Goal: Information Seeking & Learning: Learn about a topic

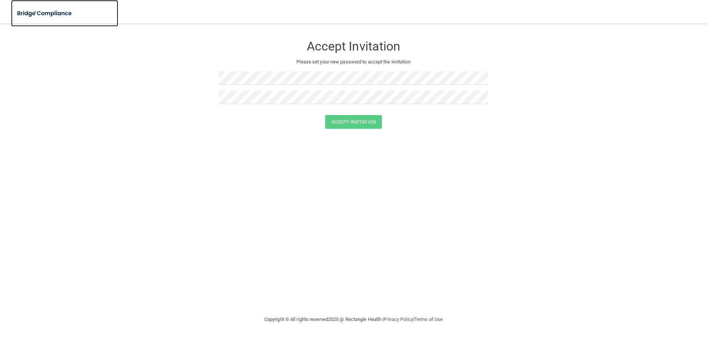
click at [41, 13] on img at bounding box center [45, 13] width 68 height 15
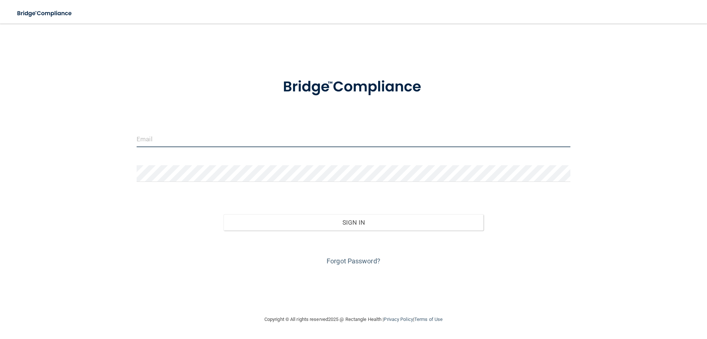
type input "[EMAIL_ADDRESS][DOMAIN_NAME]"
click at [194, 136] on input "[EMAIL_ADDRESS][DOMAIN_NAME]" at bounding box center [354, 138] width 434 height 17
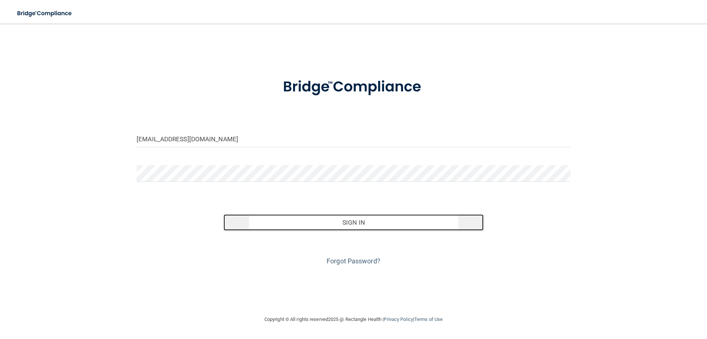
click at [376, 227] on button "Sign In" at bounding box center [354, 222] width 260 height 16
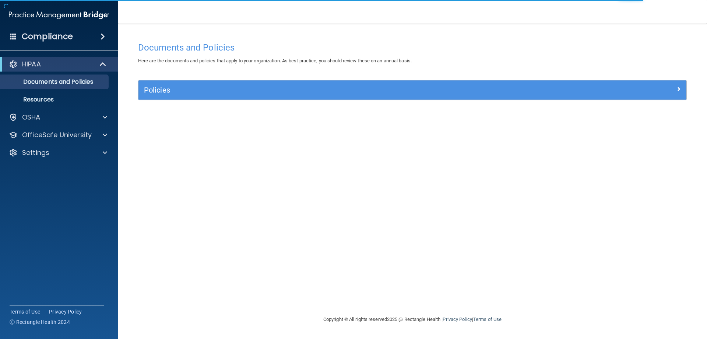
click at [169, 114] on div "Documents and Policies Here are the documents and policies that apply to your o…" at bounding box center [413, 176] width 560 height 276
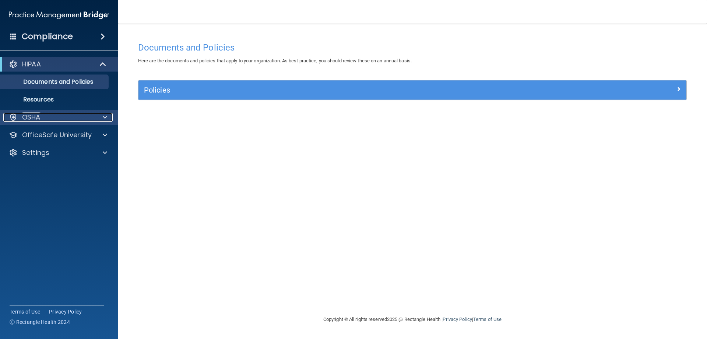
click at [65, 118] on div "OSHA" at bounding box center [48, 117] width 91 height 9
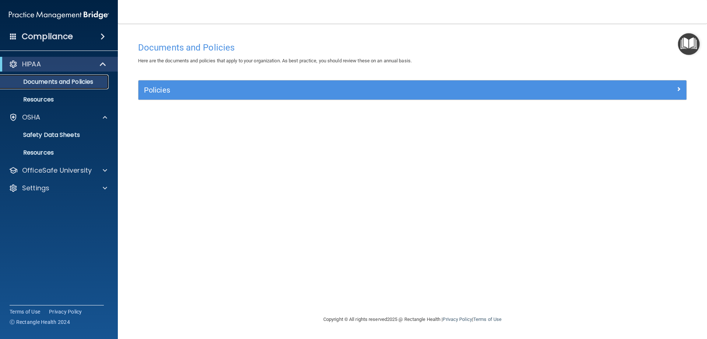
click at [101, 79] on p "Documents and Policies" at bounding box center [55, 81] width 101 height 7
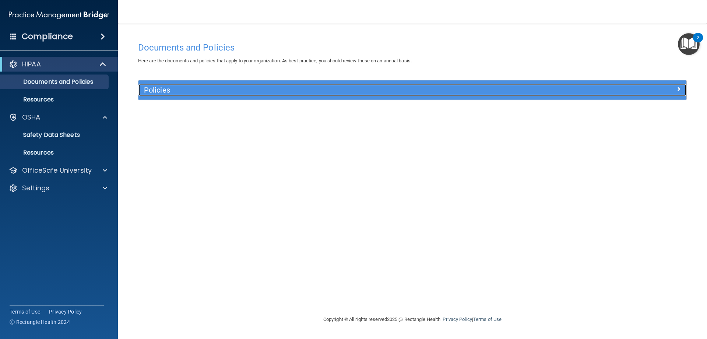
click at [682, 91] on div at bounding box center [618, 88] width 137 height 9
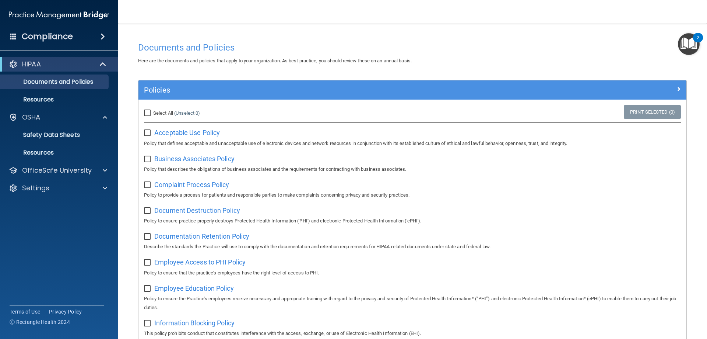
click at [148, 112] on input "Select All (Unselect 0) Unselect All" at bounding box center [148, 113] width 8 height 6
checkbox input "true"
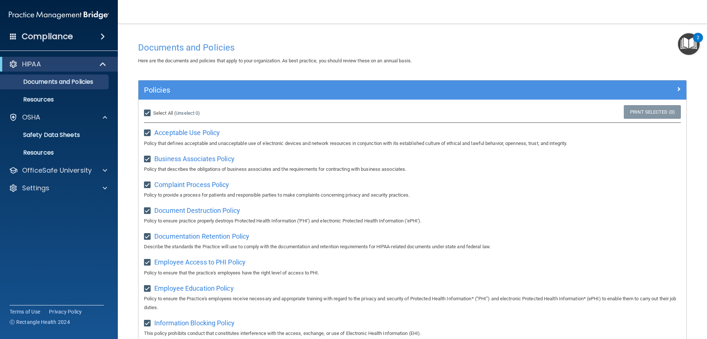
checkbox input "true"
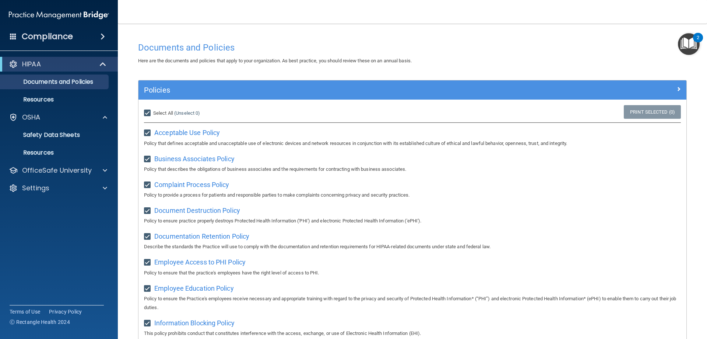
checkbox input "true"
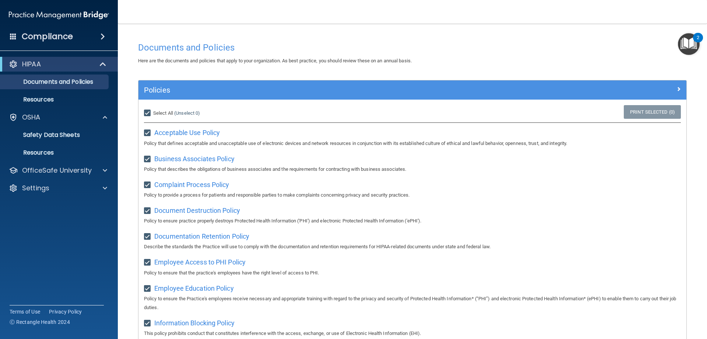
checkbox input "true"
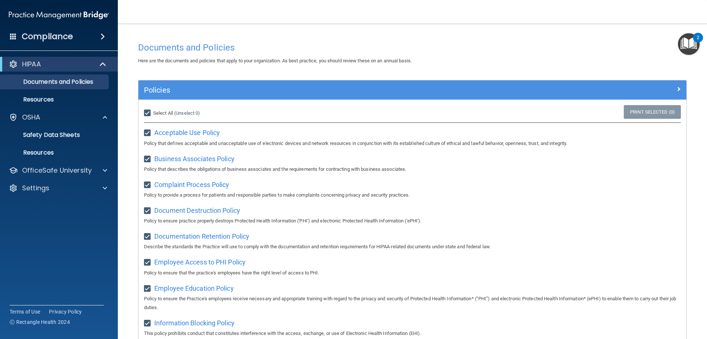
checkbox input "true"
click at [652, 110] on link "Print Selected (21)" at bounding box center [652, 112] width 60 height 14
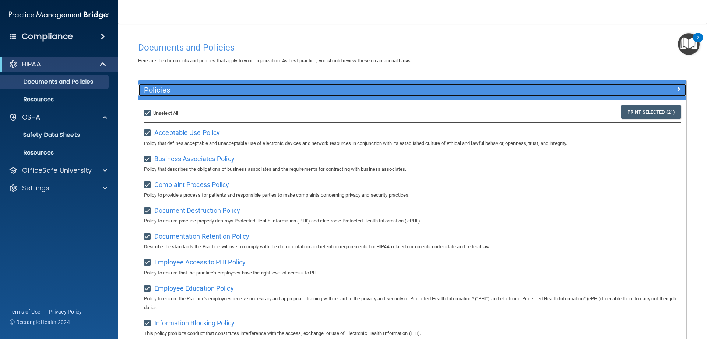
click at [662, 86] on div at bounding box center [618, 88] width 137 height 9
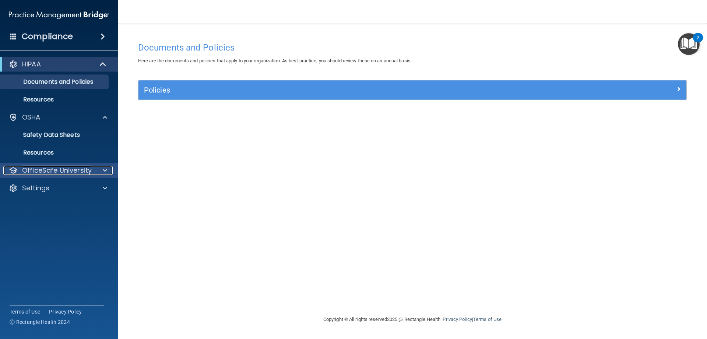
click at [83, 170] on p "OfficeSafe University" at bounding box center [57, 170] width 70 height 9
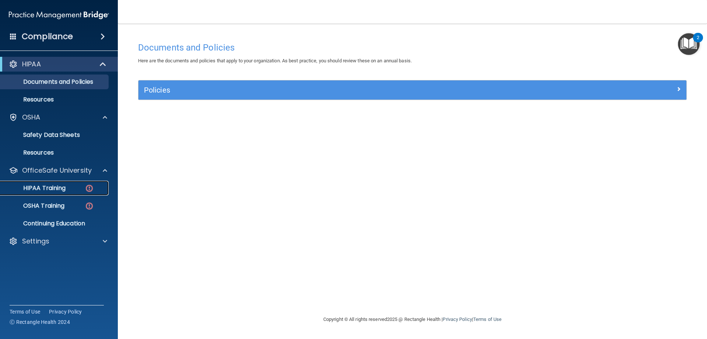
click at [77, 189] on div "HIPAA Training" at bounding box center [55, 187] width 101 height 7
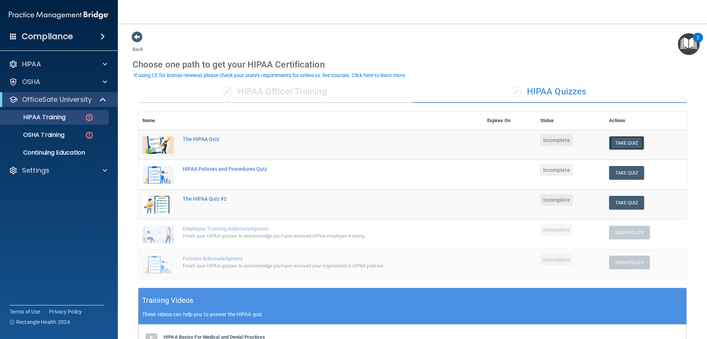
click at [637, 146] on button "Take Quiz" at bounding box center [626, 143] width 35 height 14
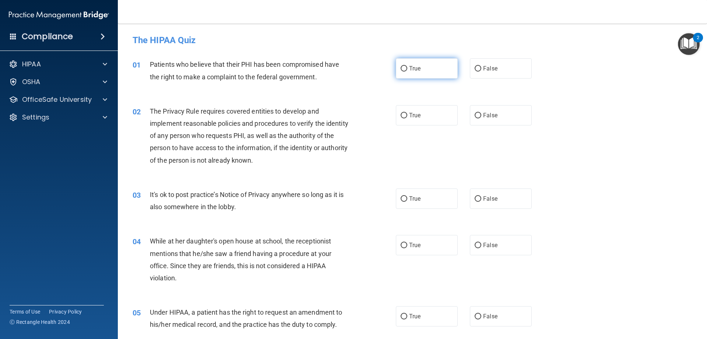
click at [410, 64] on label "True" at bounding box center [427, 68] width 62 height 20
click at [407, 66] on input "True" at bounding box center [404, 69] width 7 height 6
radio input "true"
click at [412, 121] on label "True" at bounding box center [427, 115] width 62 height 20
click at [407, 118] on input "True" at bounding box center [404, 116] width 7 height 6
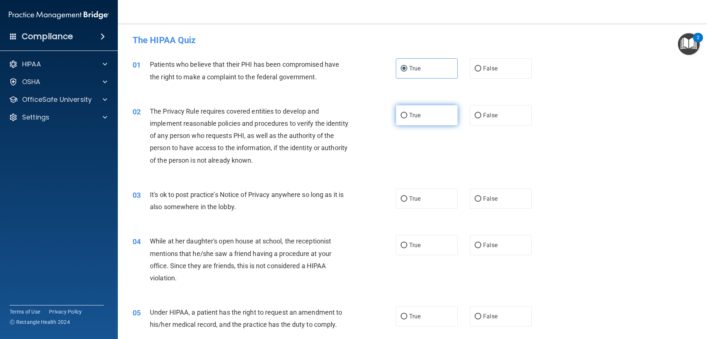
radio input "true"
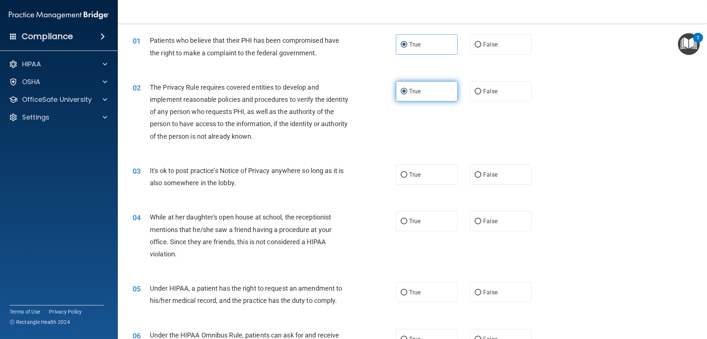
scroll to position [37, 0]
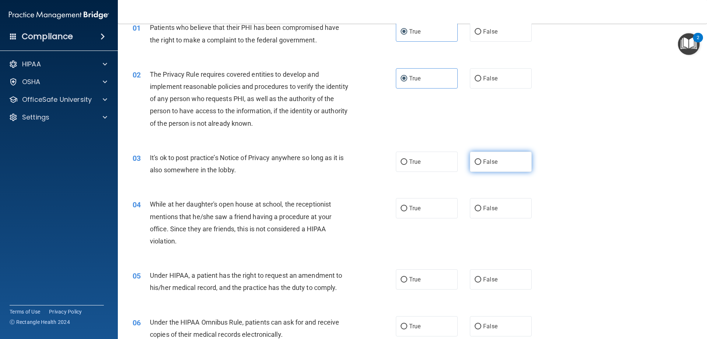
click at [490, 161] on span "False" at bounding box center [490, 161] width 14 height 7
click at [482, 161] on input "False" at bounding box center [478, 162] width 7 height 6
radio input "true"
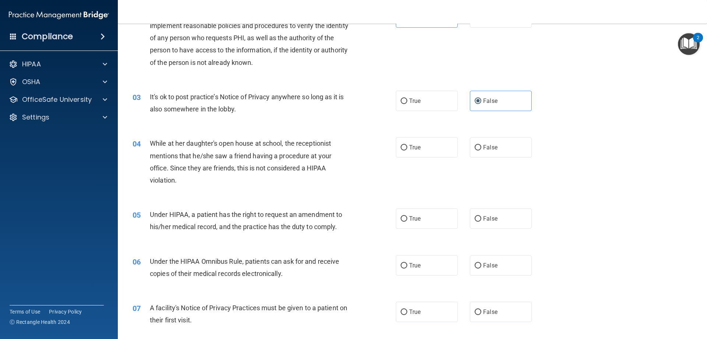
scroll to position [111, 0]
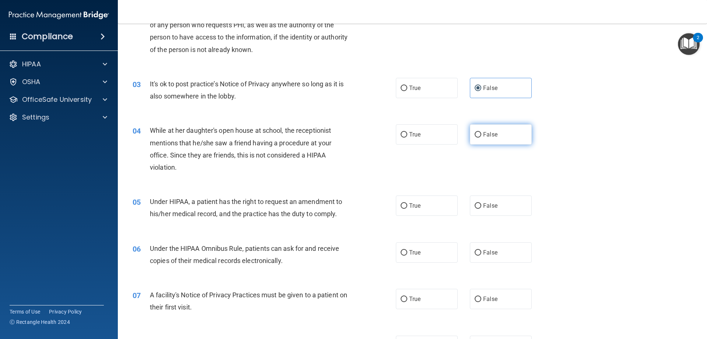
click at [494, 138] on label "False" at bounding box center [501, 134] width 62 height 20
click at [482, 137] on input "False" at bounding box center [478, 135] width 7 height 6
radio input "true"
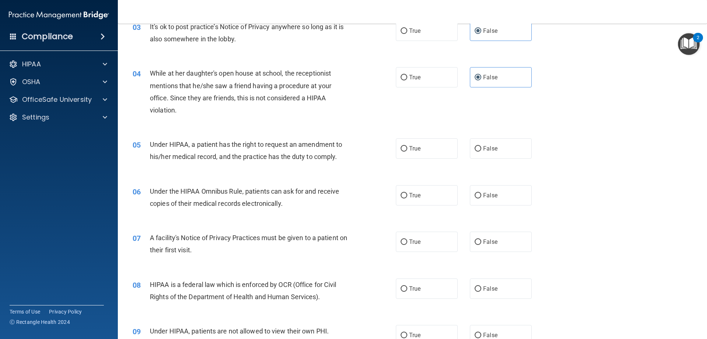
scroll to position [184, 0]
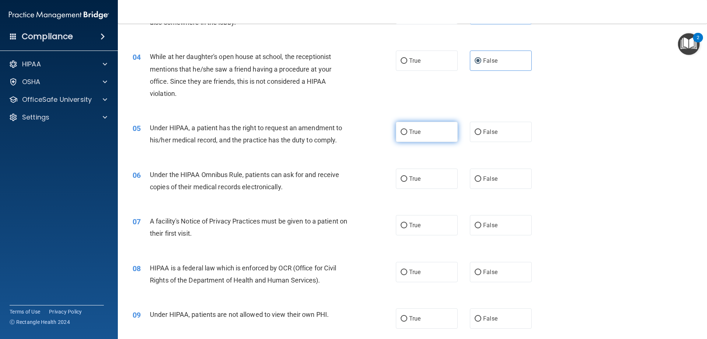
click at [406, 135] on label "True" at bounding box center [427, 132] width 62 height 20
click at [406, 135] on input "True" at bounding box center [404, 132] width 7 height 6
radio input "true"
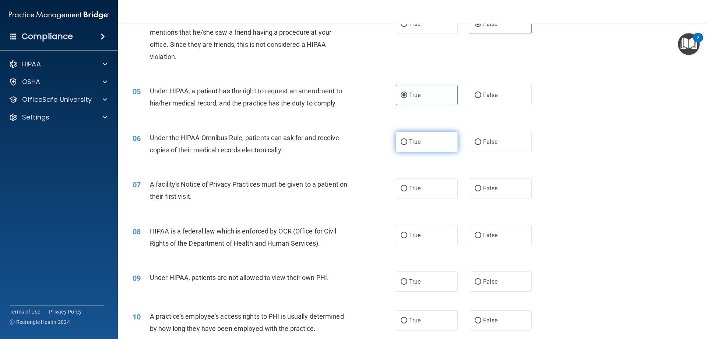
click at [423, 136] on label "True" at bounding box center [427, 142] width 62 height 20
click at [407, 139] on input "True" at bounding box center [404, 142] width 7 height 6
radio input "true"
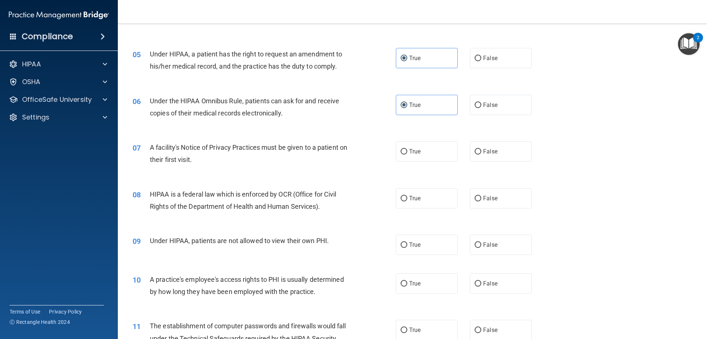
scroll to position [295, 0]
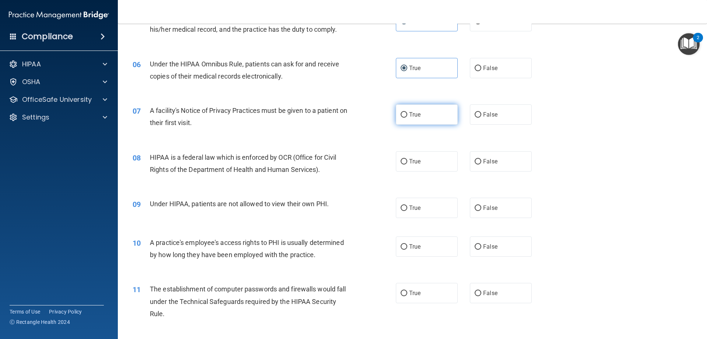
click at [410, 116] on span "True" at bounding box center [414, 114] width 11 height 7
click at [407, 116] on input "True" at bounding box center [404, 115] width 7 height 6
radio input "true"
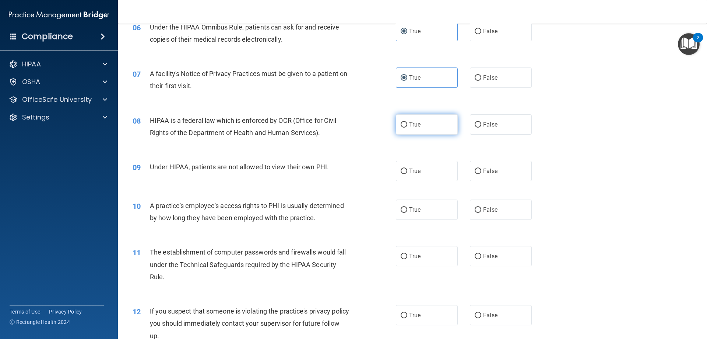
click at [414, 131] on label "True" at bounding box center [427, 124] width 62 height 20
click at [407, 127] on input "True" at bounding box center [404, 125] width 7 height 6
radio input "true"
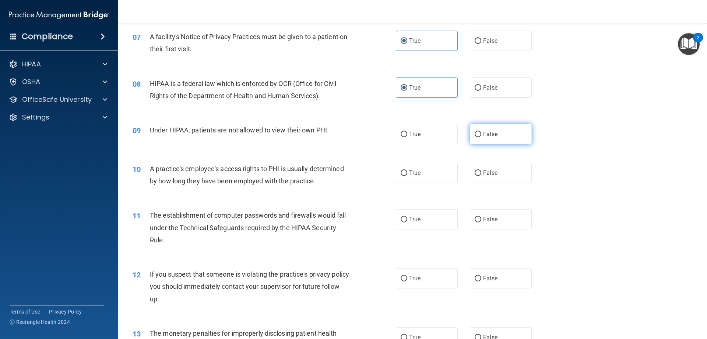
click at [498, 140] on label "False" at bounding box center [501, 134] width 62 height 20
click at [482, 137] on input "False" at bounding box center [478, 135] width 7 height 6
radio input "true"
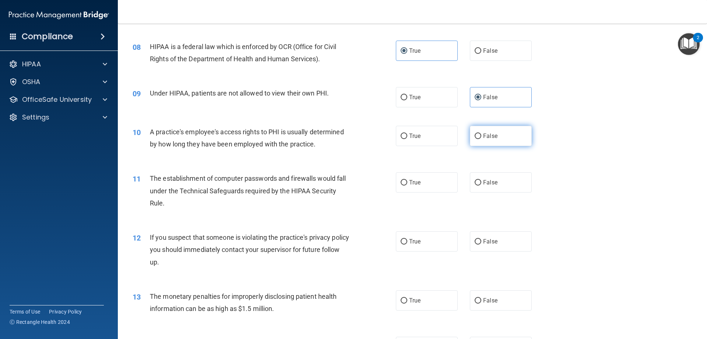
click at [502, 140] on label "False" at bounding box center [501, 136] width 62 height 20
click at [482, 139] on input "False" at bounding box center [478, 136] width 7 height 6
radio input "true"
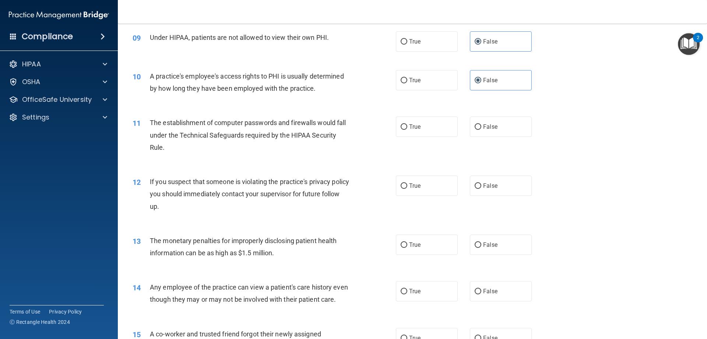
scroll to position [479, 0]
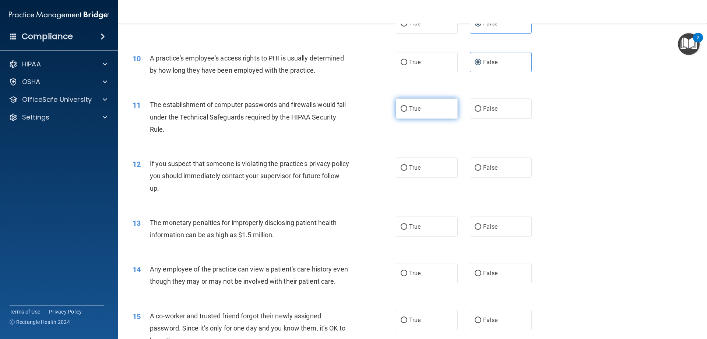
click at [421, 114] on label "True" at bounding box center [427, 108] width 62 height 20
click at [407, 112] on input "True" at bounding box center [404, 109] width 7 height 6
radio input "true"
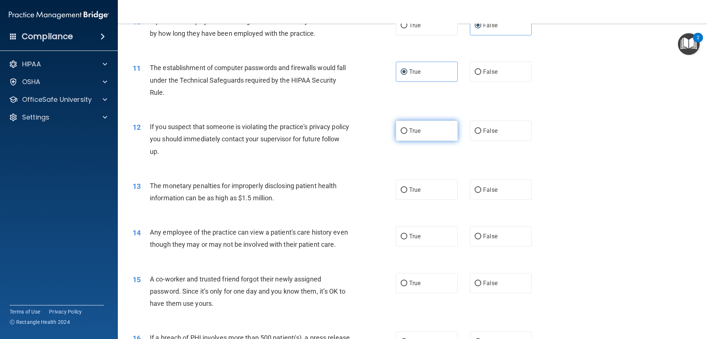
click at [422, 122] on label "True" at bounding box center [427, 130] width 62 height 20
click at [407, 128] on input "True" at bounding box center [404, 131] width 7 height 6
radio input "true"
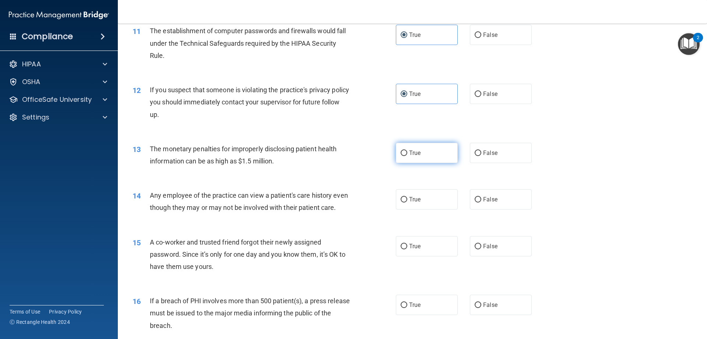
click at [431, 159] on label "True" at bounding box center [427, 153] width 62 height 20
click at [407, 156] on input "True" at bounding box center [404, 153] width 7 height 6
radio input "true"
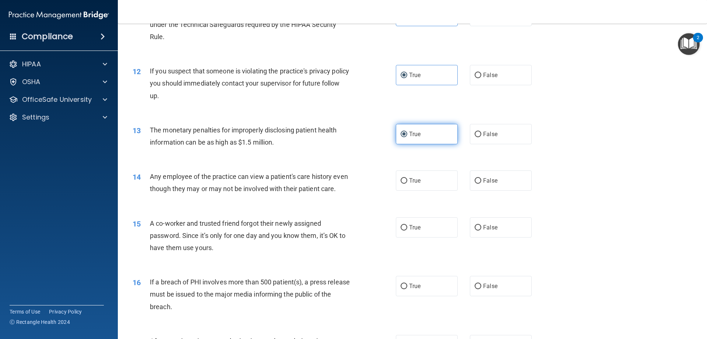
scroll to position [589, 0]
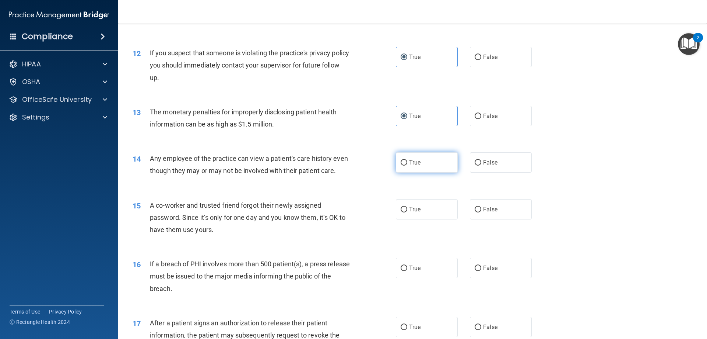
click at [417, 159] on span "True" at bounding box center [414, 162] width 11 height 7
click at [407, 160] on input "True" at bounding box center [404, 163] width 7 height 6
radio input "true"
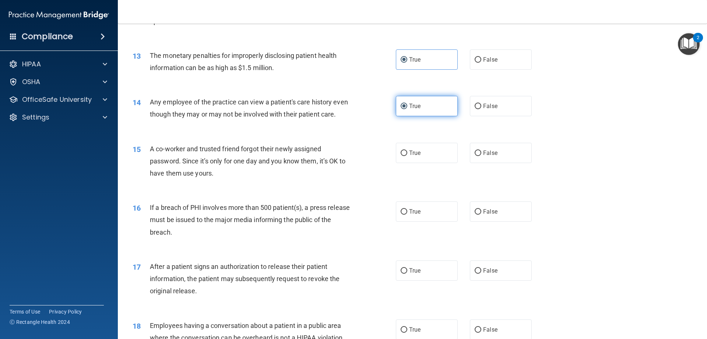
scroll to position [663, 0]
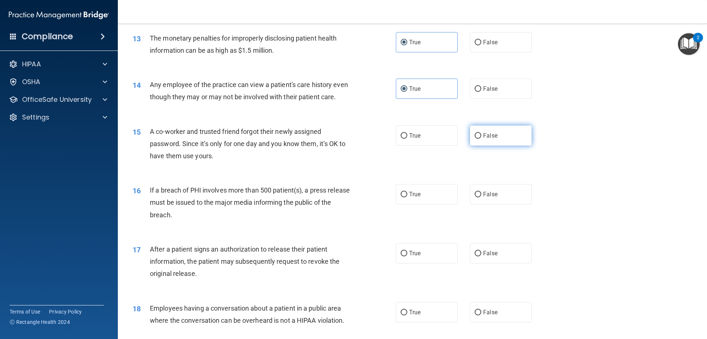
click at [518, 146] on label "False" at bounding box center [501, 135] width 62 height 20
click at [482, 139] on input "False" at bounding box center [478, 136] width 7 height 6
radio input "true"
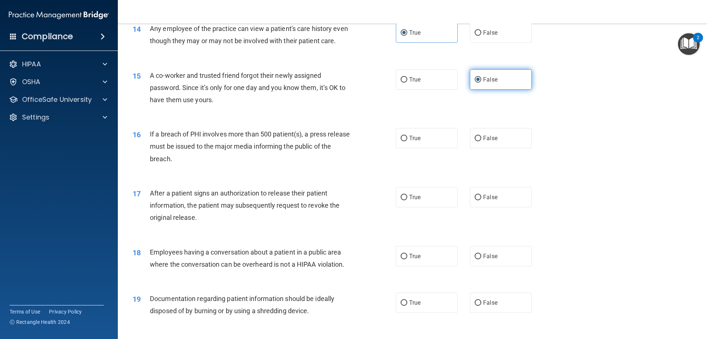
scroll to position [737, 0]
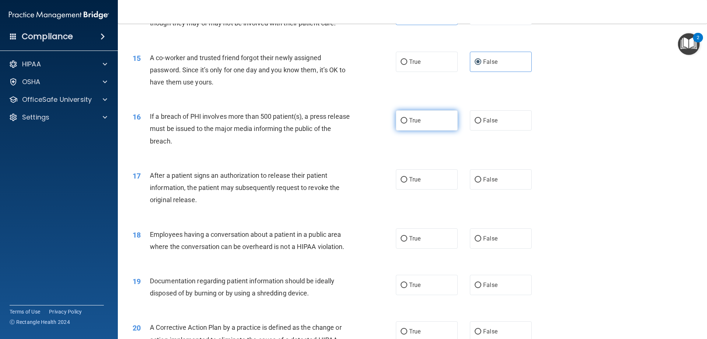
click at [401, 123] on input "True" at bounding box center [404, 121] width 7 height 6
radio input "true"
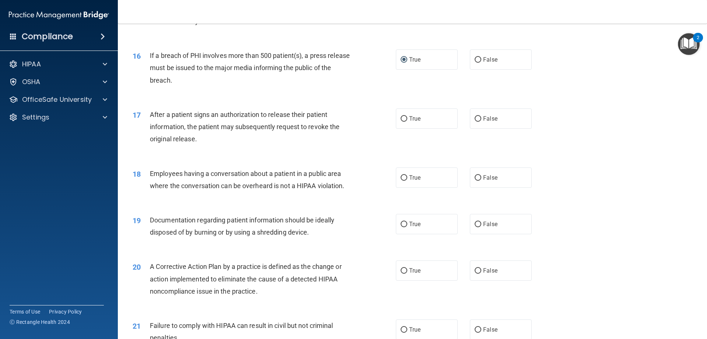
scroll to position [811, 0]
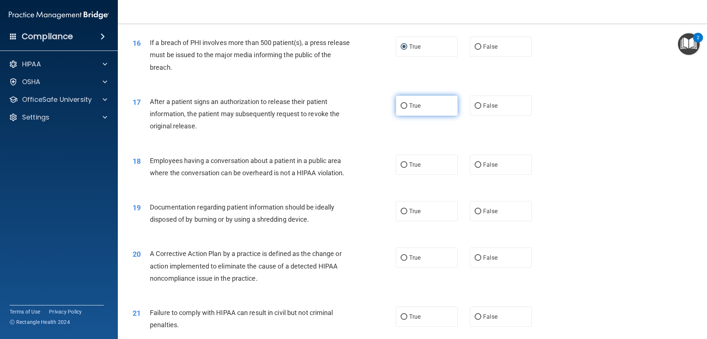
click at [448, 116] on label "True" at bounding box center [427, 105] width 62 height 20
click at [407, 109] on input "True" at bounding box center [404, 106] width 7 height 6
radio input "true"
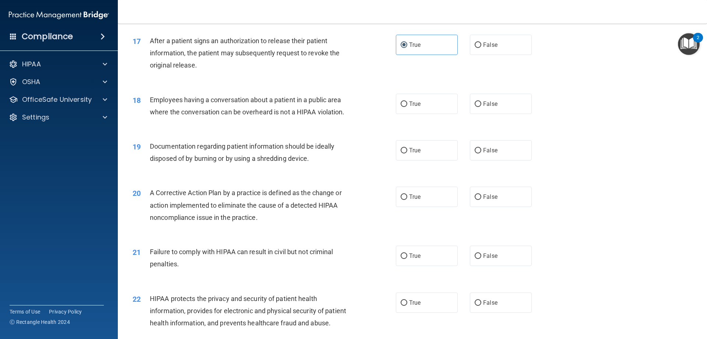
scroll to position [884, 0]
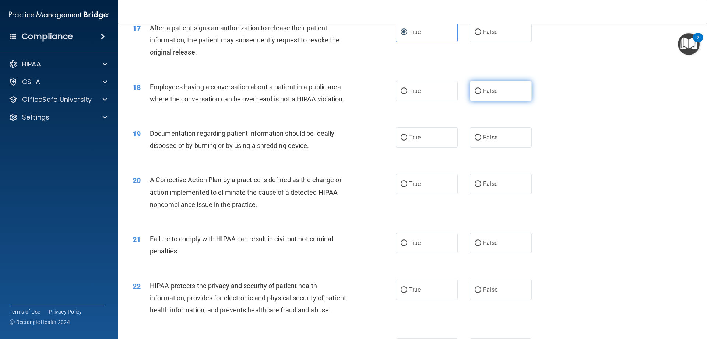
click at [505, 101] on label "False" at bounding box center [501, 91] width 62 height 20
click at [482, 94] on input "False" at bounding box center [478, 91] width 7 height 6
radio input "true"
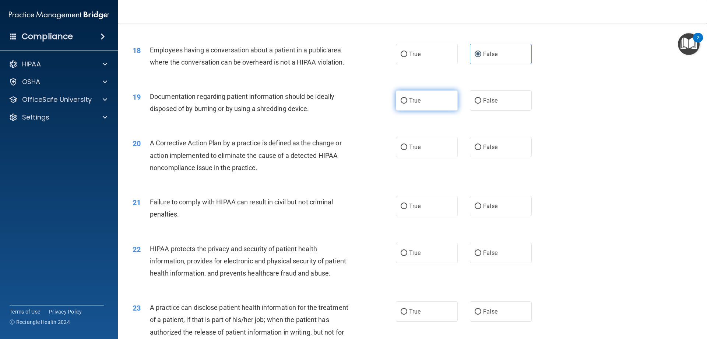
click at [409, 104] on span "True" at bounding box center [414, 100] width 11 height 7
click at [407, 104] on input "True" at bounding box center [404, 101] width 7 height 6
radio input "true"
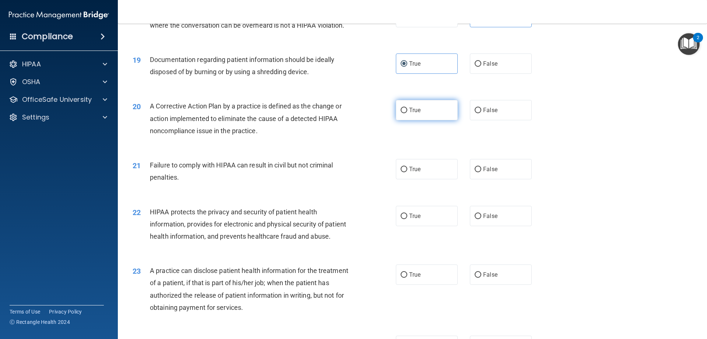
scroll to position [995, 0]
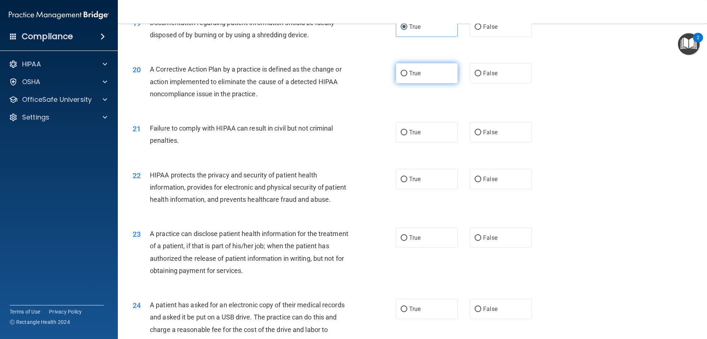
click at [426, 83] on label "True" at bounding box center [427, 73] width 62 height 20
click at [407, 76] on input "True" at bounding box center [404, 74] width 7 height 6
radio input "true"
click at [435, 82] on label "True" at bounding box center [427, 73] width 62 height 20
click at [407, 76] on input "True" at bounding box center [404, 74] width 7 height 6
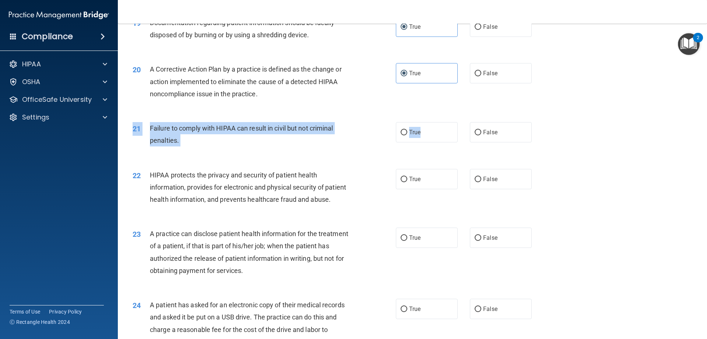
drag, startPoint x: 435, startPoint y: 147, endPoint x: 446, endPoint y: 163, distance: 18.9
click at [446, 159] on div "21 Failure to comply with HIPAA can result in civil but not criminal penalties.…" at bounding box center [412, 136] width 571 height 46
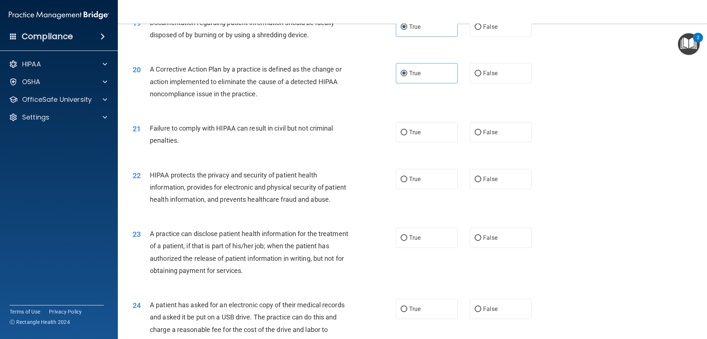
click at [453, 159] on div "21 Failure to comply with HIPAA can result in civil but not criminal penalties.…" at bounding box center [412, 136] width 571 height 46
click at [486, 136] on span "False" at bounding box center [490, 132] width 14 height 7
click at [482, 135] on input "False" at bounding box center [478, 133] width 7 height 6
radio input "true"
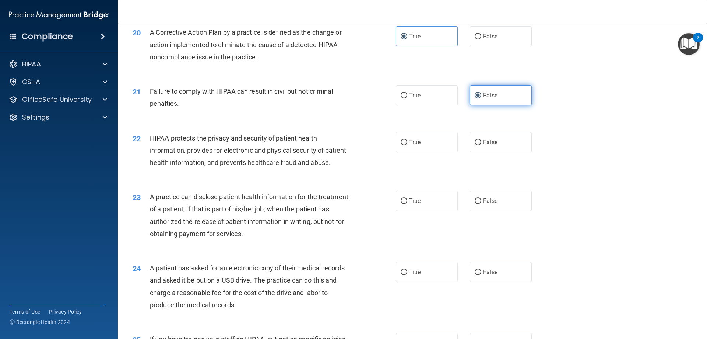
scroll to position [1068, 0]
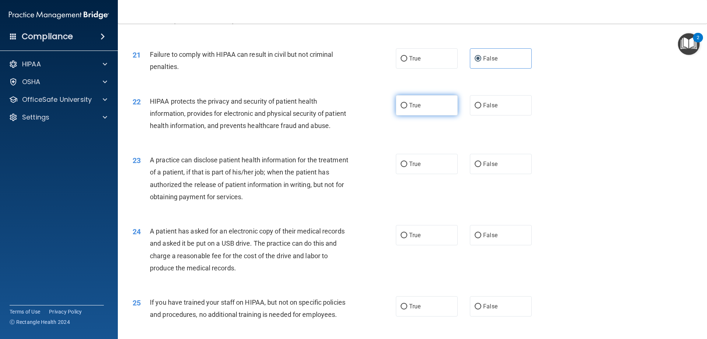
click at [417, 115] on label "True" at bounding box center [427, 105] width 62 height 20
click at [407, 108] on input "True" at bounding box center [404, 106] width 7 height 6
radio input "true"
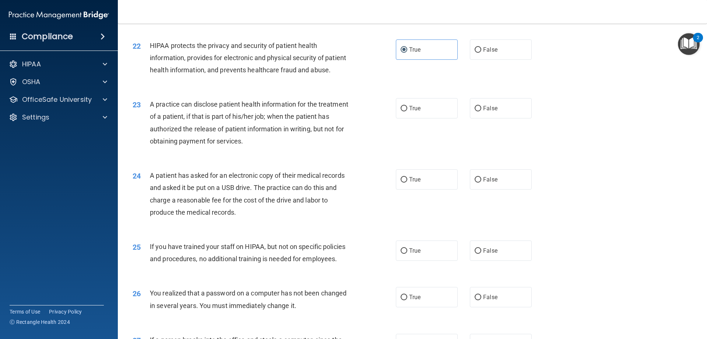
scroll to position [1142, 0]
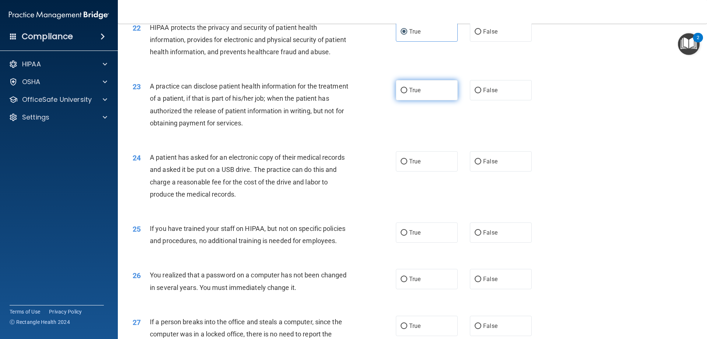
click at [445, 100] on label "True" at bounding box center [427, 90] width 62 height 20
click at [407, 93] on input "True" at bounding box center [404, 91] width 7 height 6
radio input "true"
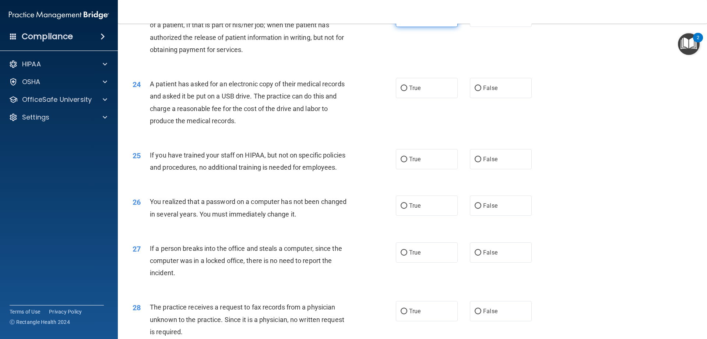
scroll to position [1216, 0]
click at [396, 98] on label "True" at bounding box center [427, 87] width 62 height 20
click at [401, 91] on input "True" at bounding box center [404, 88] width 7 height 6
radio input "true"
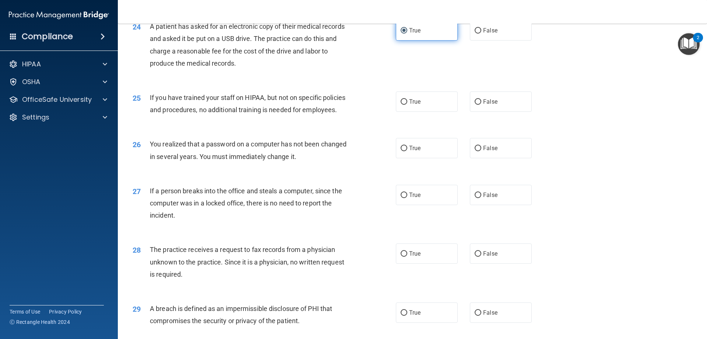
scroll to position [1289, 0]
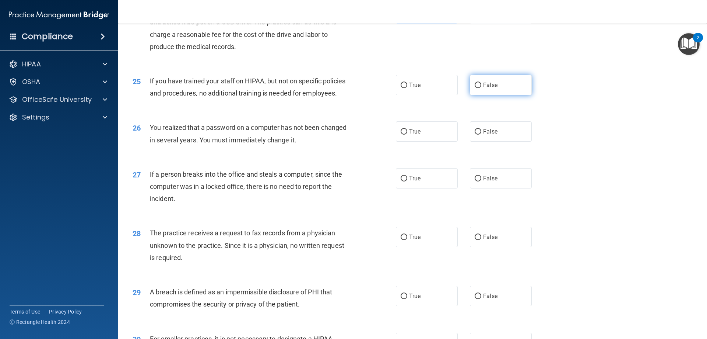
click at [501, 95] on label "False" at bounding box center [501, 85] width 62 height 20
click at [482, 88] on input "False" at bounding box center [478, 86] width 7 height 6
radio input "true"
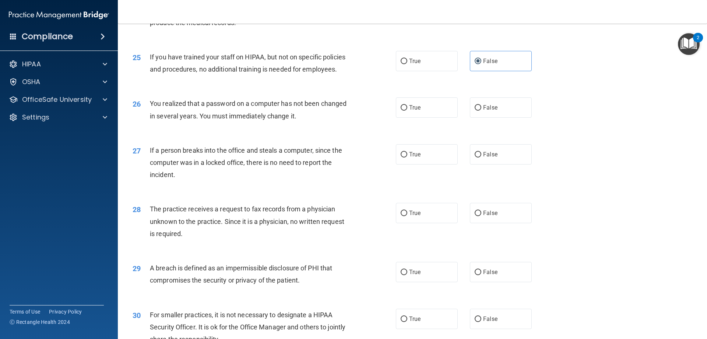
scroll to position [1326, 0]
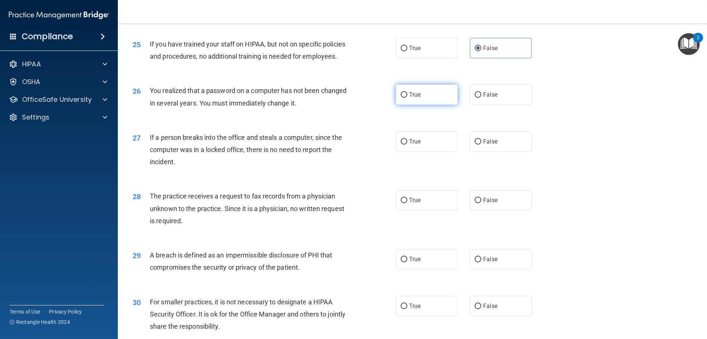
click at [427, 105] on label "True" at bounding box center [427, 94] width 62 height 20
click at [407, 98] on input "True" at bounding box center [404, 95] width 7 height 6
radio input "true"
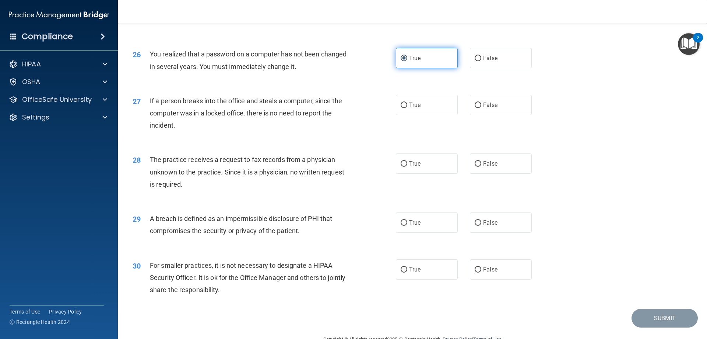
scroll to position [1363, 0]
click at [470, 115] on label "False" at bounding box center [501, 104] width 62 height 20
click at [475, 108] on input "False" at bounding box center [478, 105] width 7 height 6
radio input "true"
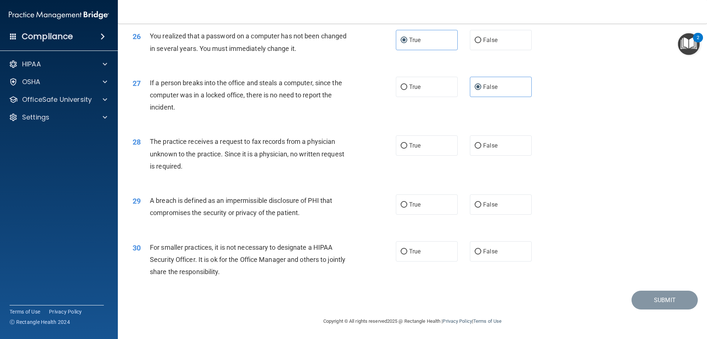
scroll to position [1405, 0]
click at [503, 141] on label "False" at bounding box center [501, 145] width 62 height 20
click at [482, 143] on input "False" at bounding box center [478, 146] width 7 height 6
radio input "true"
click at [424, 202] on label "True" at bounding box center [427, 204] width 62 height 20
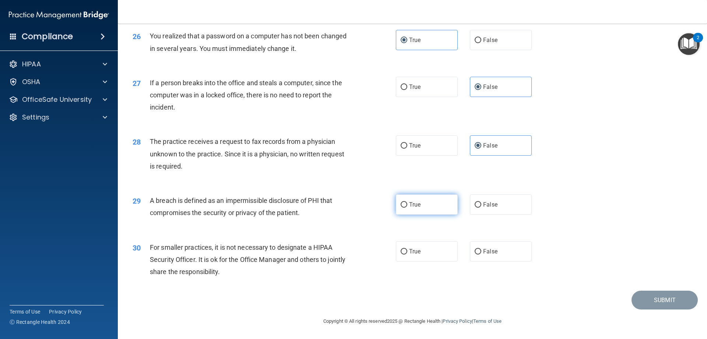
click at [407, 202] on input "True" at bounding box center [404, 205] width 7 height 6
radio input "true"
click at [489, 245] on label "False" at bounding box center [501, 251] width 62 height 20
click at [482, 249] on input "False" at bounding box center [478, 252] width 7 height 6
radio input "true"
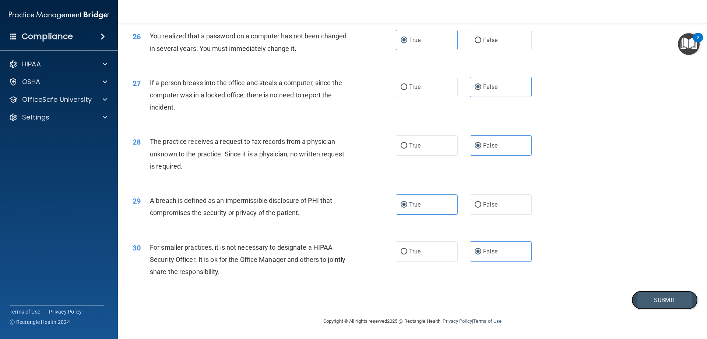
click at [657, 298] on button "Submit" at bounding box center [665, 299] width 66 height 19
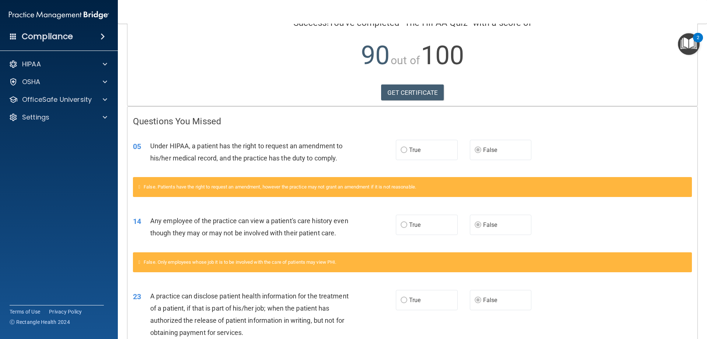
scroll to position [74, 0]
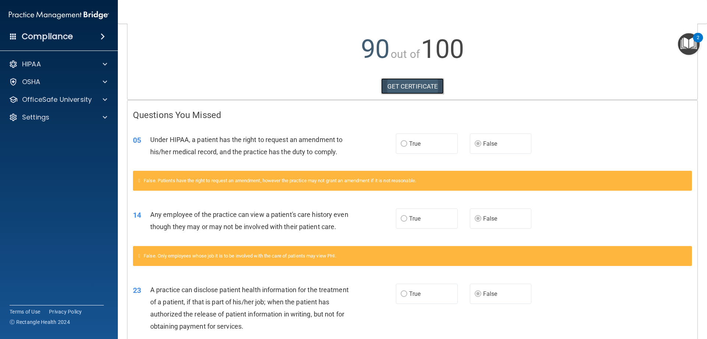
click at [410, 85] on link "GET CERTIFICATE" at bounding box center [412, 86] width 63 height 16
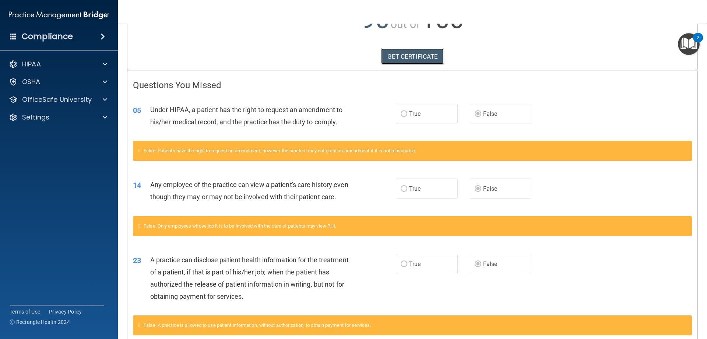
scroll to position [147, 0]
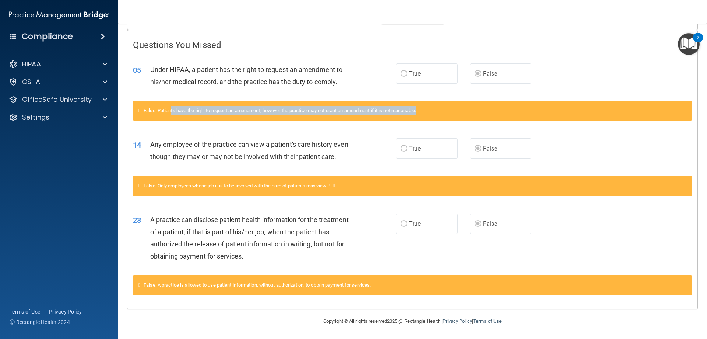
drag, startPoint x: 173, startPoint y: 105, endPoint x: 425, endPoint y: 102, distance: 252.0
click at [425, 102] on div "False. Patients have the right to request an amendment, however the practice ma…" at bounding box center [412, 111] width 559 height 20
click at [454, 111] on div "False. Patients have the right to request an amendment, however the practice ma…" at bounding box center [412, 111] width 559 height 20
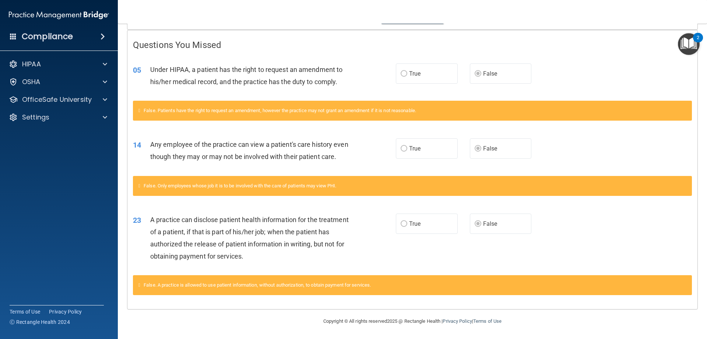
scroll to position [156, 0]
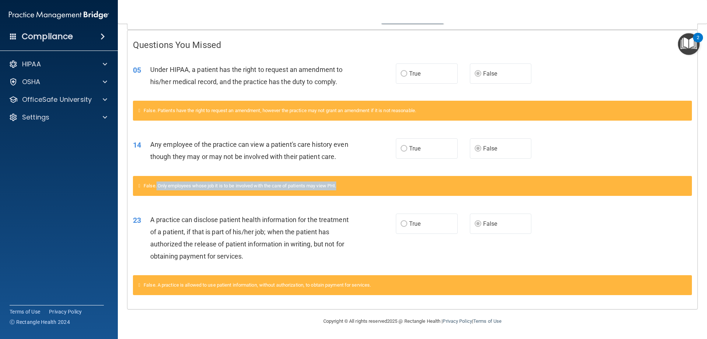
drag, startPoint x: 159, startPoint y: 188, endPoint x: 343, endPoint y: 185, distance: 184.2
click at [343, 185] on div "False. Only employees whose job it is to be involved with the care of patients …" at bounding box center [412, 186] width 559 height 20
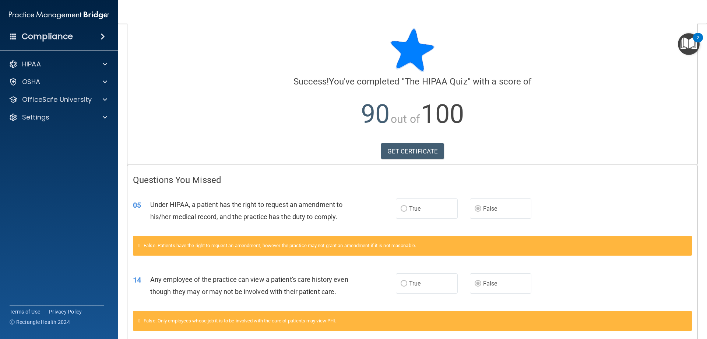
scroll to position [0, 0]
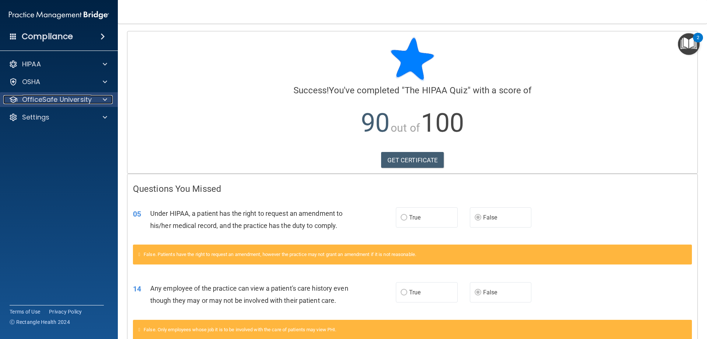
click at [70, 95] on p "OfficeSafe University" at bounding box center [57, 99] width 70 height 9
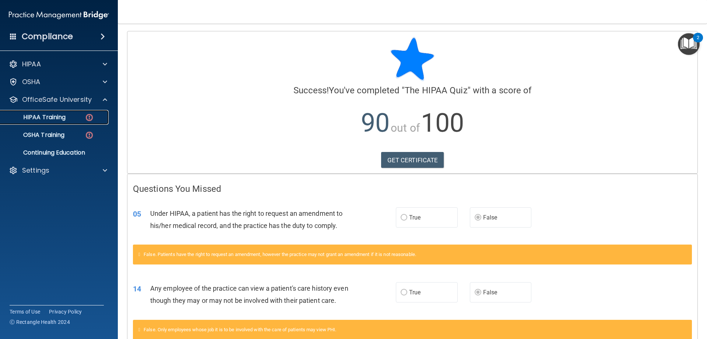
click at [83, 119] on div "HIPAA Training" at bounding box center [55, 116] width 101 height 7
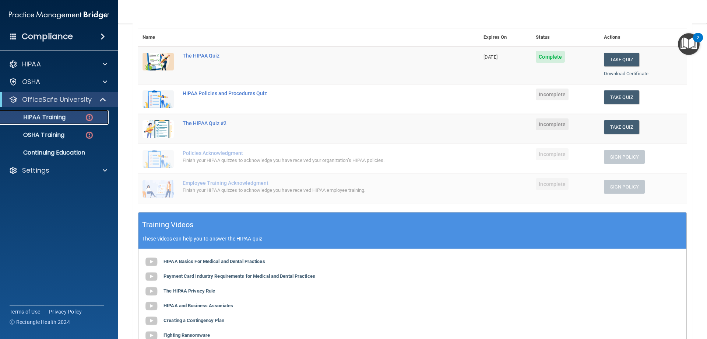
scroll to position [75, 0]
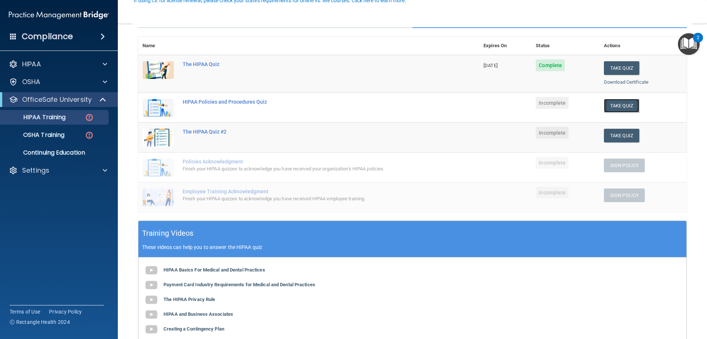
click at [620, 107] on button "Take Quiz" at bounding box center [621, 106] width 35 height 14
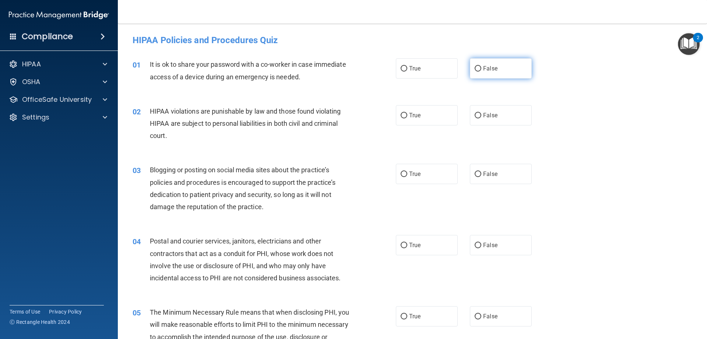
click at [503, 69] on label "False" at bounding box center [501, 68] width 62 height 20
click at [482, 69] on input "False" at bounding box center [478, 69] width 7 height 6
radio input "true"
click at [401, 115] on input "True" at bounding box center [404, 116] width 7 height 6
radio input "true"
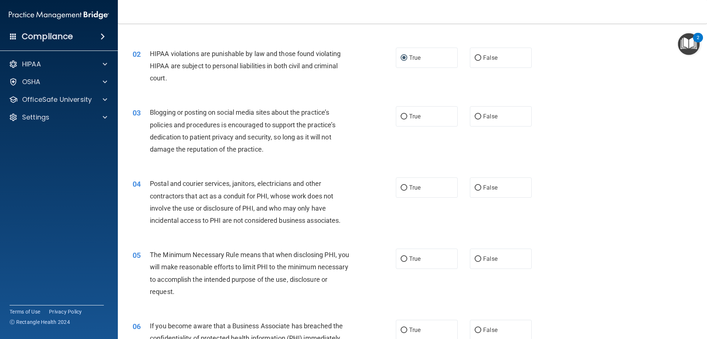
scroll to position [74, 0]
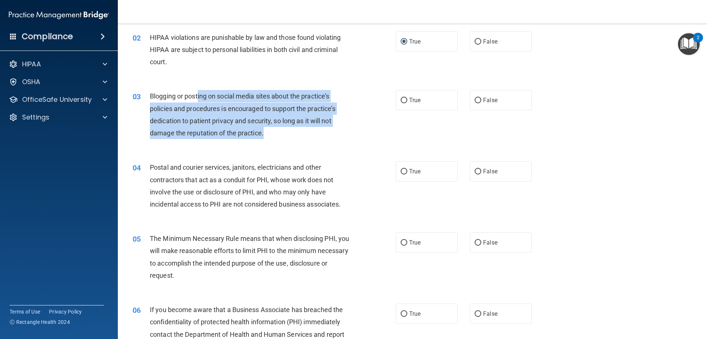
drag, startPoint x: 199, startPoint y: 92, endPoint x: 280, endPoint y: 140, distance: 93.7
click at [280, 140] on div "03 Blogging or posting on social media sites about the practice’s policies and …" at bounding box center [265, 116] width 286 height 53
drag, startPoint x: 193, startPoint y: 93, endPoint x: 301, endPoint y: 133, distance: 115.2
click at [301, 133] on div "Blogging or posting on social media sites about the practice’s policies and pro…" at bounding box center [253, 114] width 206 height 49
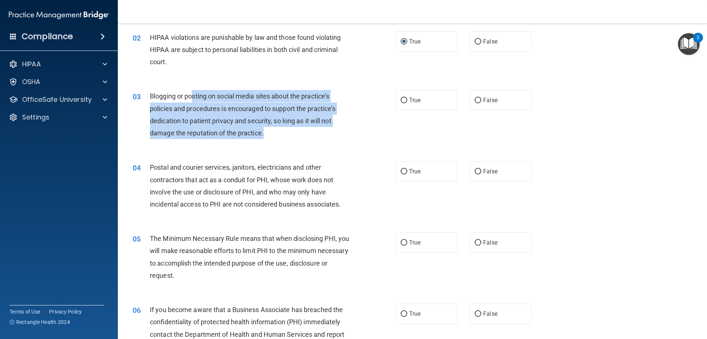
click at [301, 133] on div "Blogging or posting on social media sites about the practice’s policies and pro…" at bounding box center [253, 114] width 206 height 49
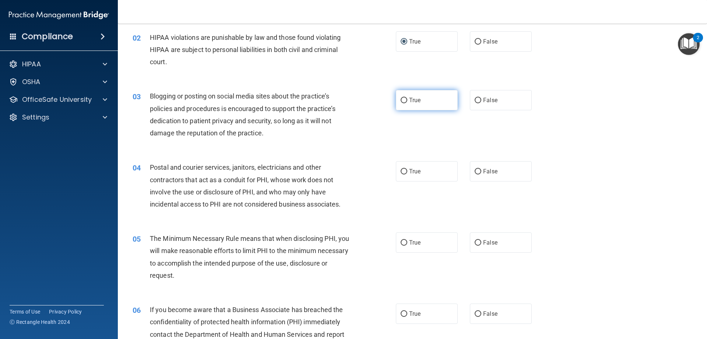
click at [415, 96] on label "True" at bounding box center [427, 100] width 62 height 20
click at [407, 98] on input "True" at bounding box center [404, 101] width 7 height 6
radio input "true"
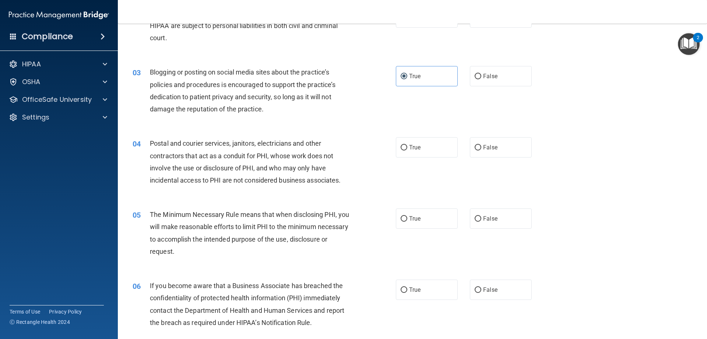
scroll to position [111, 0]
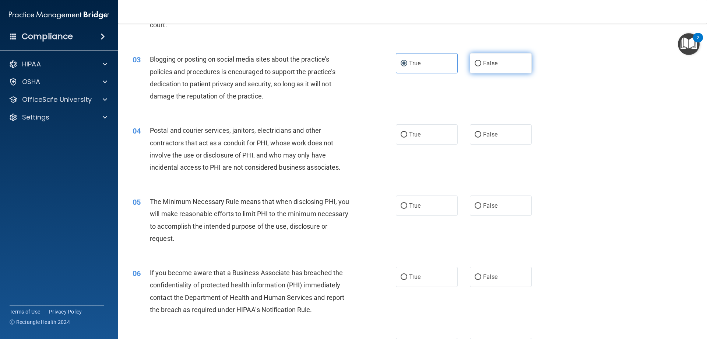
click at [492, 65] on span "False" at bounding box center [490, 63] width 14 height 7
click at [482, 65] on input "False" at bounding box center [478, 64] width 7 height 6
radio input "true"
radio input "false"
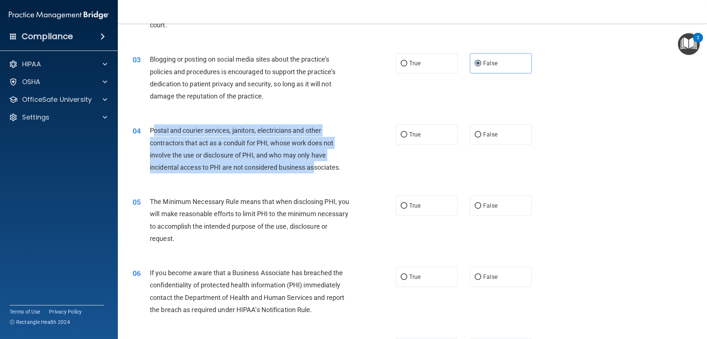
drag, startPoint x: 155, startPoint y: 128, endPoint x: 318, endPoint y: 161, distance: 165.5
click at [318, 161] on div "Postal and courier services, janitors, electricians and other contractors that …" at bounding box center [253, 148] width 206 height 49
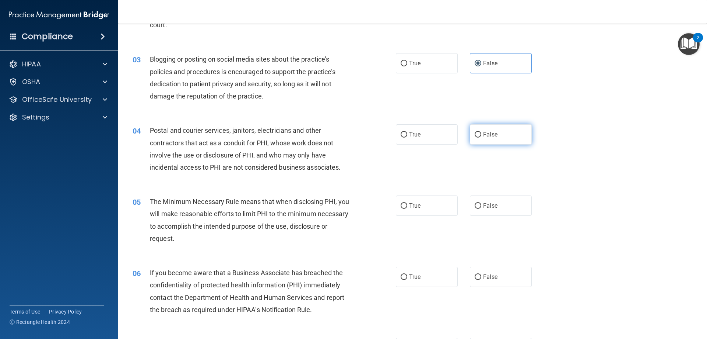
click at [479, 141] on label "False" at bounding box center [501, 134] width 62 height 20
click at [479, 137] on input "False" at bounding box center [478, 135] width 7 height 6
radio input "true"
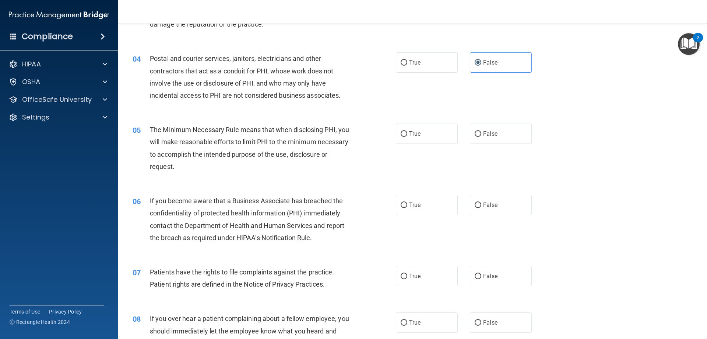
scroll to position [184, 0]
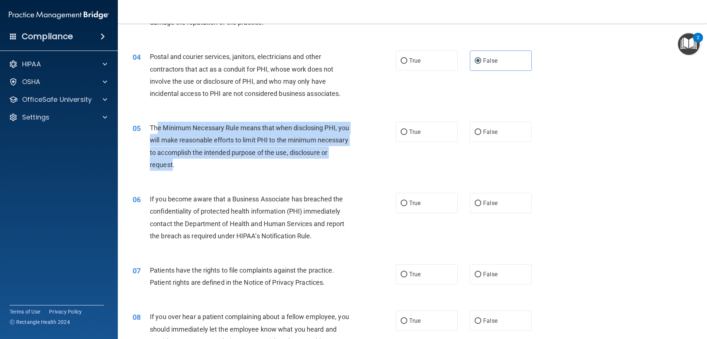
drag, startPoint x: 159, startPoint y: 128, endPoint x: 237, endPoint y: 169, distance: 88.0
click at [213, 169] on div "The Minimum Necessary Rule means that when disclosing PHI, you will make reason…" at bounding box center [253, 146] width 206 height 49
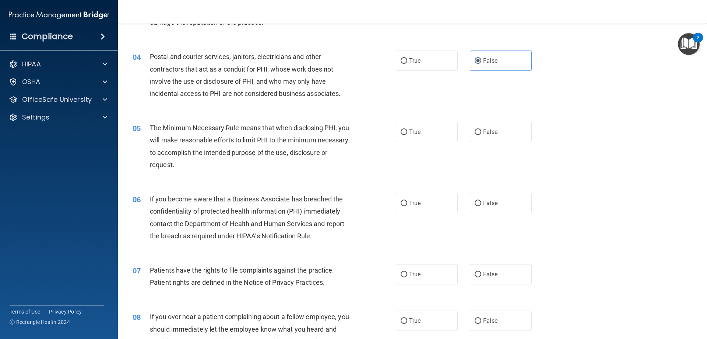
click at [237, 169] on div "The Minimum Necessary Rule means that when disclosing PHI, you will make reason…" at bounding box center [253, 146] width 206 height 49
click at [408, 138] on label "True" at bounding box center [427, 132] width 62 height 20
click at [407, 135] on input "True" at bounding box center [404, 132] width 7 height 6
radio input "true"
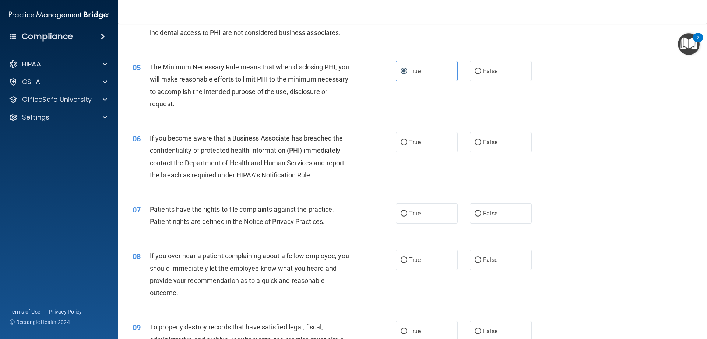
scroll to position [258, 0]
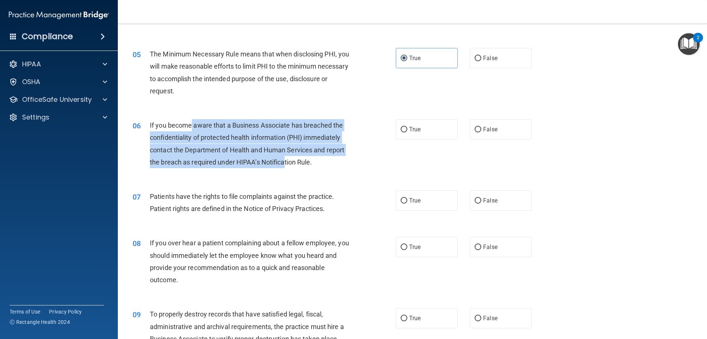
drag, startPoint x: 192, startPoint y: 126, endPoint x: 284, endPoint y: 157, distance: 97.1
click at [284, 157] on span "If you become aware that a Business Associate has breached the confidentiality …" at bounding box center [247, 143] width 195 height 45
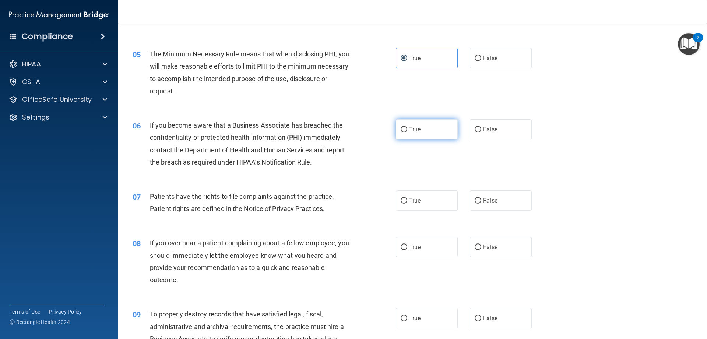
click at [441, 120] on label "True" at bounding box center [427, 129] width 62 height 20
click at [407, 127] on input "True" at bounding box center [404, 130] width 7 height 6
radio input "true"
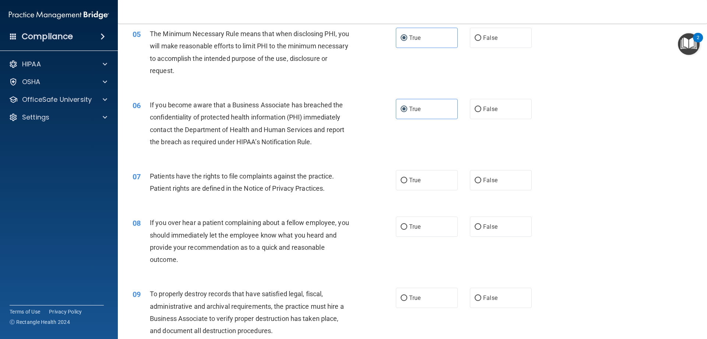
scroll to position [295, 0]
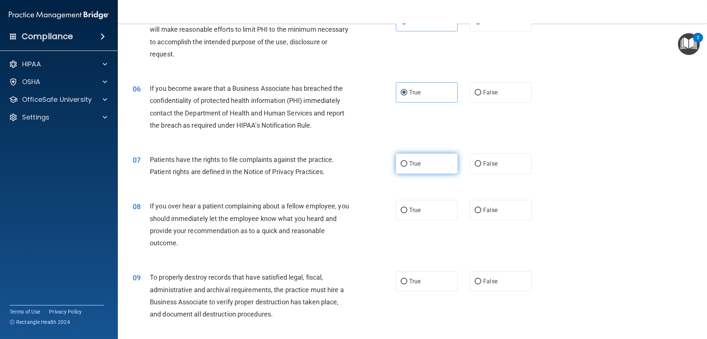
click at [430, 165] on label "True" at bounding box center [427, 163] width 62 height 20
click at [407, 165] on input "True" at bounding box center [404, 164] width 7 height 6
radio input "true"
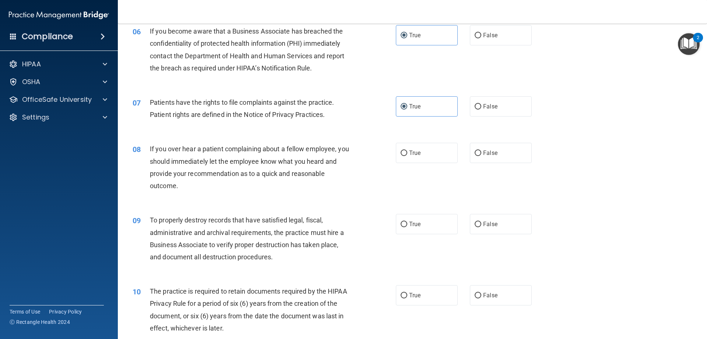
scroll to position [368, 0]
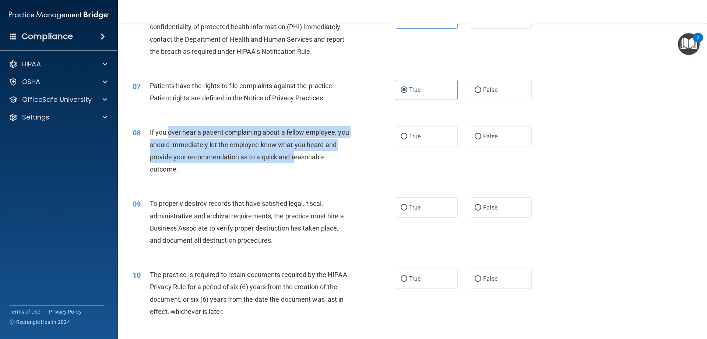
drag, startPoint x: 168, startPoint y: 131, endPoint x: 309, endPoint y: 160, distance: 143.3
click at [309, 160] on span "If you over hear a patient complaining about a fellow employee, you should imme…" at bounding box center [249, 150] width 199 height 45
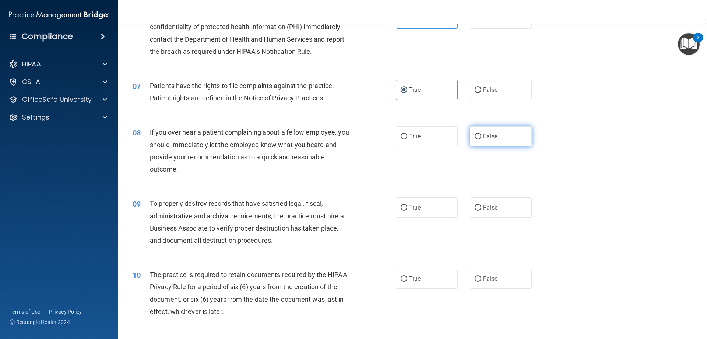
click at [501, 133] on label "False" at bounding box center [501, 136] width 62 height 20
click at [482, 134] on input "False" at bounding box center [478, 137] width 7 height 6
radio input "true"
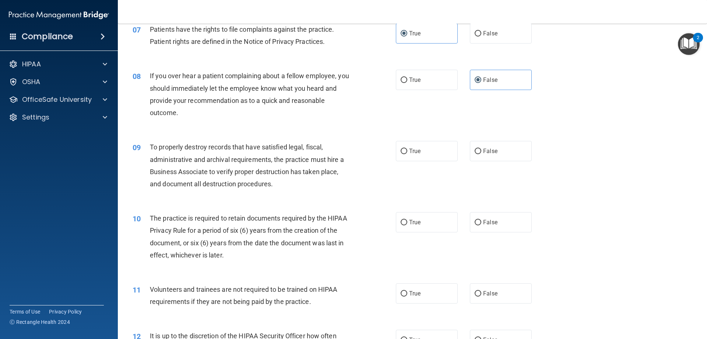
scroll to position [442, 0]
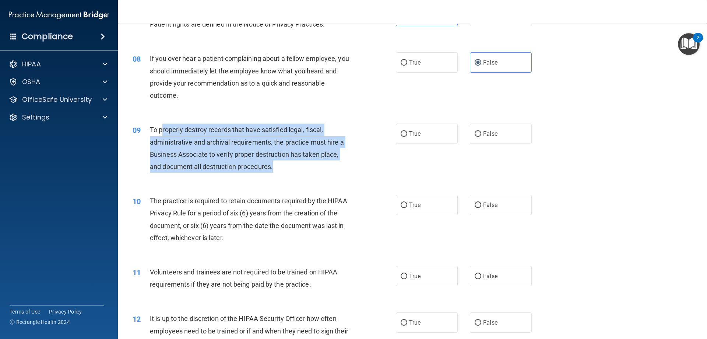
drag, startPoint x: 161, startPoint y: 131, endPoint x: 294, endPoint y: 166, distance: 137.9
click at [294, 166] on div "To properly destroy records that have satisfied legal, fiscal, administrative a…" at bounding box center [253, 147] width 206 height 49
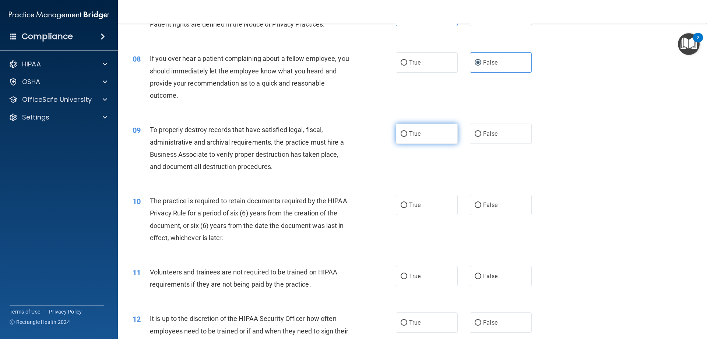
click at [427, 125] on label "True" at bounding box center [427, 133] width 62 height 20
click at [407, 131] on input "True" at bounding box center [404, 134] width 7 height 6
radio input "true"
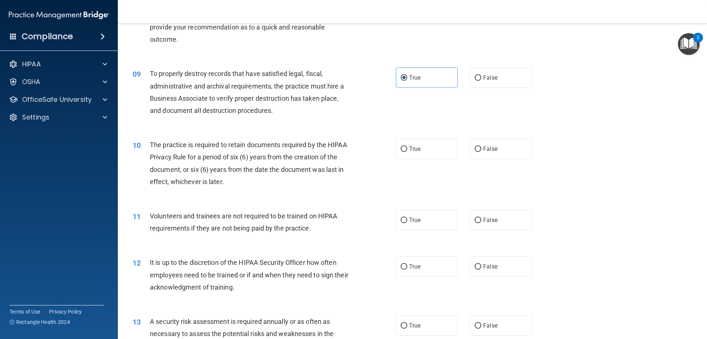
scroll to position [516, 0]
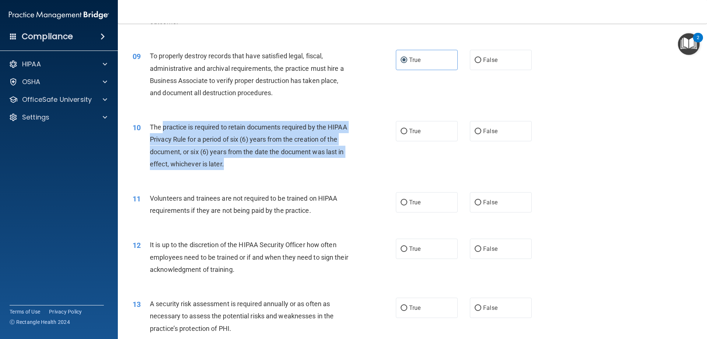
drag, startPoint x: 164, startPoint y: 126, endPoint x: 239, endPoint y: 162, distance: 83.6
click at [239, 162] on div "The practice is required to retain documents required by the HIPAA Privacy Rule…" at bounding box center [253, 145] width 206 height 49
click at [257, 162] on div "The practice is required to retain documents required by the HIPAA Privacy Rule…" at bounding box center [253, 145] width 206 height 49
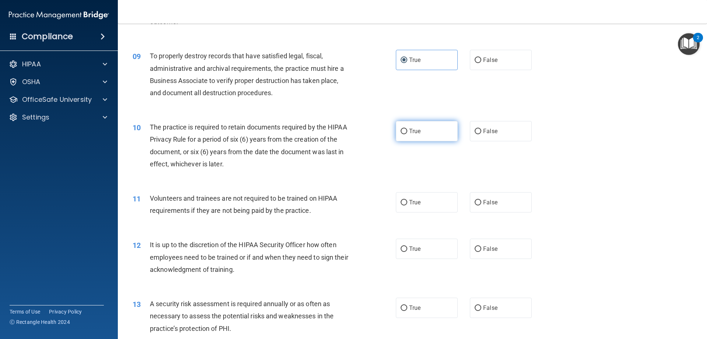
click at [398, 141] on label "True" at bounding box center [427, 131] width 62 height 20
click at [401, 134] on input "True" at bounding box center [404, 132] width 7 height 6
radio input "true"
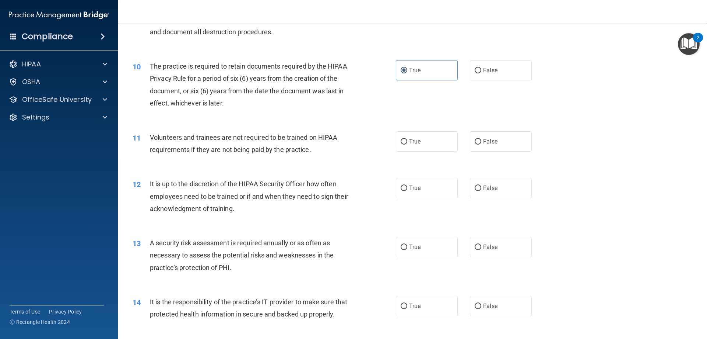
scroll to position [589, 0]
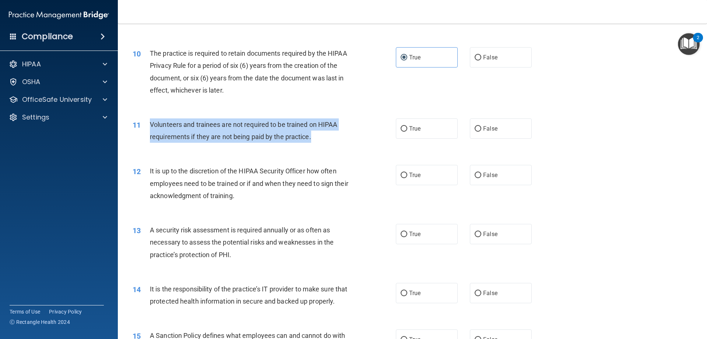
drag, startPoint x: 150, startPoint y: 120, endPoint x: 328, endPoint y: 135, distance: 178.5
click at [328, 135] on div "Volunteers and trainees are not required to be trained on HIPAA requirements if…" at bounding box center [253, 130] width 206 height 24
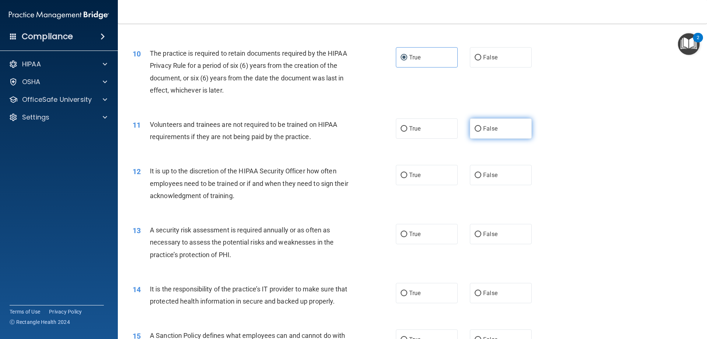
click at [502, 133] on label "False" at bounding box center [501, 128] width 62 height 20
click at [482, 132] on input "False" at bounding box center [478, 129] width 7 height 6
radio input "true"
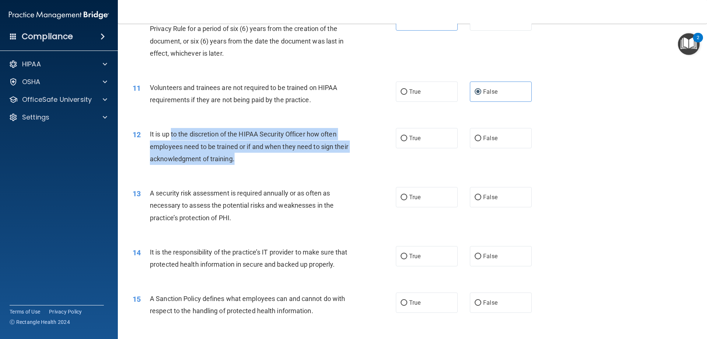
drag, startPoint x: 171, startPoint y: 134, endPoint x: 266, endPoint y: 158, distance: 98.9
click at [266, 158] on div "It is up to the discretion of the HIPAA Security Officer how often employees ne…" at bounding box center [253, 146] width 206 height 37
click at [286, 158] on div "It is up to the discretion of the HIPAA Security Officer how often employees ne…" at bounding box center [253, 146] width 206 height 37
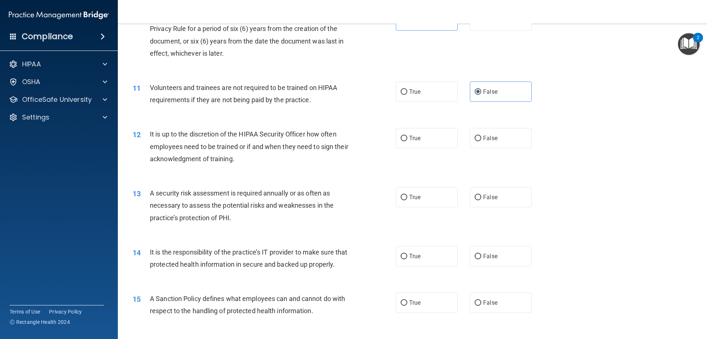
scroll to position [663, 0]
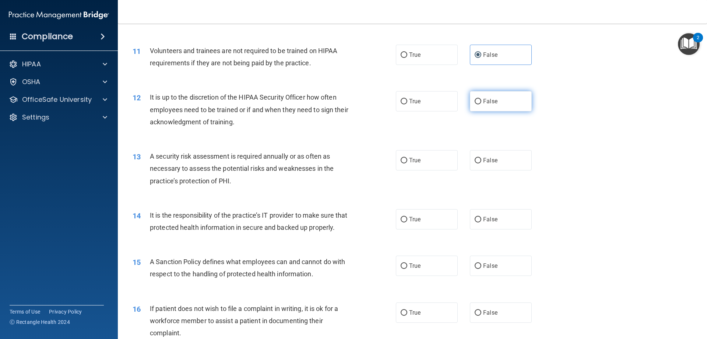
click at [483, 96] on label "False" at bounding box center [501, 101] width 62 height 20
click at [482, 99] on input "False" at bounding box center [478, 102] width 7 height 6
radio input "true"
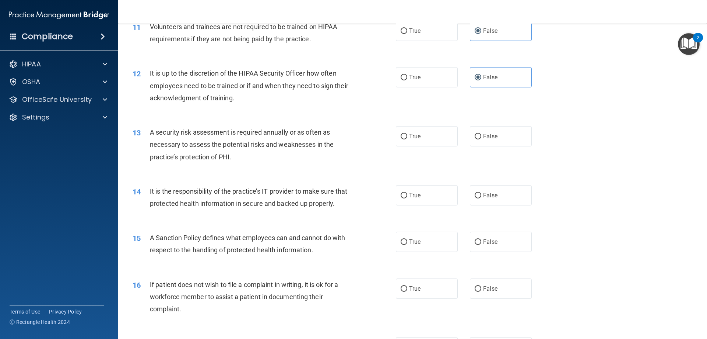
scroll to position [700, 0]
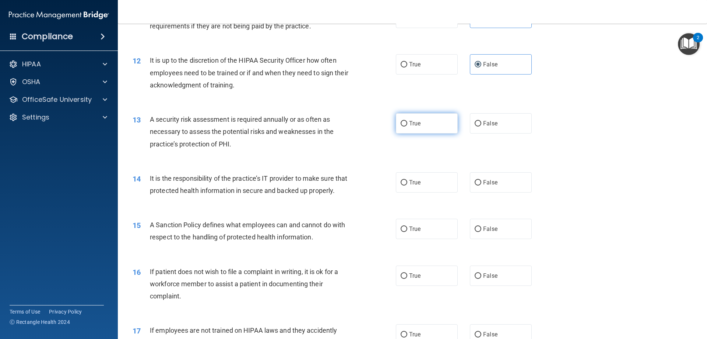
click at [424, 125] on label "True" at bounding box center [427, 123] width 62 height 20
click at [407, 125] on input "True" at bounding box center [404, 124] width 7 height 6
radio input "true"
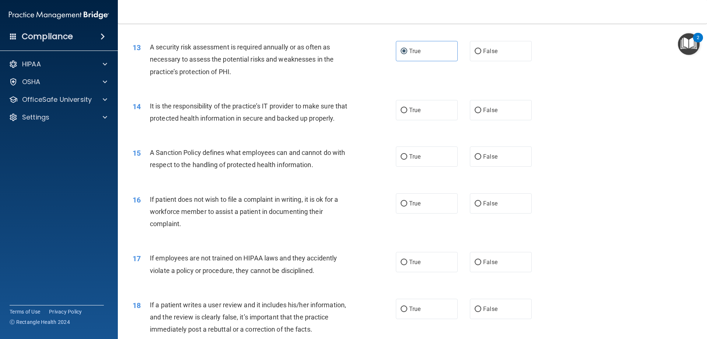
scroll to position [774, 0]
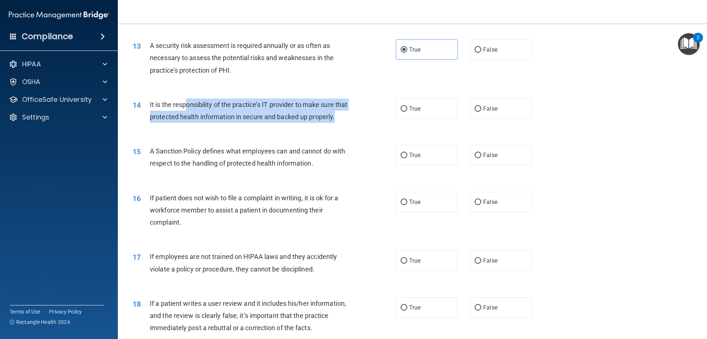
drag, startPoint x: 185, startPoint y: 104, endPoint x: 280, endPoint y: 129, distance: 98.5
click at [280, 123] on div "It is the responsibility of the practice’s IT provider to make sure that protec…" at bounding box center [253, 110] width 206 height 24
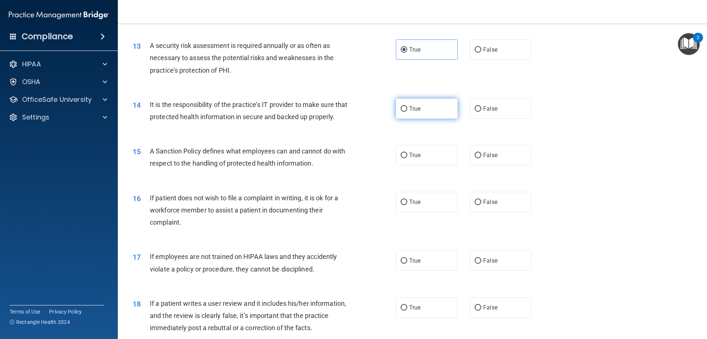
click at [424, 105] on label "True" at bounding box center [427, 108] width 62 height 20
click at [407, 106] on input "True" at bounding box center [404, 109] width 7 height 6
radio input "true"
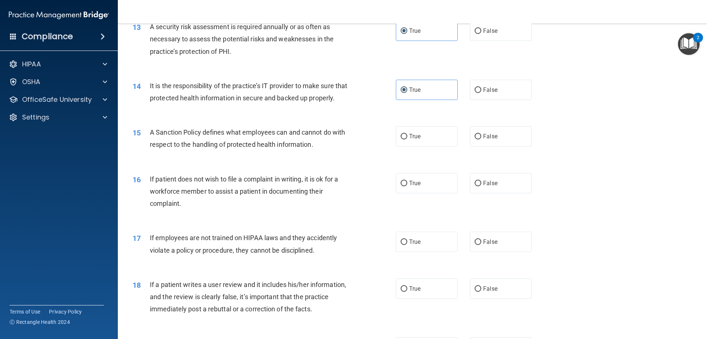
scroll to position [811, 0]
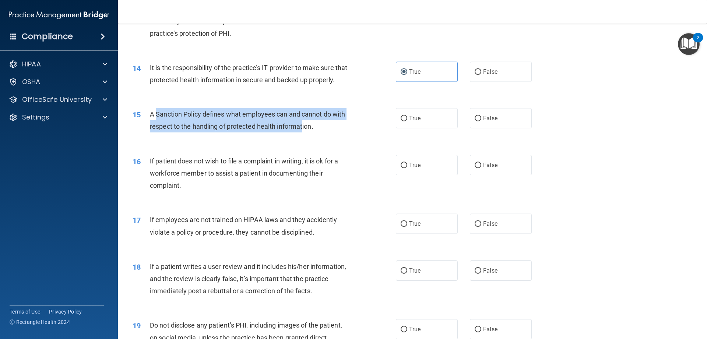
drag, startPoint x: 157, startPoint y: 129, endPoint x: 302, endPoint y: 133, distance: 145.2
click at [302, 132] on div "A Sanction Policy defines what employees can and cannot do with respect to the …" at bounding box center [253, 120] width 206 height 24
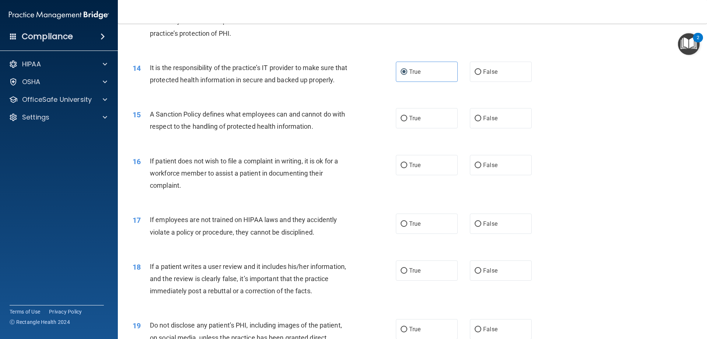
click at [423, 118] on div "15 A Sanction Policy defines what employees can and cannot do with respect to t…" at bounding box center [412, 122] width 571 height 46
click at [418, 122] on span "True" at bounding box center [414, 118] width 11 height 7
click at [407, 121] on input "True" at bounding box center [404, 119] width 7 height 6
radio input "true"
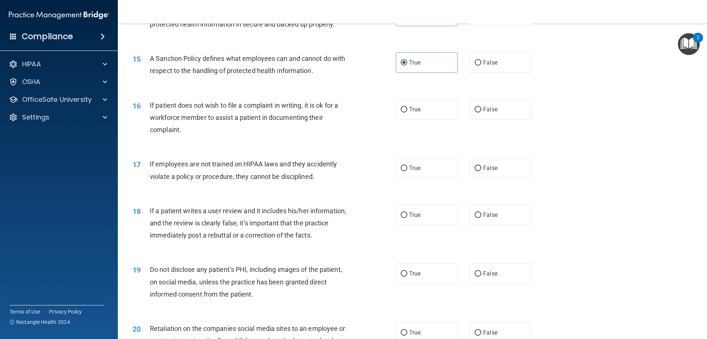
scroll to position [884, 0]
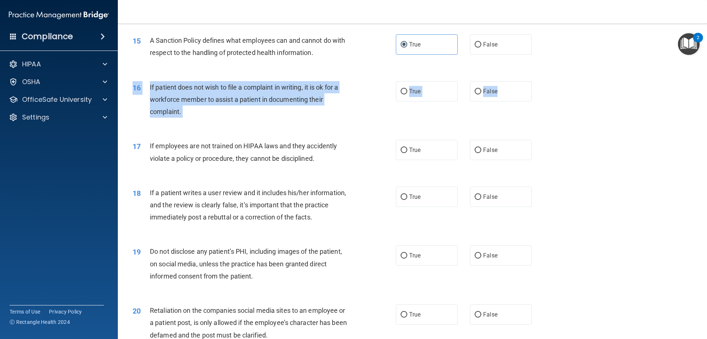
drag, startPoint x: 502, startPoint y: 111, endPoint x: 488, endPoint y: 125, distance: 19.8
click at [488, 125] on div "16 If patient does not wish to file a complaint in writing, it is ok for a work…" at bounding box center [412, 101] width 571 height 59
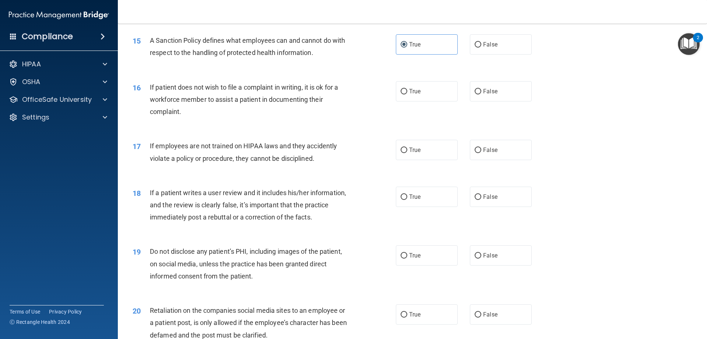
click at [488, 125] on div "16 If patient does not wish to file a complaint in writing, it is ok for a work…" at bounding box center [412, 101] width 571 height 59
click at [372, 101] on div "16 If patient does not wish to file a complaint in writing, it is ok for a work…" at bounding box center [265, 101] width 286 height 41
click at [387, 104] on div "16 If patient does not wish to file a complaint in writing, it is ok for a work…" at bounding box center [265, 101] width 286 height 41
click at [401, 94] on input "True" at bounding box center [404, 92] width 7 height 6
radio input "true"
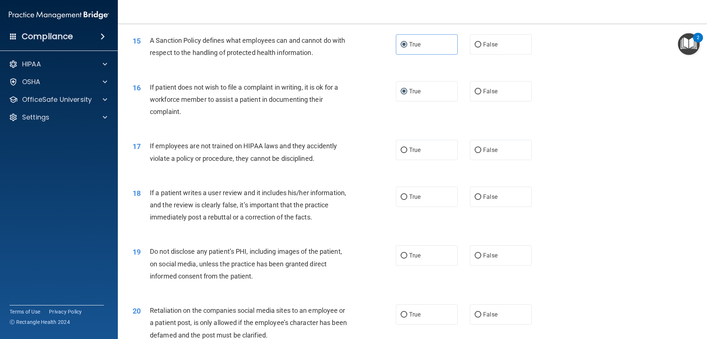
scroll to position [921, 0]
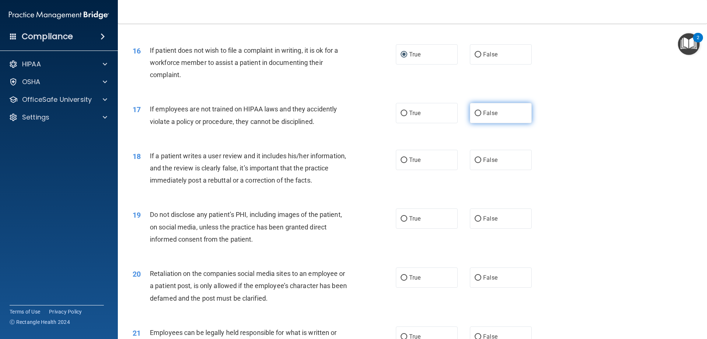
click at [511, 123] on label "False" at bounding box center [501, 113] width 62 height 20
click at [482, 116] on input "False" at bounding box center [478, 114] width 7 height 6
radio input "true"
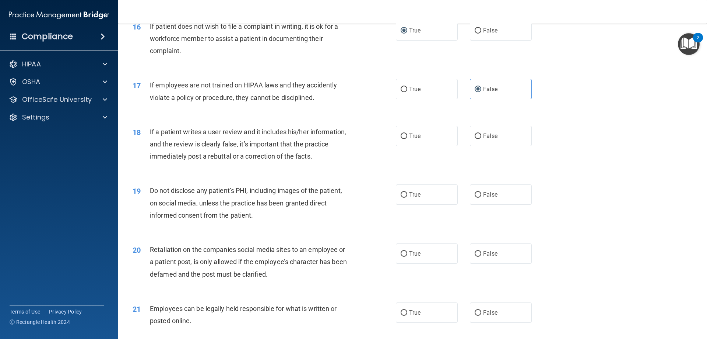
scroll to position [958, 0]
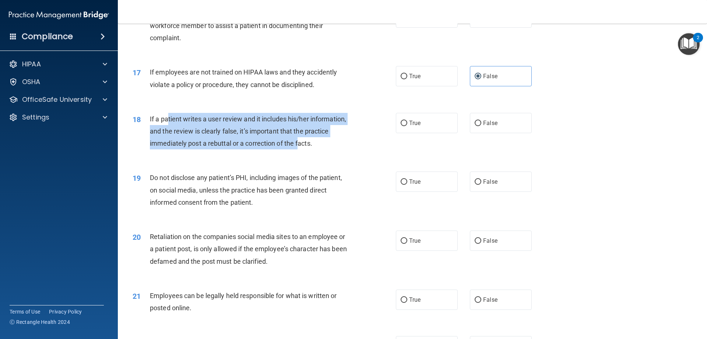
drag, startPoint x: 168, startPoint y: 125, endPoint x: 298, endPoint y: 153, distance: 133.3
click at [298, 150] on div "If a patient writes a user review and it includes his/her information, and the …" at bounding box center [253, 131] width 206 height 37
click at [298, 147] on span "If a patient writes a user review and it includes his/her information, and the …" at bounding box center [248, 131] width 196 height 32
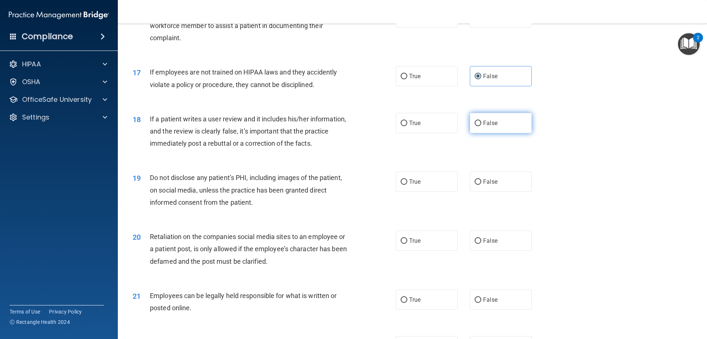
click at [475, 133] on label "False" at bounding box center [501, 123] width 62 height 20
click at [475, 126] on input "False" at bounding box center [478, 123] width 7 height 6
radio input "true"
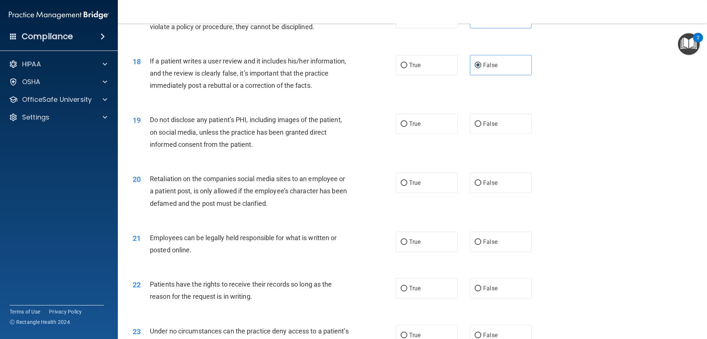
scroll to position [1068, 0]
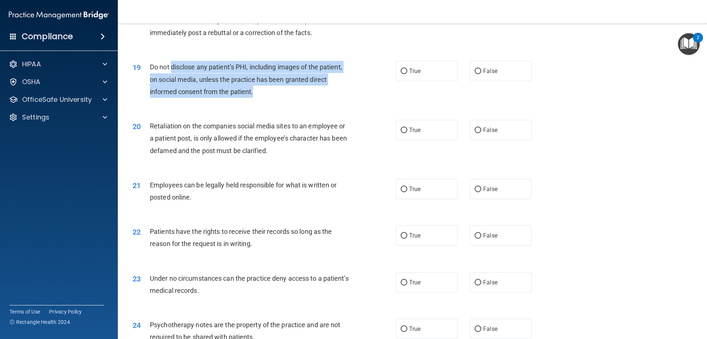
drag, startPoint x: 173, startPoint y: 80, endPoint x: 313, endPoint y: 104, distance: 142.0
click at [313, 98] on div "Do not disclose any patient’s PHI, including images of the patient, on social m…" at bounding box center [253, 79] width 206 height 37
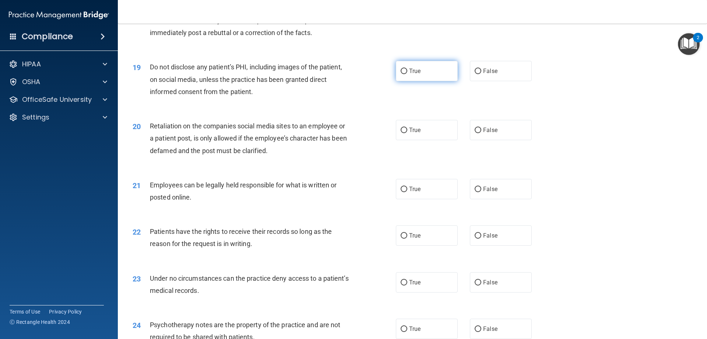
click at [421, 81] on label "True" at bounding box center [427, 71] width 62 height 20
click at [407, 74] on input "True" at bounding box center [404, 72] width 7 height 6
radio input "true"
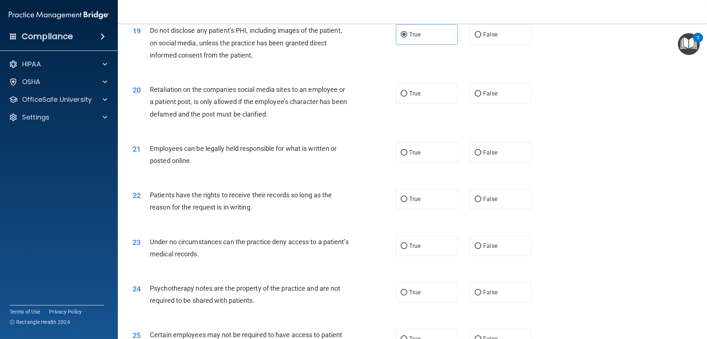
scroll to position [1105, 0]
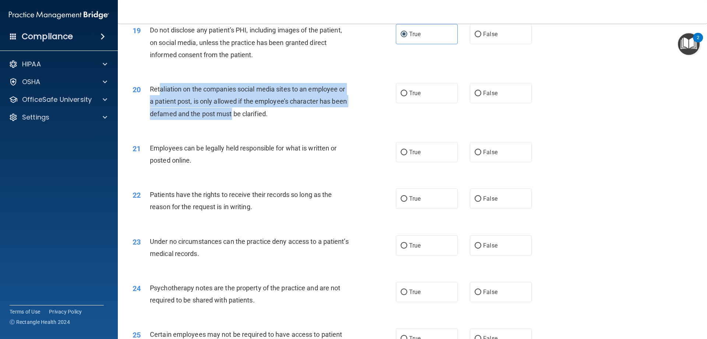
drag, startPoint x: 160, startPoint y: 100, endPoint x: 231, endPoint y: 130, distance: 77.6
click at [231, 120] on div "Retaliation on the companies social media sites to an employee or a patient pos…" at bounding box center [253, 101] width 206 height 37
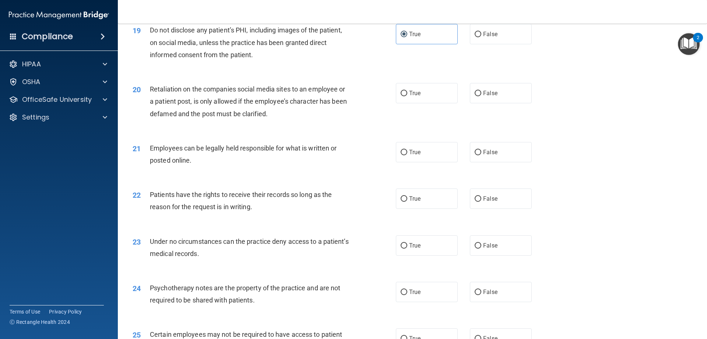
click at [245, 133] on div "20 Retaliation on the companies social media sites to an employee or a patient …" at bounding box center [412, 103] width 571 height 59
click at [427, 101] on label "True" at bounding box center [427, 93] width 62 height 20
click at [407, 96] on input "True" at bounding box center [404, 94] width 7 height 6
radio input "true"
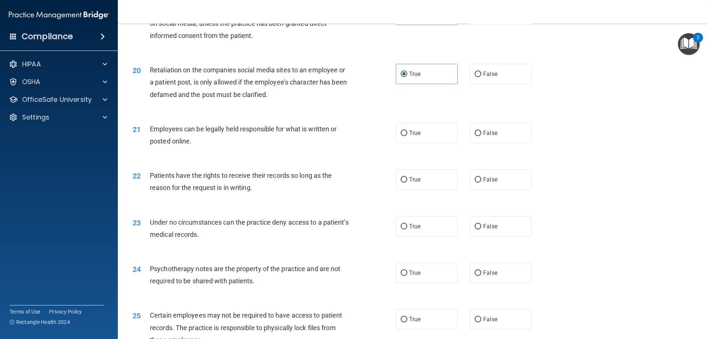
scroll to position [1142, 0]
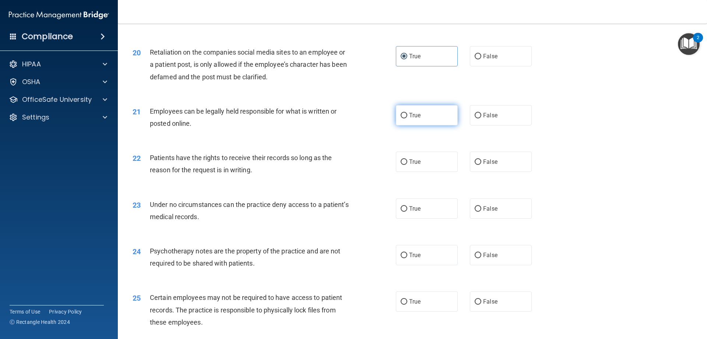
click at [420, 125] on label "True" at bounding box center [427, 115] width 62 height 20
click at [407, 118] on input "True" at bounding box center [404, 116] width 7 height 6
radio input "true"
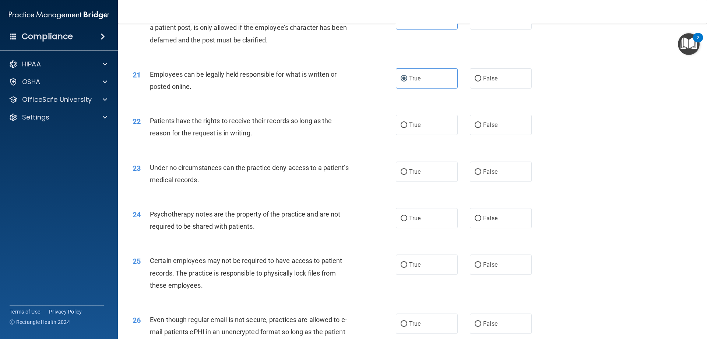
scroll to position [1216, 0]
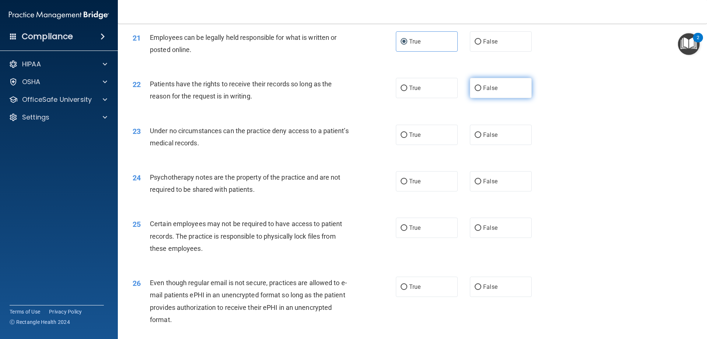
click at [479, 98] on label "False" at bounding box center [501, 88] width 62 height 20
click at [479, 91] on input "False" at bounding box center [478, 88] width 7 height 6
radio input "true"
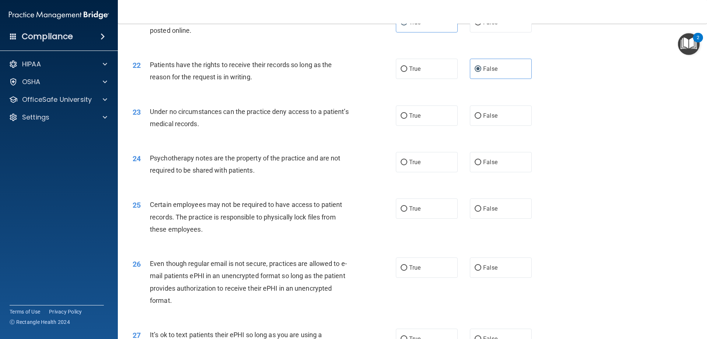
scroll to position [1253, 0]
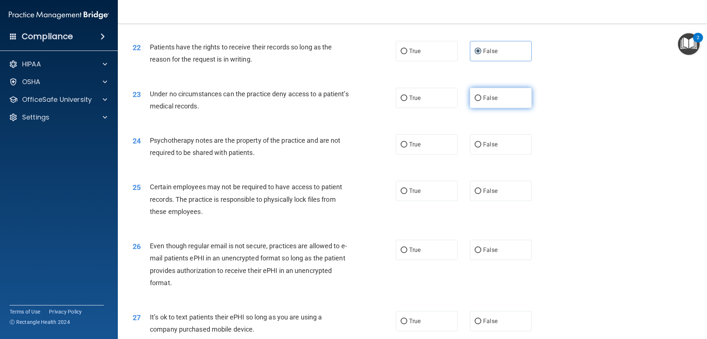
click at [485, 108] on label "False" at bounding box center [501, 98] width 62 height 20
click at [482, 101] on input "False" at bounding box center [478, 98] width 7 height 6
radio input "true"
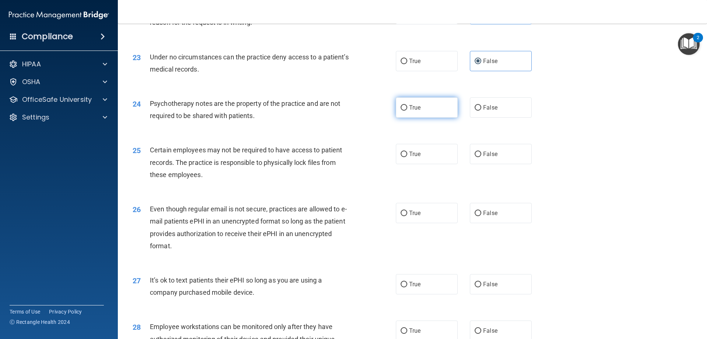
click at [417, 111] on span "True" at bounding box center [414, 107] width 11 height 7
click at [407, 111] on input "True" at bounding box center [404, 108] width 7 height 6
radio input "true"
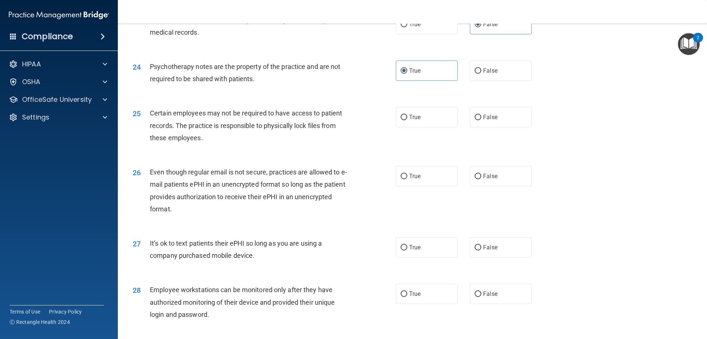
scroll to position [1363, 0]
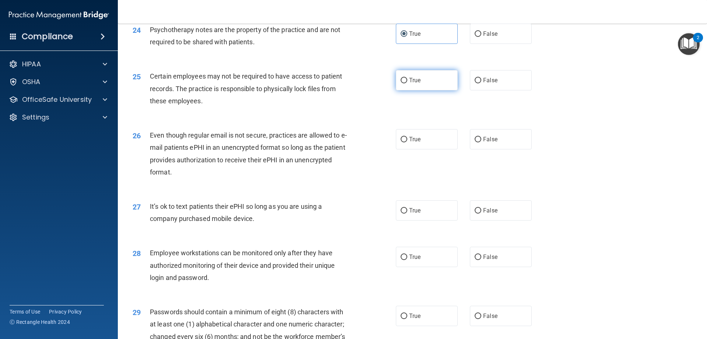
click at [424, 90] on label "True" at bounding box center [427, 80] width 62 height 20
click at [407, 83] on input "True" at bounding box center [404, 81] width 7 height 6
radio input "true"
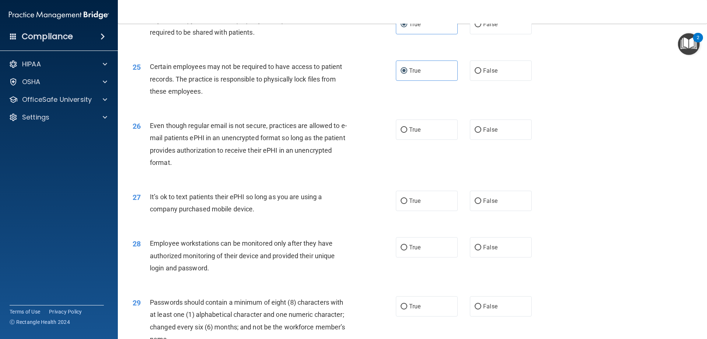
scroll to position [1400, 0]
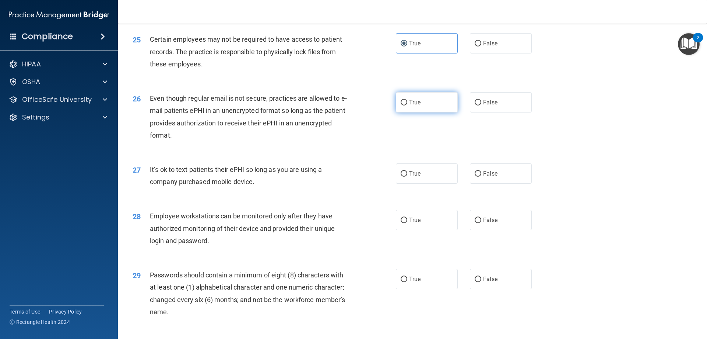
click at [419, 112] on label "True" at bounding box center [427, 102] width 62 height 20
click at [407, 105] on input "True" at bounding box center [404, 103] width 7 height 6
radio input "true"
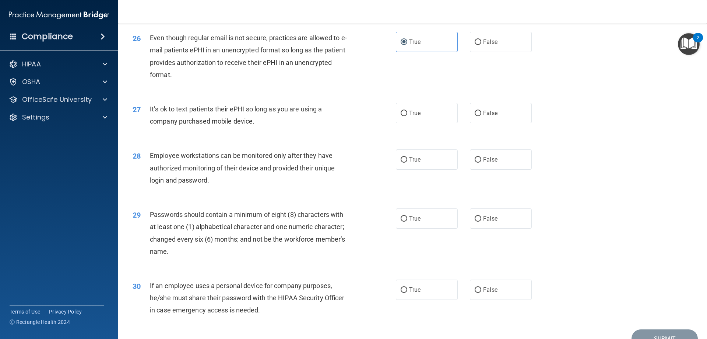
scroll to position [1474, 0]
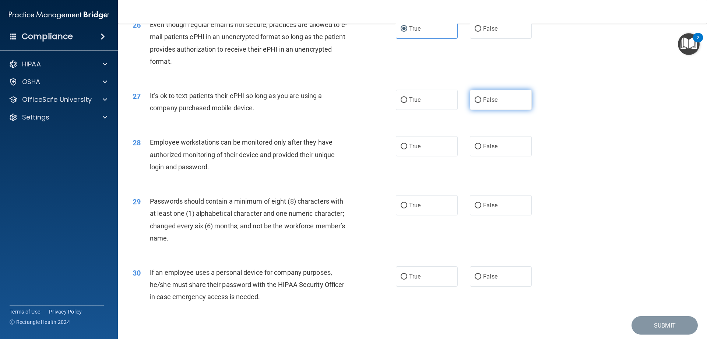
click at [502, 110] on label "False" at bounding box center [501, 100] width 62 height 20
click at [482, 103] on input "False" at bounding box center [478, 100] width 7 height 6
radio input "true"
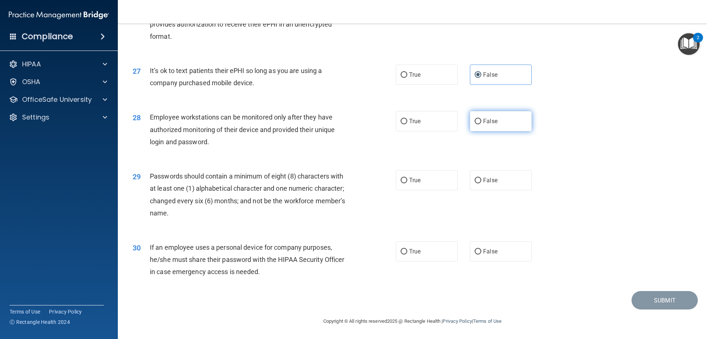
click at [476, 118] on label "False" at bounding box center [501, 121] width 62 height 20
click at [476, 119] on input "False" at bounding box center [478, 122] width 7 height 6
radio input "true"
click at [404, 183] on input "True" at bounding box center [404, 181] width 7 height 6
radio input "true"
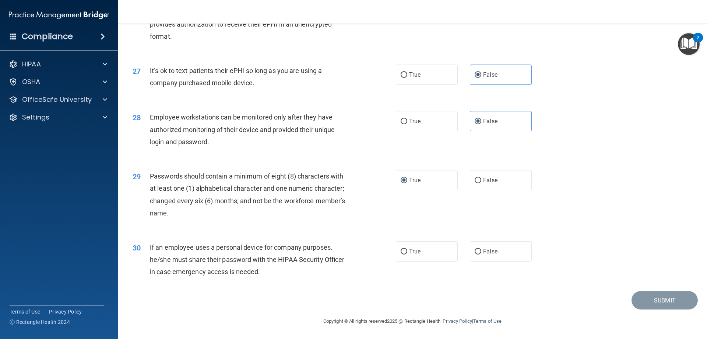
scroll to position [1511, 0]
click at [476, 253] on input "False" at bounding box center [478, 252] width 7 height 6
radio input "true"
click at [653, 292] on button "Submit" at bounding box center [665, 300] width 66 height 19
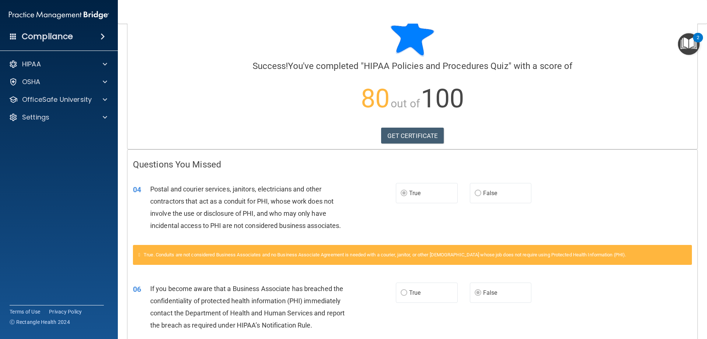
scroll to position [37, 0]
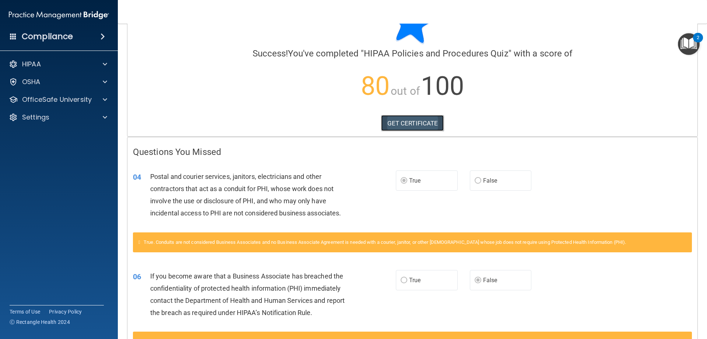
click at [410, 125] on link "GET CERTIFICATE" at bounding box center [412, 123] width 63 height 16
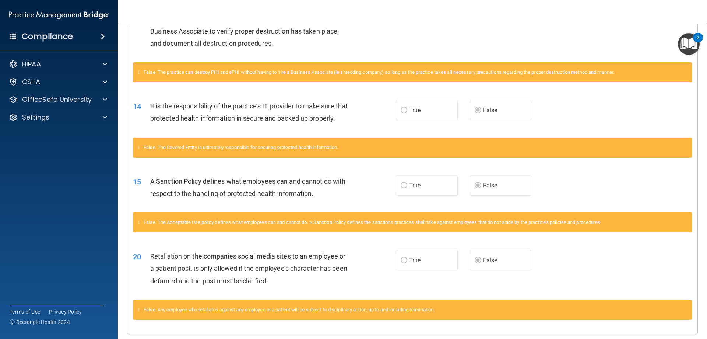
scroll to position [442, 0]
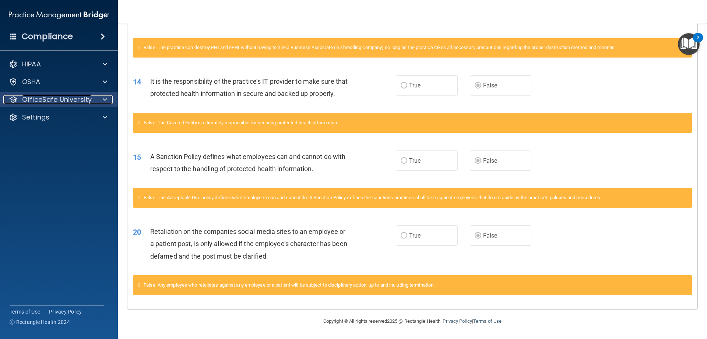
click at [83, 97] on p "OfficeSafe University" at bounding box center [57, 99] width 70 height 9
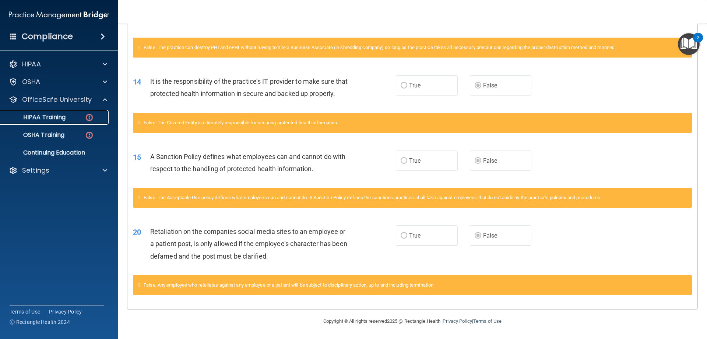
click at [74, 119] on div "HIPAA Training" at bounding box center [55, 116] width 101 height 7
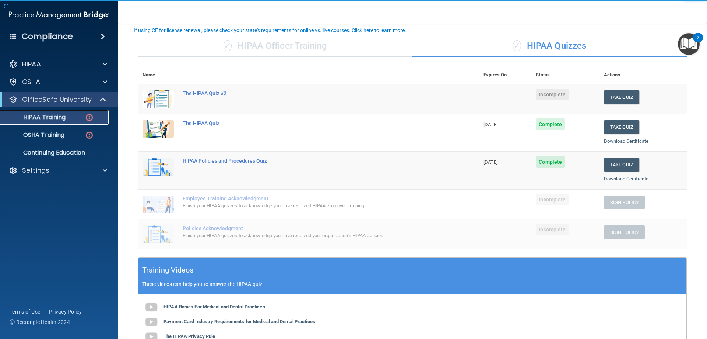
scroll to position [9, 0]
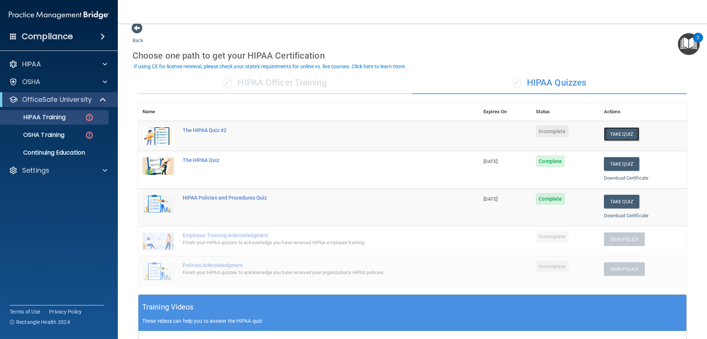
click at [610, 131] on button "Take Quiz" at bounding box center [621, 134] width 35 height 14
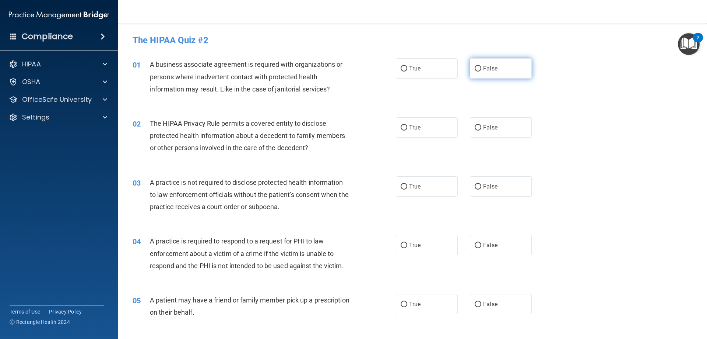
click at [495, 66] on label "False" at bounding box center [501, 68] width 62 height 20
click at [482, 66] on input "False" at bounding box center [478, 69] width 7 height 6
radio input "true"
click at [483, 126] on span "False" at bounding box center [490, 127] width 14 height 7
click at [480, 126] on input "False" at bounding box center [478, 128] width 7 height 6
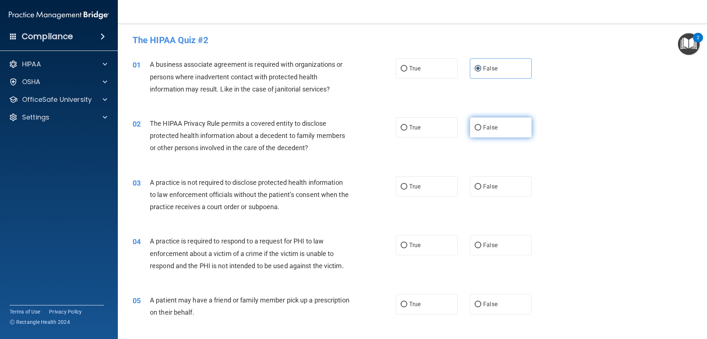
radio input "true"
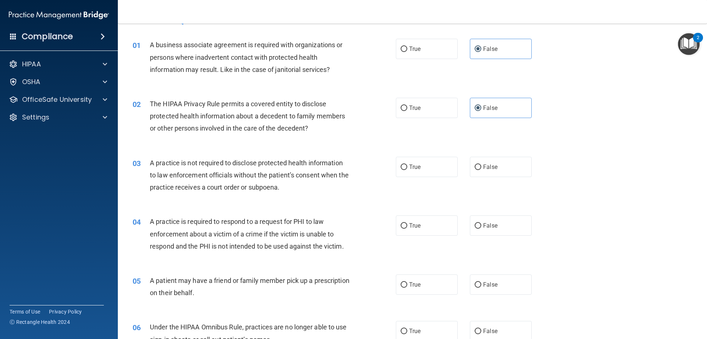
scroll to position [37, 0]
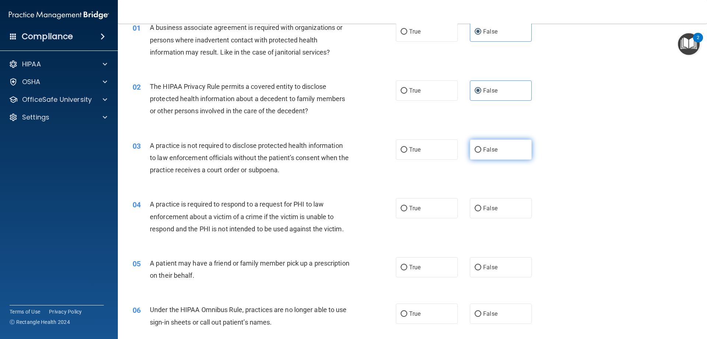
click at [496, 153] on label "False" at bounding box center [501, 149] width 62 height 20
click at [482, 153] on input "False" at bounding box center [478, 150] width 7 height 6
radio input "true"
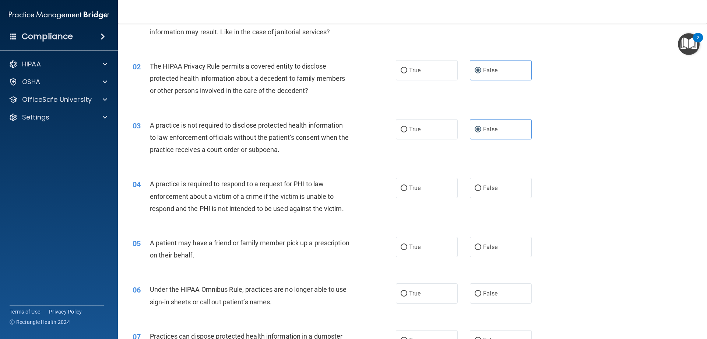
scroll to position [111, 0]
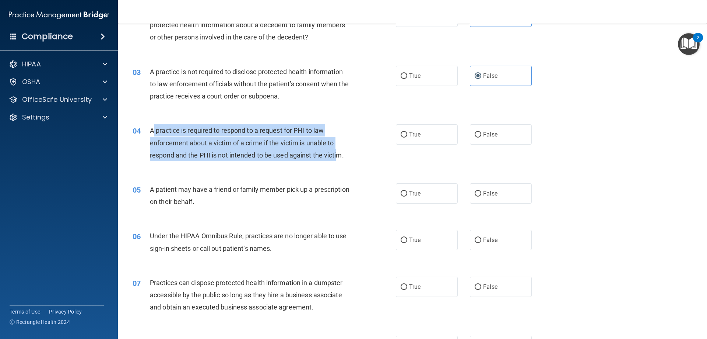
drag, startPoint x: 152, startPoint y: 129, endPoint x: 338, endPoint y: 153, distance: 187.6
click at [338, 153] on span "A practice is required to respond to a request for PHI to law enforcement about…" at bounding box center [247, 142] width 194 height 32
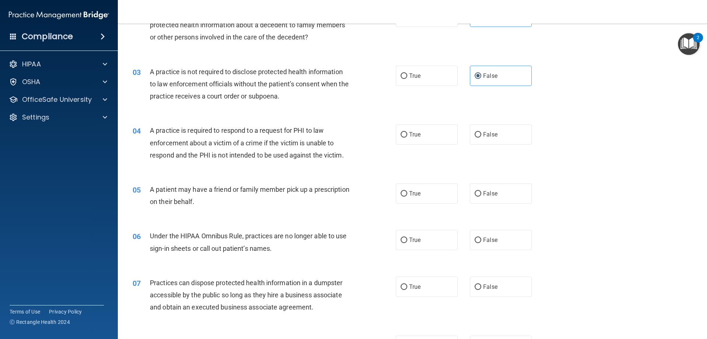
click at [361, 136] on div "04 A practice is required to respond to a request for PHI to law enforcement ab…" at bounding box center [265, 144] width 286 height 41
click at [410, 136] on span "True" at bounding box center [414, 134] width 11 height 7
click at [407, 136] on input "True" at bounding box center [404, 135] width 7 height 6
radio input "true"
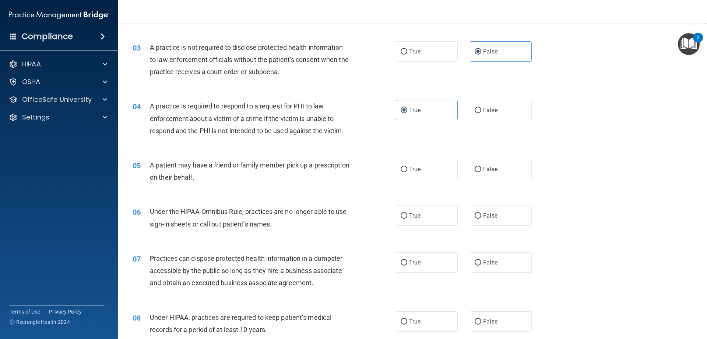
scroll to position [147, 0]
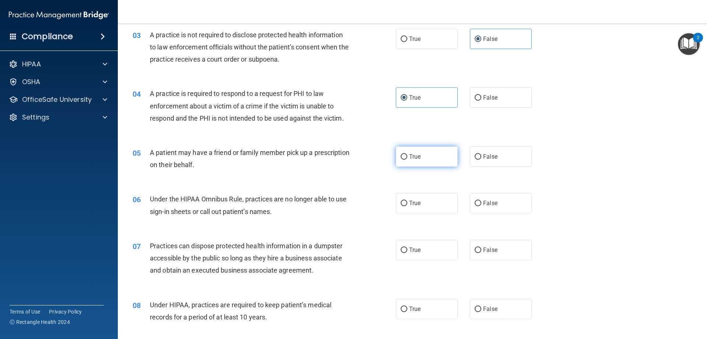
click at [416, 160] on span "True" at bounding box center [414, 156] width 11 height 7
click at [407, 160] on input "True" at bounding box center [404, 157] width 7 height 6
radio input "true"
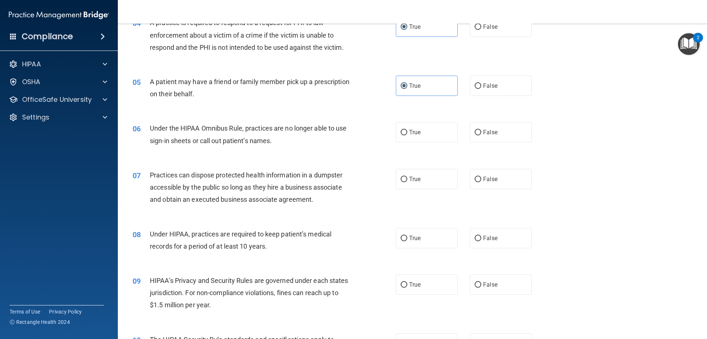
scroll to position [221, 0]
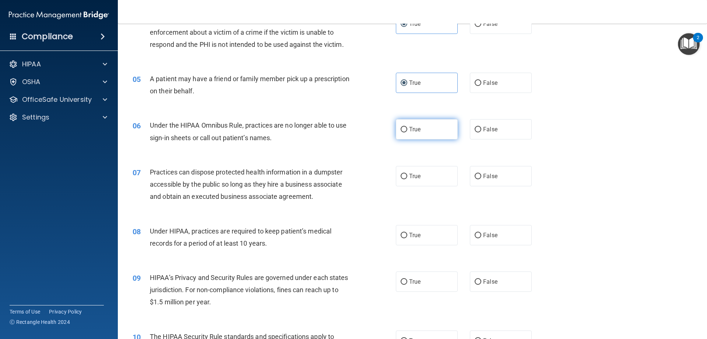
click at [423, 129] on label "True" at bounding box center [427, 129] width 62 height 20
click at [407, 129] on input "True" at bounding box center [404, 130] width 7 height 6
radio input "true"
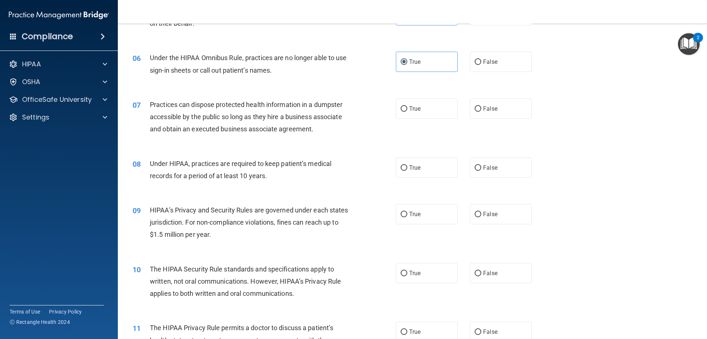
scroll to position [295, 0]
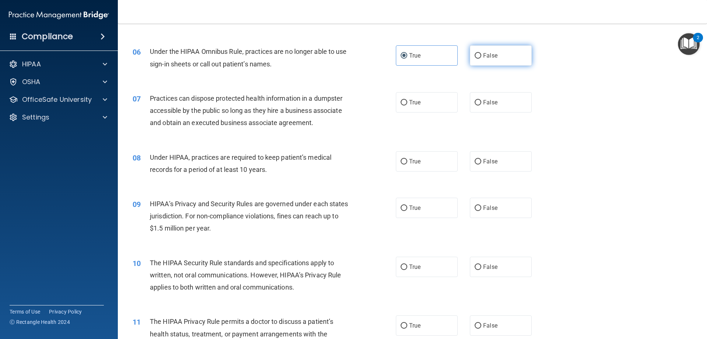
click at [505, 62] on label "False" at bounding box center [501, 55] width 62 height 20
click at [482, 59] on input "False" at bounding box center [478, 56] width 7 height 6
radio input "true"
radio input "false"
click at [396, 108] on label "True" at bounding box center [427, 102] width 62 height 20
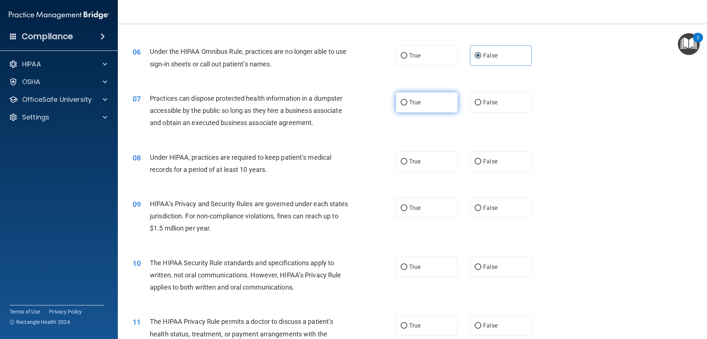
click at [401, 105] on input "True" at bounding box center [404, 103] width 7 height 6
radio input "true"
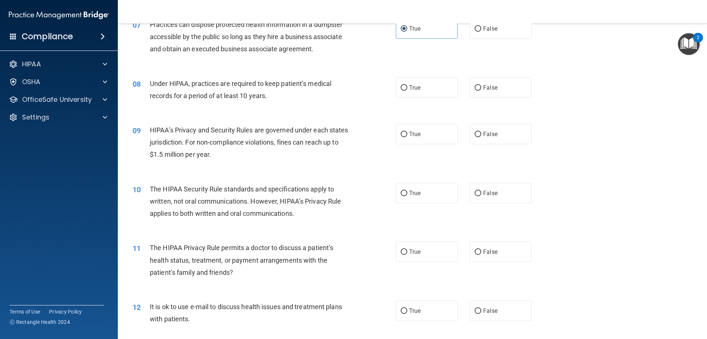
scroll to position [332, 0]
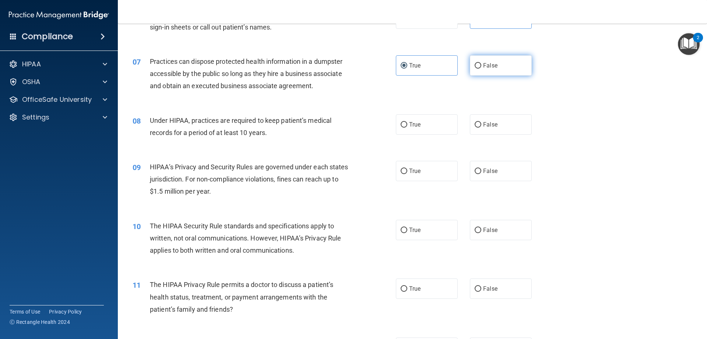
click at [483, 70] on label "False" at bounding box center [501, 65] width 62 height 20
click at [482, 69] on input "False" at bounding box center [478, 66] width 7 height 6
radio input "true"
radio input "false"
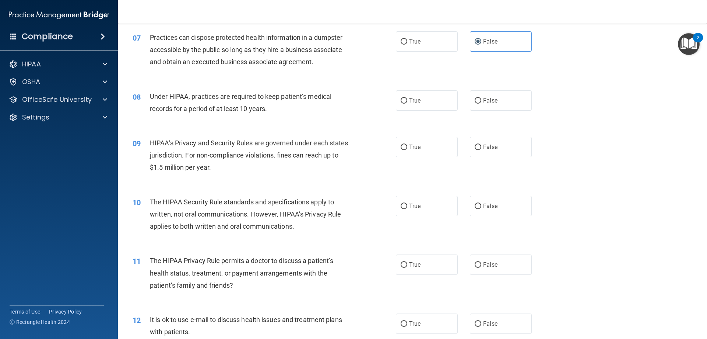
scroll to position [368, 0]
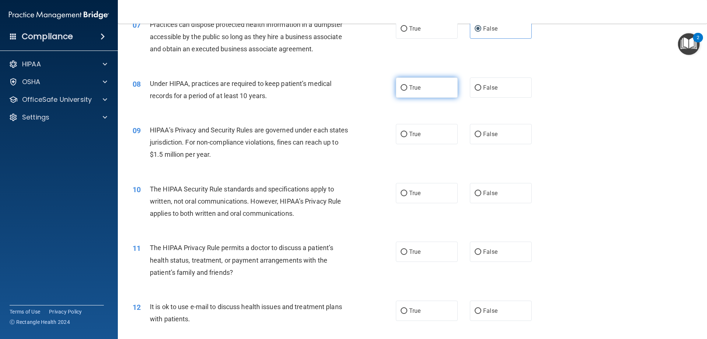
click at [435, 87] on label "True" at bounding box center [427, 87] width 62 height 20
click at [407, 87] on input "True" at bounding box center [404, 88] width 7 height 6
radio input "true"
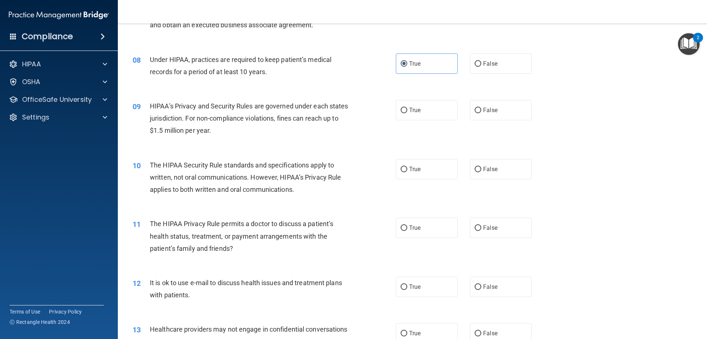
scroll to position [405, 0]
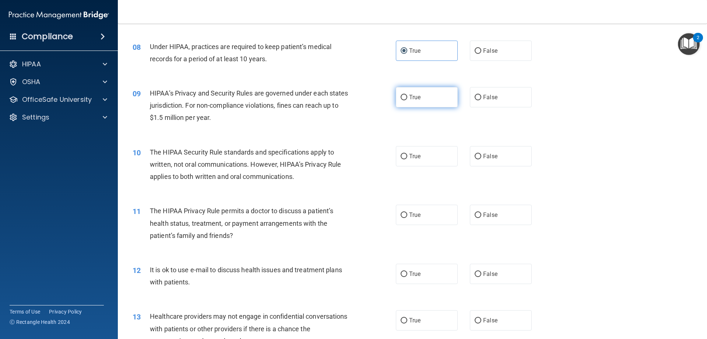
click at [422, 101] on label "True" at bounding box center [427, 97] width 62 height 20
click at [407, 100] on input "True" at bounding box center [404, 98] width 7 height 6
radio input "true"
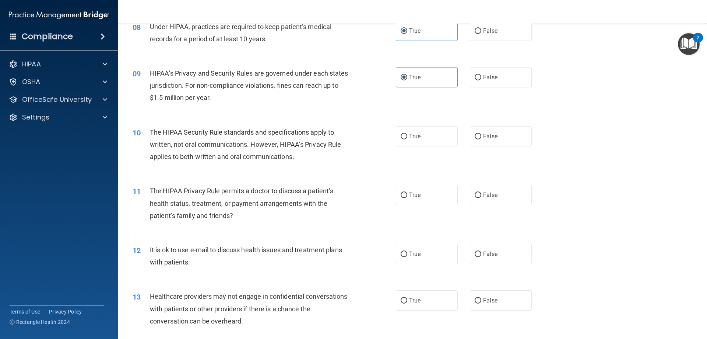
scroll to position [479, 0]
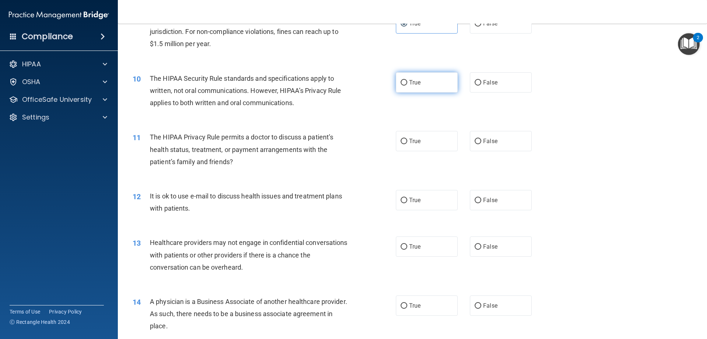
click at [397, 85] on label "True" at bounding box center [427, 82] width 62 height 20
click at [401, 85] on input "True" at bounding box center [404, 83] width 7 height 6
radio input "true"
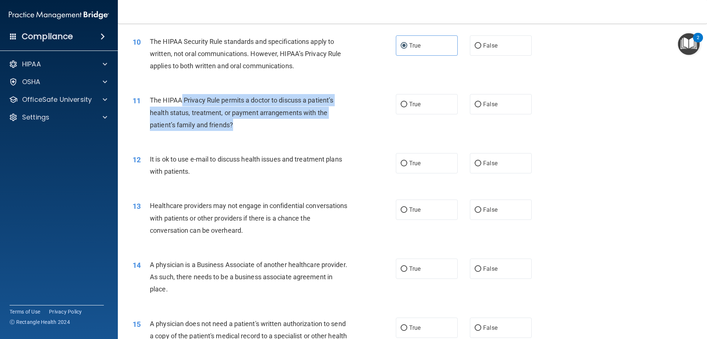
drag, startPoint x: 181, startPoint y: 95, endPoint x: 290, endPoint y: 126, distance: 113.4
click at [290, 126] on div "The HIPAA Privacy Rule permits a doctor to discuss a patient’s health status, t…" at bounding box center [253, 112] width 206 height 37
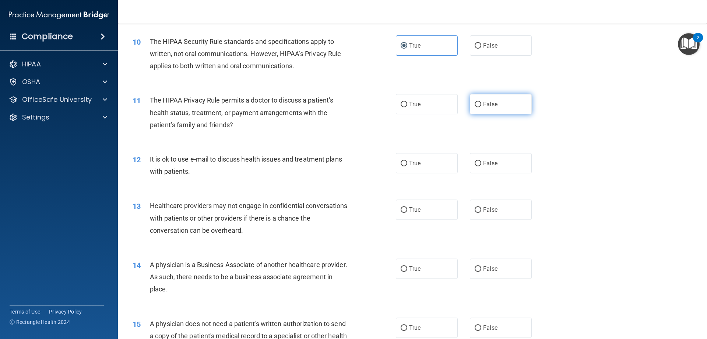
click at [484, 111] on label "False" at bounding box center [501, 104] width 62 height 20
click at [482, 107] on input "False" at bounding box center [478, 105] width 7 height 6
radio input "true"
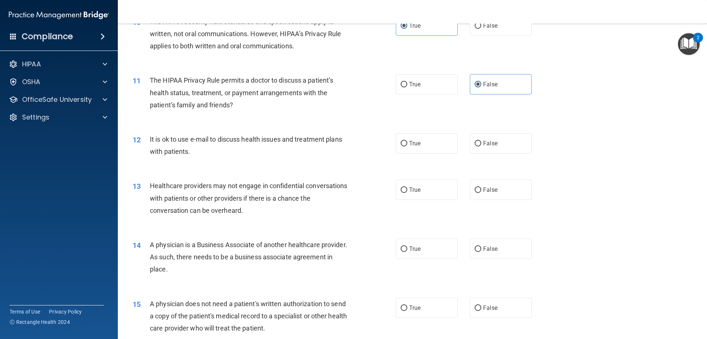
scroll to position [553, 0]
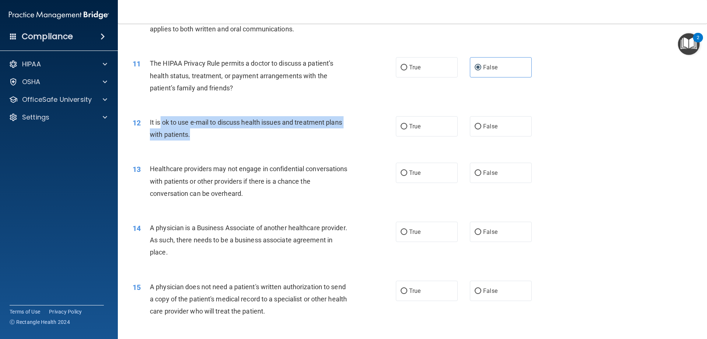
drag, startPoint x: 161, startPoint y: 122, endPoint x: 207, endPoint y: 131, distance: 47.3
click at [207, 131] on div "It is ok to use e-mail to discuss health issues and treatment plans with patien…" at bounding box center [253, 128] width 206 height 24
drag, startPoint x: 164, startPoint y: 120, endPoint x: 316, endPoint y: 133, distance: 152.4
click at [316, 133] on div "It is ok to use e-mail to discuss health issues and treatment plans with patien…" at bounding box center [253, 128] width 206 height 24
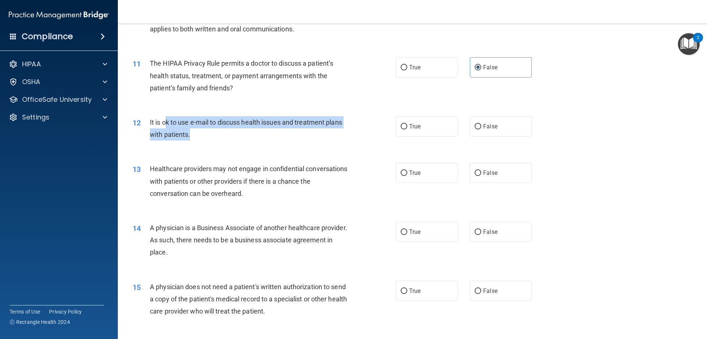
click at [316, 133] on div "It is ok to use e-mail to discuss health issues and treatment plans with patien…" at bounding box center [253, 128] width 206 height 24
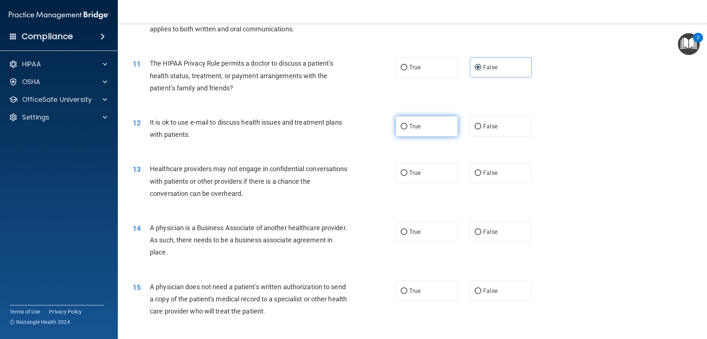
click at [396, 124] on label "True" at bounding box center [427, 126] width 62 height 20
click at [401, 124] on input "True" at bounding box center [404, 127] width 7 height 6
radio input "true"
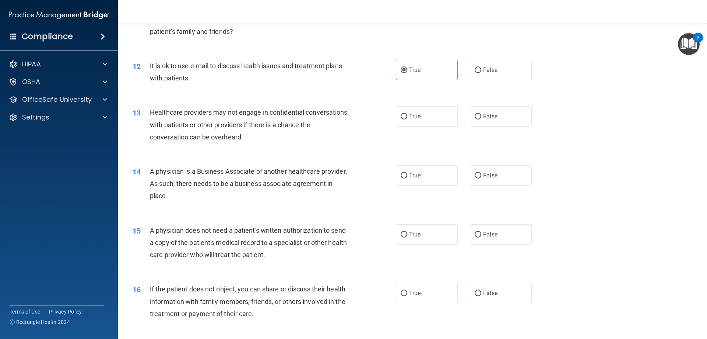
scroll to position [626, 0]
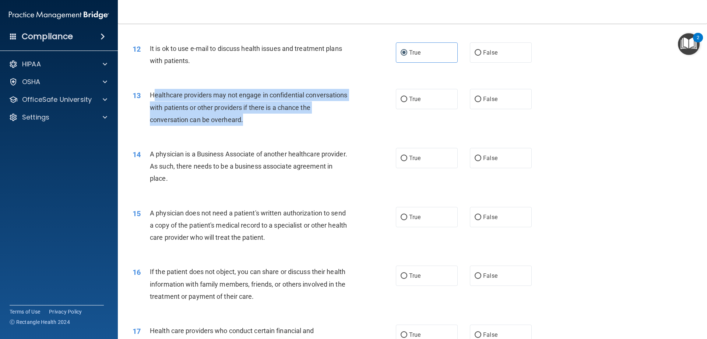
drag, startPoint x: 153, startPoint y: 94, endPoint x: 325, endPoint y: 118, distance: 173.0
click at [325, 118] on div "Healthcare providers may not engage in confidential conversations with patients…" at bounding box center [253, 107] width 206 height 37
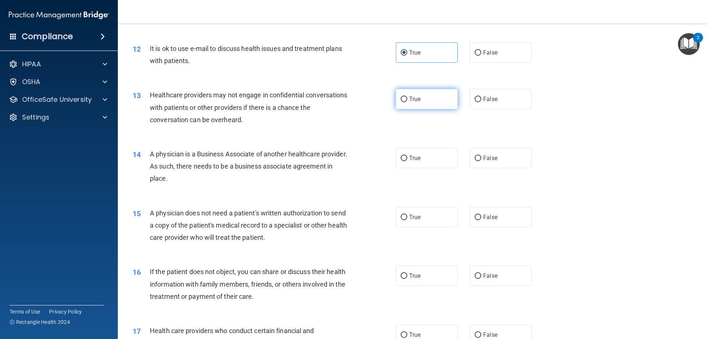
click at [411, 99] on span "True" at bounding box center [414, 98] width 11 height 7
click at [407, 99] on input "True" at bounding box center [404, 100] width 7 height 6
radio input "true"
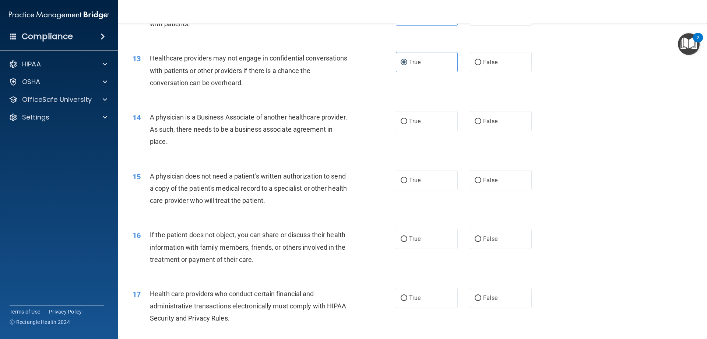
scroll to position [700, 0]
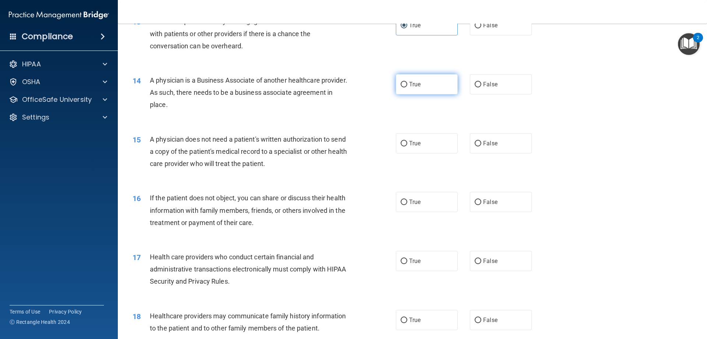
click at [416, 83] on span "True" at bounding box center [414, 84] width 11 height 7
click at [407, 83] on input "True" at bounding box center [404, 85] width 7 height 6
radio input "true"
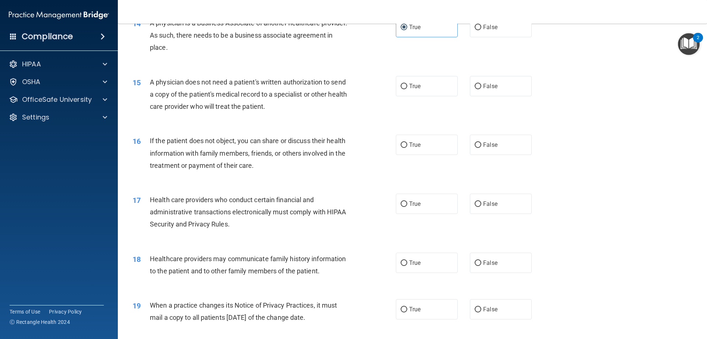
scroll to position [774, 0]
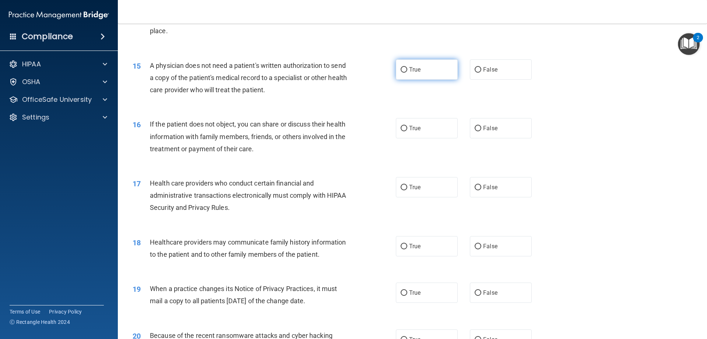
click at [413, 73] on label "True" at bounding box center [427, 69] width 62 height 20
click at [407, 73] on input "True" at bounding box center [404, 70] width 7 height 6
radio input "true"
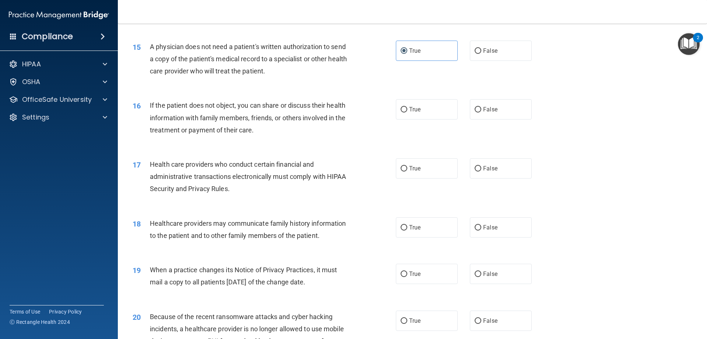
scroll to position [811, 0]
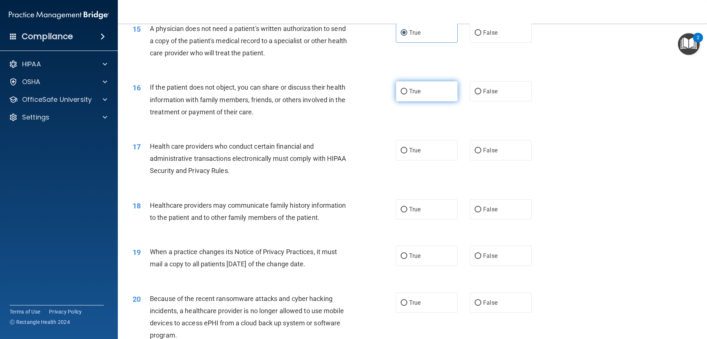
click at [403, 87] on label "True" at bounding box center [427, 91] width 62 height 20
click at [403, 89] on input "True" at bounding box center [404, 92] width 7 height 6
radio input "true"
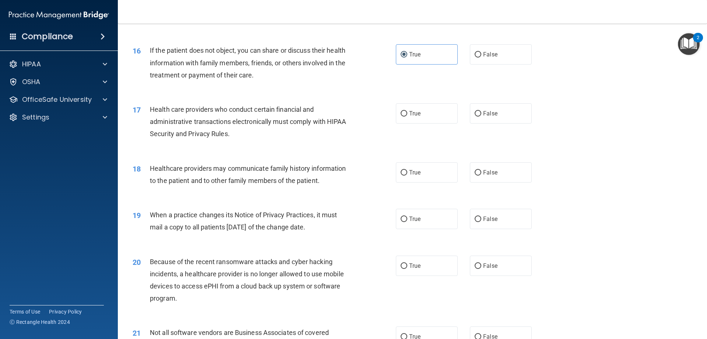
scroll to position [884, 0]
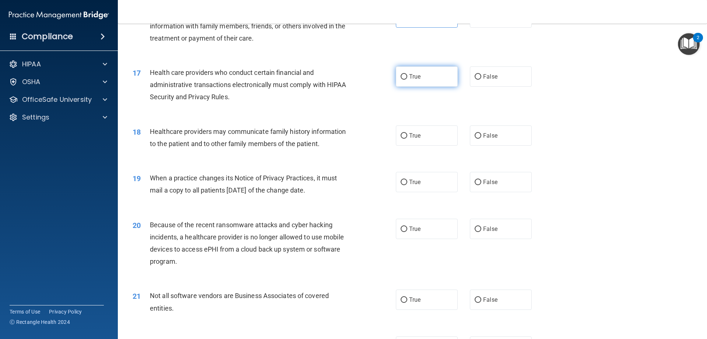
click at [428, 81] on label "True" at bounding box center [427, 76] width 62 height 20
click at [407, 80] on input "True" at bounding box center [404, 77] width 7 height 6
radio input "true"
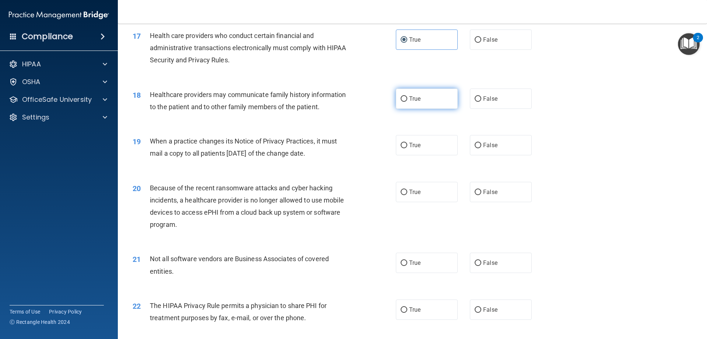
click at [422, 98] on label "True" at bounding box center [427, 98] width 62 height 20
click at [407, 98] on input "True" at bounding box center [404, 99] width 7 height 6
radio input "true"
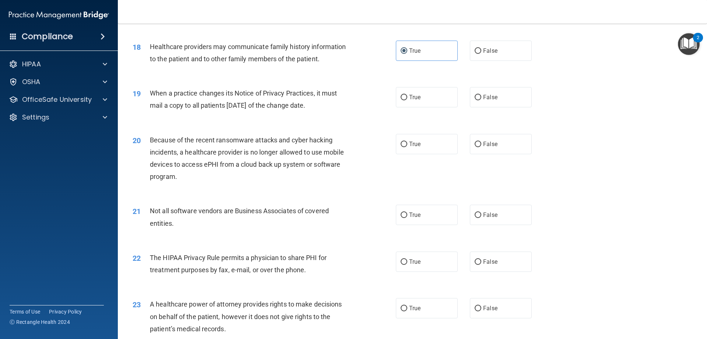
scroll to position [995, 0]
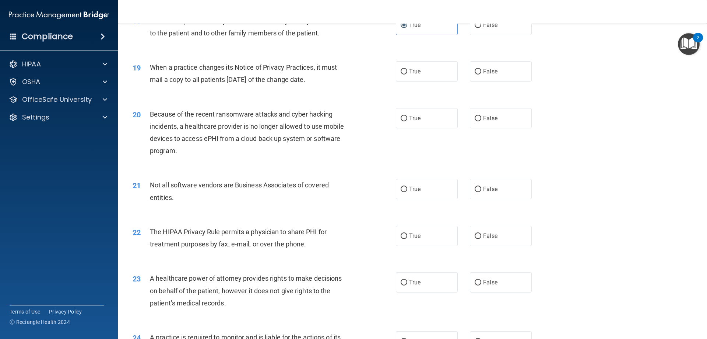
drag, startPoint x: 347, startPoint y: 78, endPoint x: 337, endPoint y: 80, distance: 10.5
click at [139, 81] on div "19 When a practice changes its Notice of Privacy Practices, it must mail a copy…" at bounding box center [265, 75] width 286 height 28
click at [435, 72] on label "True" at bounding box center [427, 71] width 62 height 20
click at [407, 72] on input "True" at bounding box center [404, 72] width 7 height 6
radio input "true"
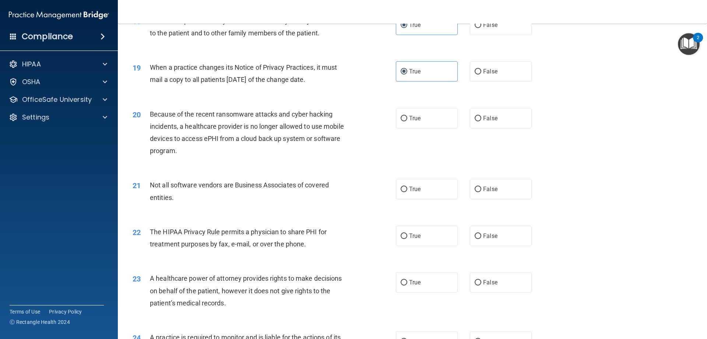
scroll to position [1032, 0]
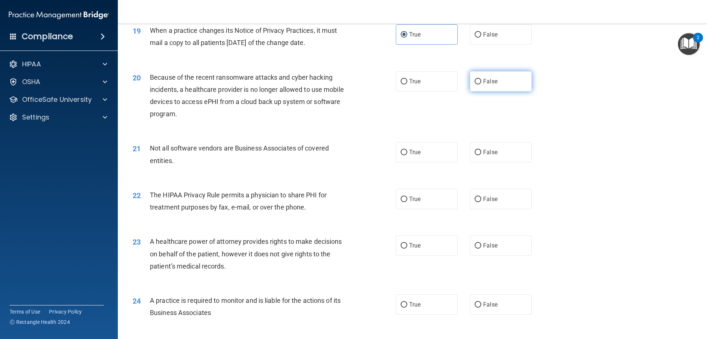
click at [492, 83] on span "False" at bounding box center [490, 81] width 14 height 7
click at [482, 83] on input "False" at bounding box center [478, 82] width 7 height 6
radio input "true"
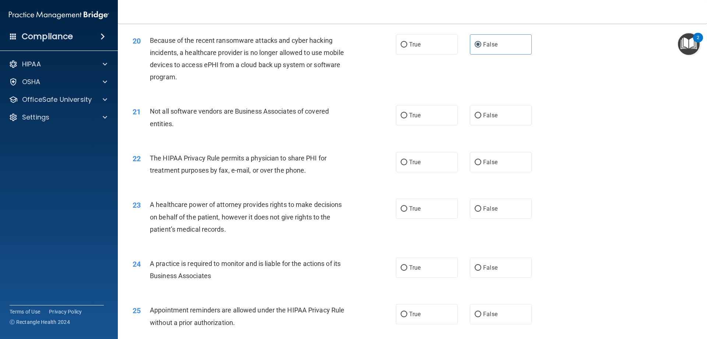
scroll to position [1105, 0]
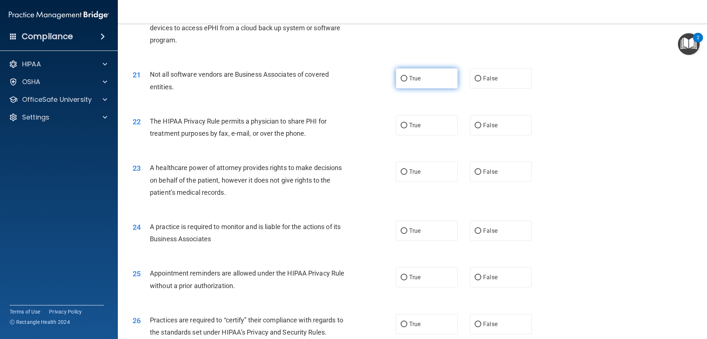
click at [412, 79] on span "True" at bounding box center [414, 78] width 11 height 7
click at [407, 79] on input "True" at bounding box center [404, 79] width 7 height 6
radio input "true"
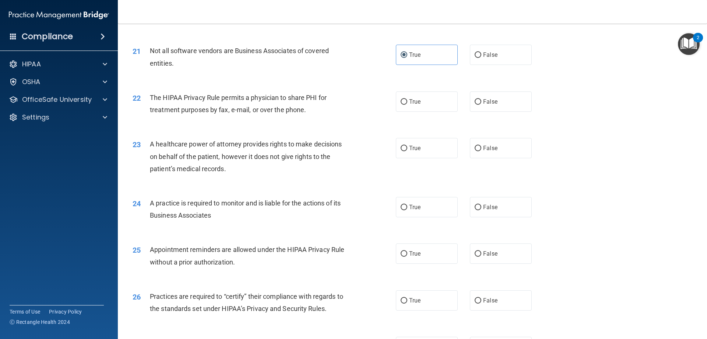
scroll to position [1142, 0]
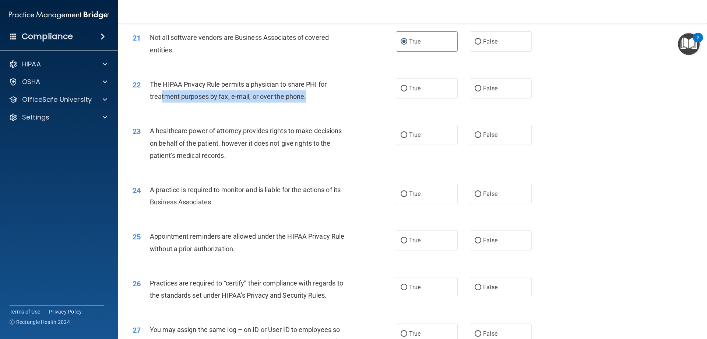
drag, startPoint x: 162, startPoint y: 97, endPoint x: 352, endPoint y: 96, distance: 189.7
click at [316, 96] on div "The HIPAA Privacy Rule permits a physician to share PHI for treatment purposes …" at bounding box center [253, 90] width 206 height 24
click at [363, 96] on div "22 The HIPAA Privacy Rule permits a physician to share PHI for treatment purpos…" at bounding box center [265, 92] width 286 height 28
click at [392, 94] on div "22 The HIPAA Privacy Rule permits a physician to share PHI for treatment purpos…" at bounding box center [265, 92] width 286 height 28
click at [430, 85] on label "True" at bounding box center [427, 88] width 62 height 20
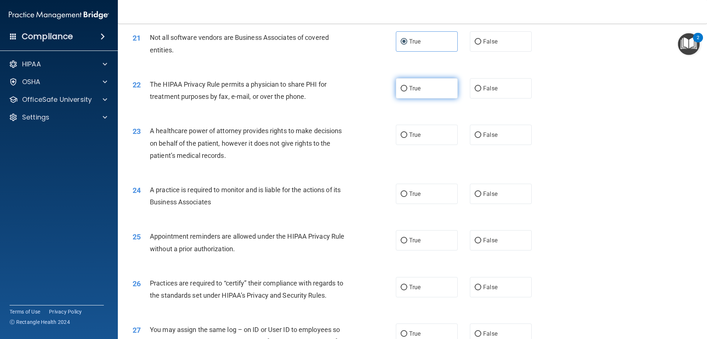
click at [407, 86] on input "True" at bounding box center [404, 89] width 7 height 6
radio input "true"
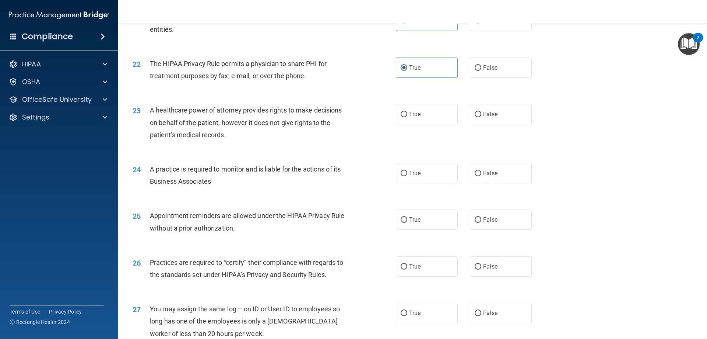
scroll to position [1179, 0]
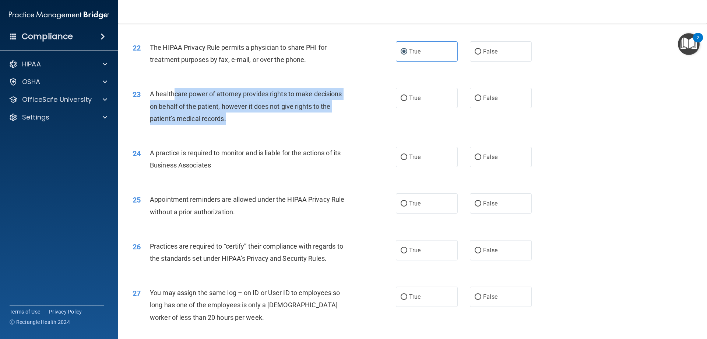
drag, startPoint x: 173, startPoint y: 93, endPoint x: 305, endPoint y: 118, distance: 134.3
click at [305, 118] on div "A healthcare power of attorney provides rights to make decisions on behalf of t…" at bounding box center [253, 106] width 206 height 37
click at [304, 119] on div "A healthcare power of attorney provides rights to make decisions on behalf of t…" at bounding box center [253, 106] width 206 height 37
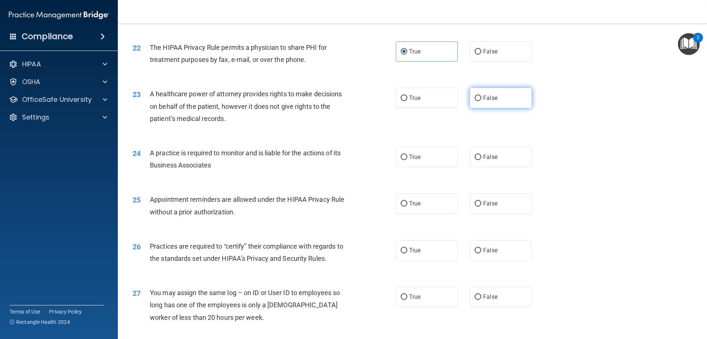
click at [486, 88] on label "False" at bounding box center [501, 98] width 62 height 20
click at [482, 95] on input "False" at bounding box center [478, 98] width 7 height 6
radio input "true"
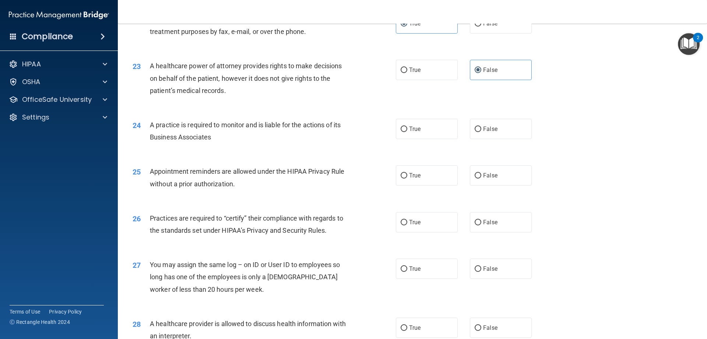
scroll to position [1229, 0]
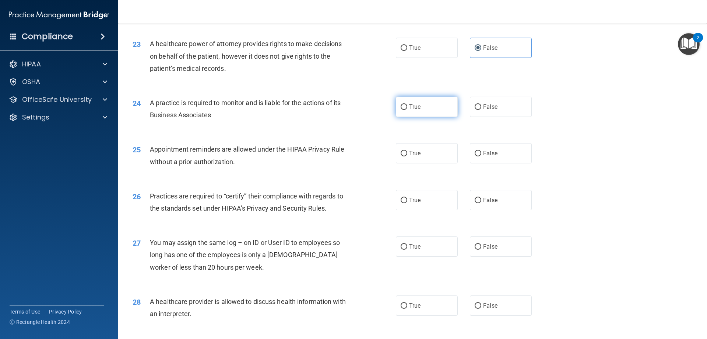
click at [417, 113] on label "True" at bounding box center [427, 107] width 62 height 20
click at [407, 110] on input "True" at bounding box center [404, 107] width 7 height 6
radio input "true"
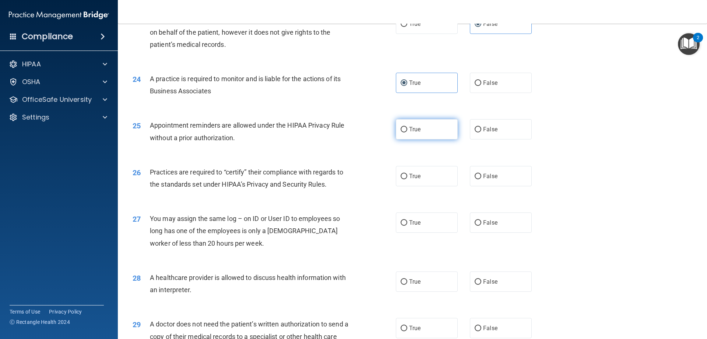
scroll to position [1266, 0]
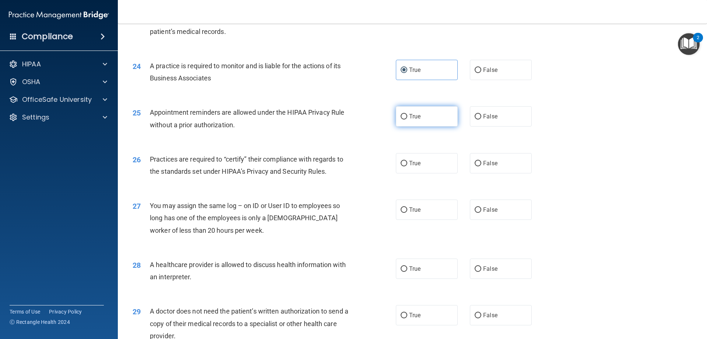
click at [422, 117] on label "True" at bounding box center [427, 116] width 62 height 20
click at [407, 117] on input "True" at bounding box center [404, 117] width 7 height 6
radio input "true"
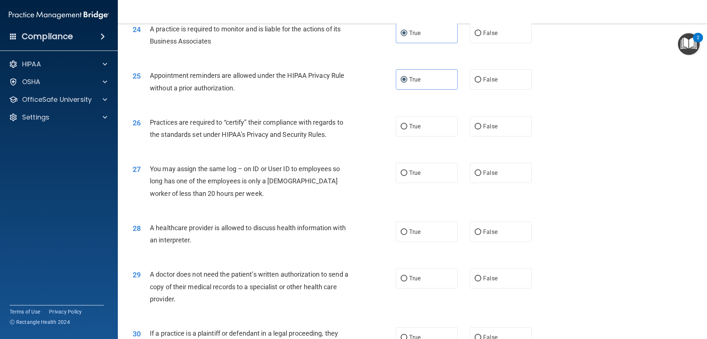
scroll to position [1340, 0]
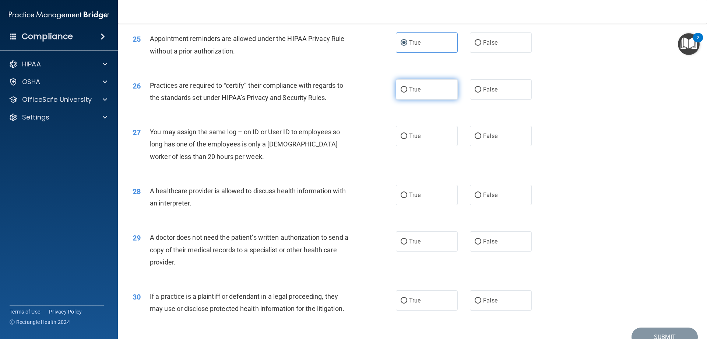
click at [437, 95] on label "True" at bounding box center [427, 89] width 62 height 20
click at [407, 92] on input "True" at bounding box center [404, 90] width 7 height 6
radio input "true"
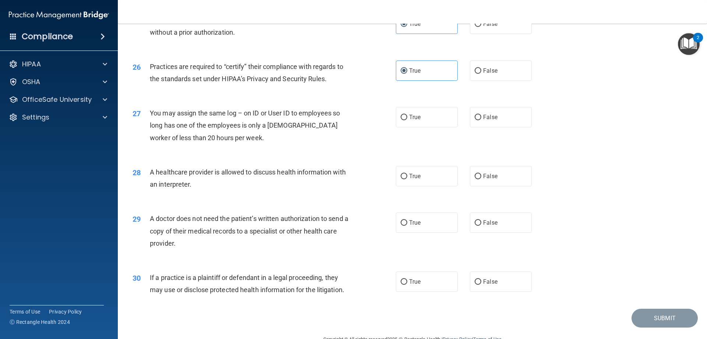
scroll to position [1376, 0]
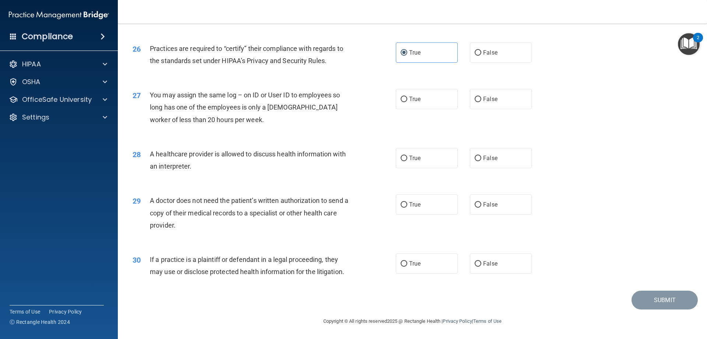
click at [501, 111] on div "27 You may assign the same log – on ID or User ID to employees so long has one …" at bounding box center [412, 109] width 571 height 59
click at [509, 105] on label "False" at bounding box center [501, 99] width 62 height 20
click at [482, 102] on input "False" at bounding box center [478, 100] width 7 height 6
radio input "true"
click at [423, 154] on label "True" at bounding box center [427, 158] width 62 height 20
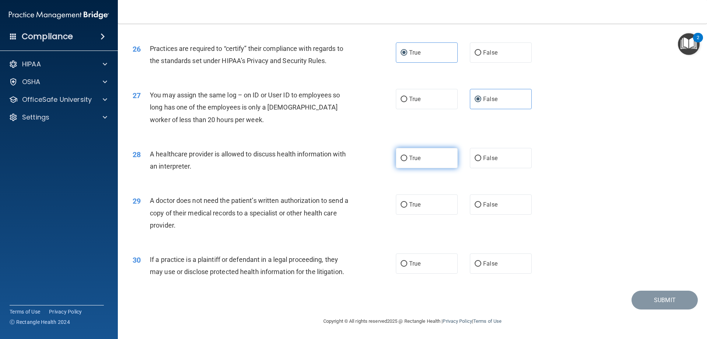
click at [407, 155] on input "True" at bounding box center [404, 158] width 7 height 6
radio input "true"
click at [409, 207] on span "True" at bounding box center [414, 204] width 11 height 7
click at [407, 207] on input "True" at bounding box center [404, 205] width 7 height 6
radio input "true"
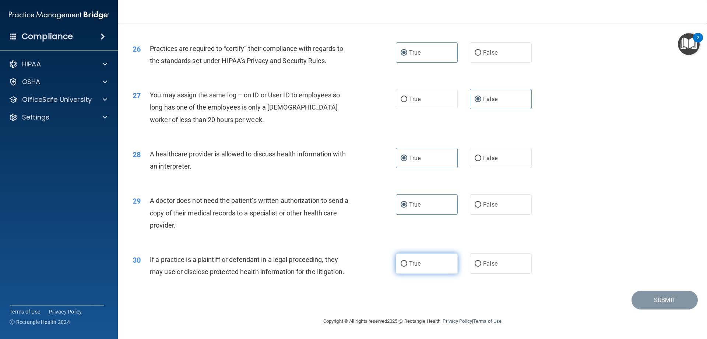
click at [409, 266] on span "True" at bounding box center [414, 263] width 11 height 7
click at [407, 266] on input "True" at bounding box center [404, 264] width 7 height 6
radio input "true"
click at [658, 301] on button "Submit" at bounding box center [665, 299] width 66 height 19
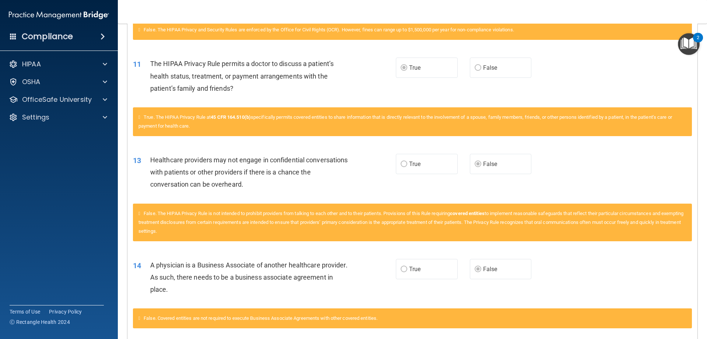
scroll to position [434, 0]
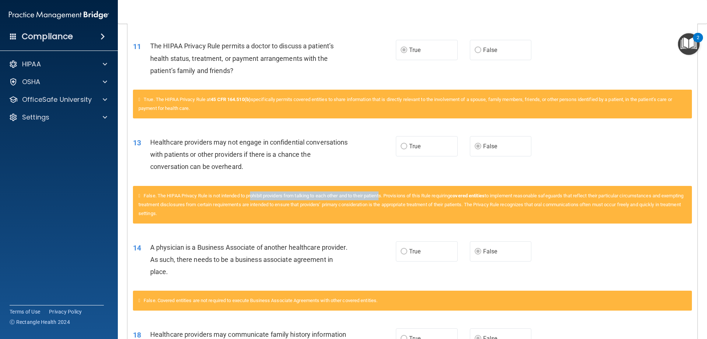
drag, startPoint x: 255, startPoint y: 194, endPoint x: 389, endPoint y: 189, distance: 133.5
click at [389, 189] on div "False. The HIPAA Privacy Rule is not intended to prohibit providers from talkin…" at bounding box center [412, 205] width 559 height 38
click at [392, 195] on span "False. The HIPAA Privacy Rule is not intended to prohibit providers from talkin…" at bounding box center [411, 204] width 545 height 23
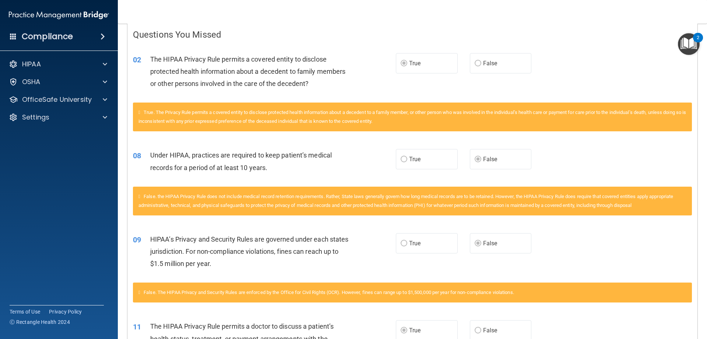
scroll to position [0, 0]
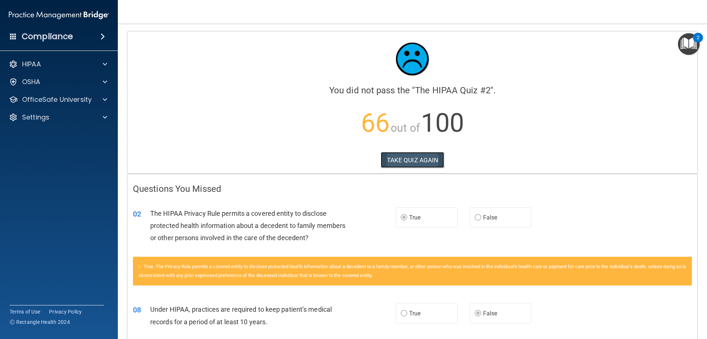
click at [407, 157] on button "TAKE QUIZ AGAIN" at bounding box center [413, 160] width 64 height 16
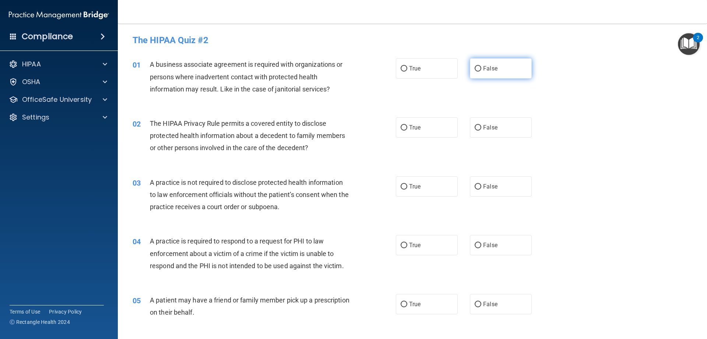
click at [490, 68] on span "False" at bounding box center [490, 68] width 14 height 7
click at [482, 68] on input "False" at bounding box center [478, 69] width 7 height 6
radio input "true"
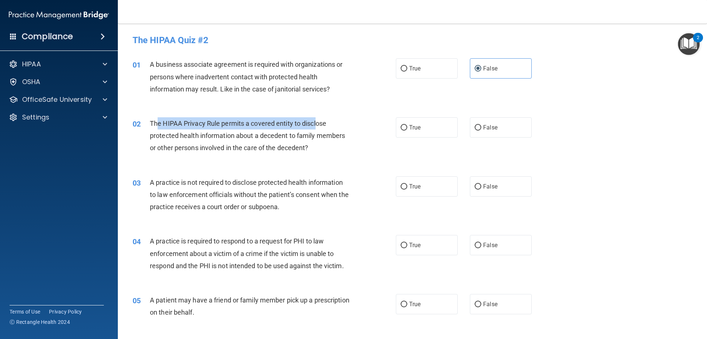
drag, startPoint x: 158, startPoint y: 121, endPoint x: 316, endPoint y: 123, distance: 157.3
click at [316, 123] on span "The HIPAA Privacy Rule permits a covered entity to disclose protected health in…" at bounding box center [247, 135] width 195 height 32
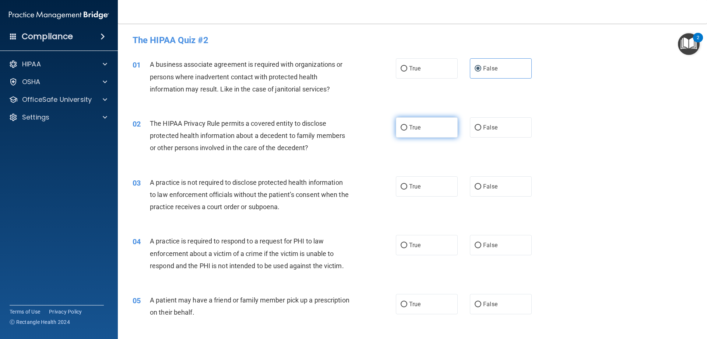
click at [415, 127] on span "True" at bounding box center [414, 127] width 11 height 7
click at [407, 127] on input "True" at bounding box center [404, 128] width 7 height 6
radio input "true"
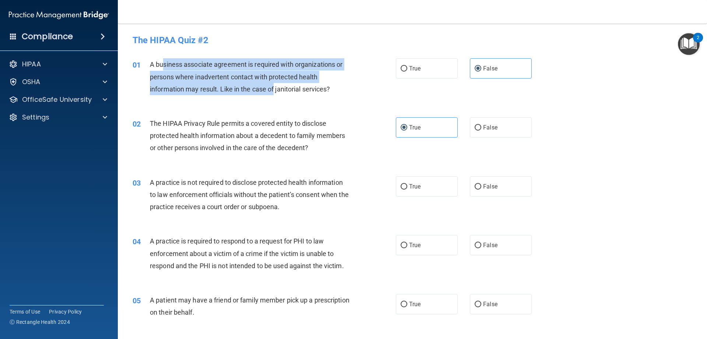
drag, startPoint x: 162, startPoint y: 69, endPoint x: 275, endPoint y: 97, distance: 115.8
click at [275, 97] on div "01 A business associate agreement is required with organizations or persons whe…" at bounding box center [265, 78] width 286 height 41
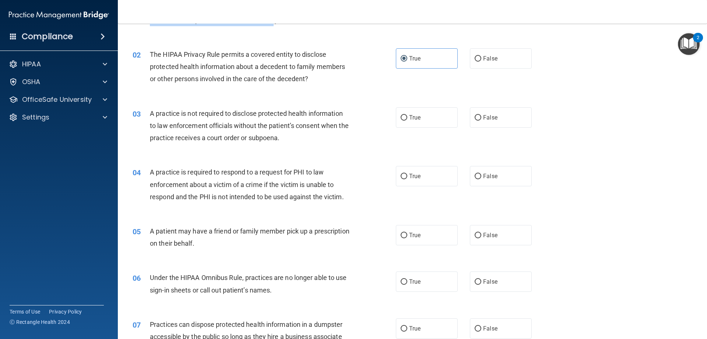
scroll to position [74, 0]
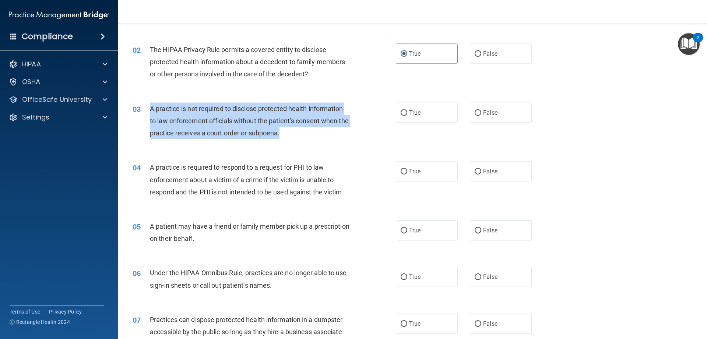
drag, startPoint x: 150, startPoint y: 105, endPoint x: 298, endPoint y: 132, distance: 150.6
click at [298, 132] on div "A practice is not required to disclose protected health information to law enfo…" at bounding box center [253, 120] width 206 height 37
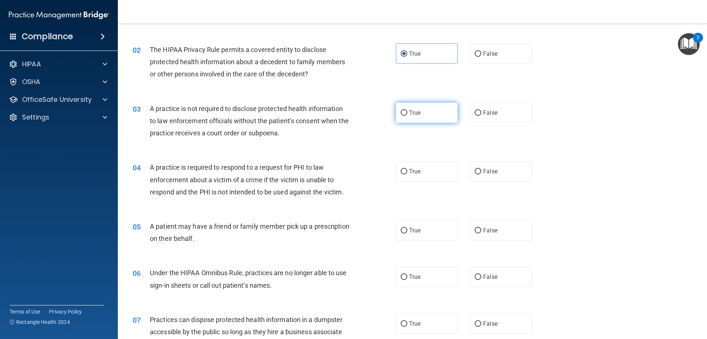
click at [416, 118] on label "True" at bounding box center [427, 112] width 62 height 20
click at [407, 116] on input "True" at bounding box center [404, 113] width 7 height 6
radio input "true"
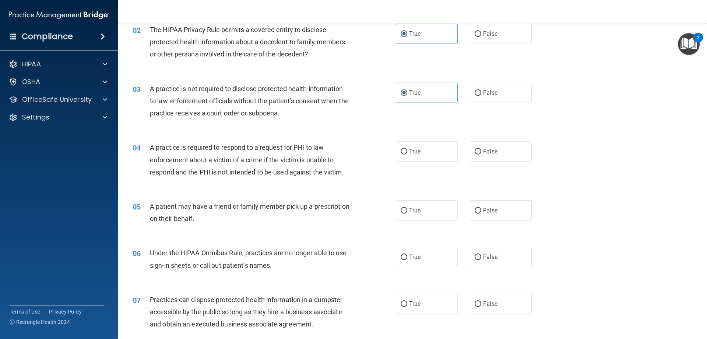
scroll to position [111, 0]
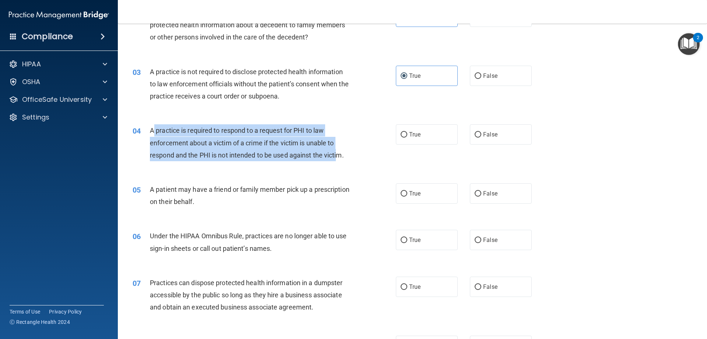
drag, startPoint x: 155, startPoint y: 132, endPoint x: 338, endPoint y: 151, distance: 184.1
click at [338, 151] on span "A practice is required to respond to a request for PHI to law enforcement about…" at bounding box center [247, 142] width 194 height 32
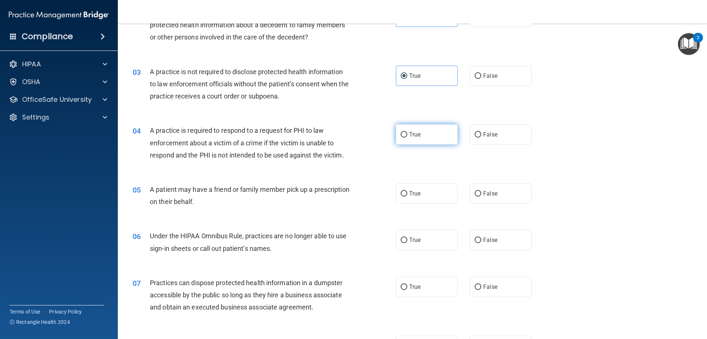
click at [424, 134] on label "True" at bounding box center [427, 134] width 62 height 20
click at [407, 134] on input "True" at bounding box center [404, 135] width 7 height 6
radio input "true"
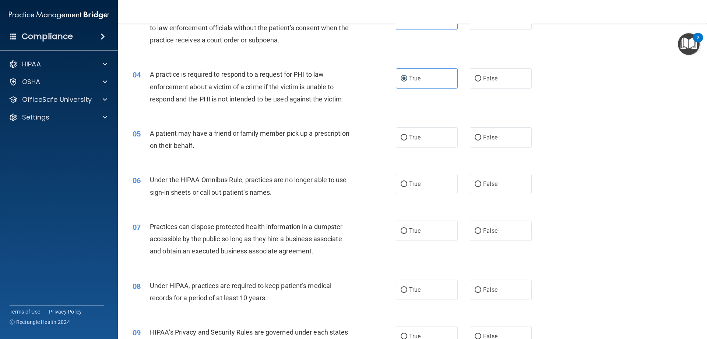
scroll to position [184, 0]
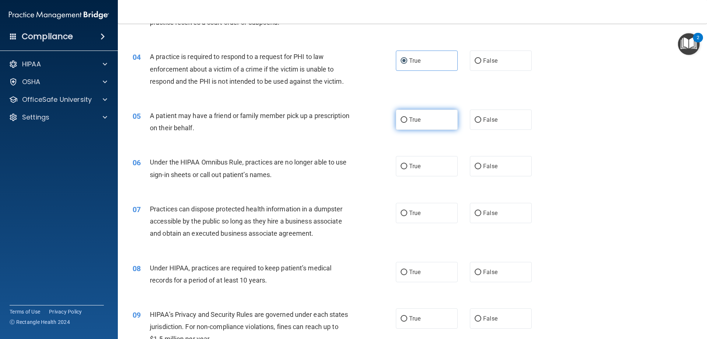
click at [427, 121] on label "True" at bounding box center [427, 119] width 62 height 20
click at [407, 121] on input "True" at bounding box center [404, 120] width 7 height 6
radio input "true"
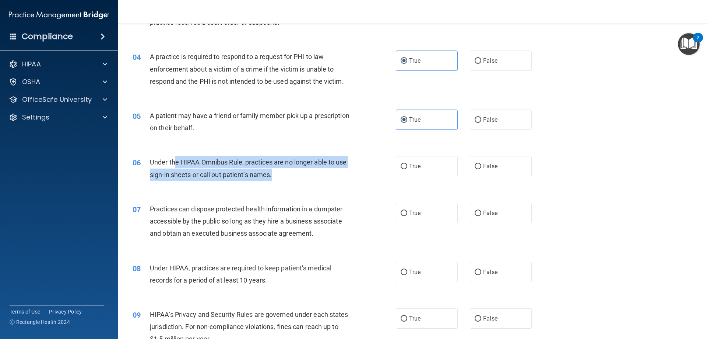
drag, startPoint x: 173, startPoint y: 160, endPoint x: 297, endPoint y: 169, distance: 124.1
click at [297, 169] on div "Under the HIPAA Omnibus Rule, practices are no longer able to use sign-in sheet…" at bounding box center [253, 168] width 206 height 24
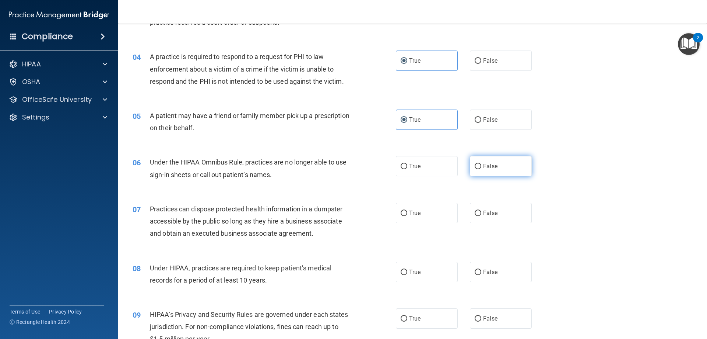
click at [475, 165] on input "False" at bounding box center [478, 167] width 7 height 6
radio input "true"
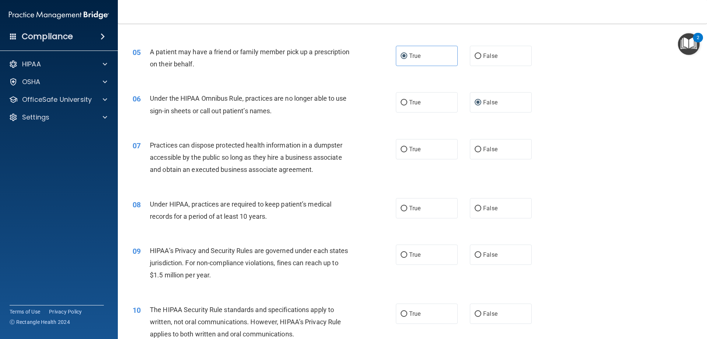
scroll to position [258, 0]
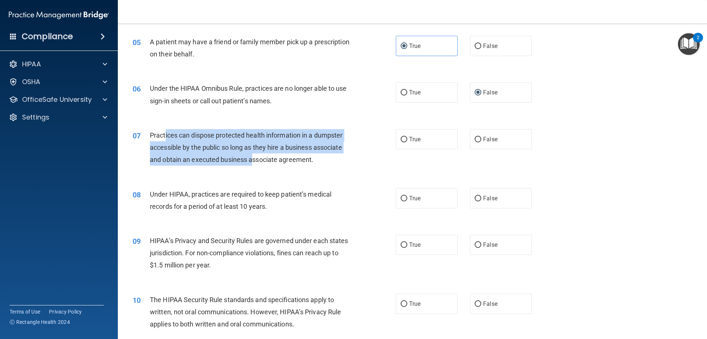
drag, startPoint x: 165, startPoint y: 130, endPoint x: 254, endPoint y: 160, distance: 93.9
click at [254, 160] on span "Practices can dispose protected health information in a dumpster accessible by …" at bounding box center [246, 147] width 193 height 32
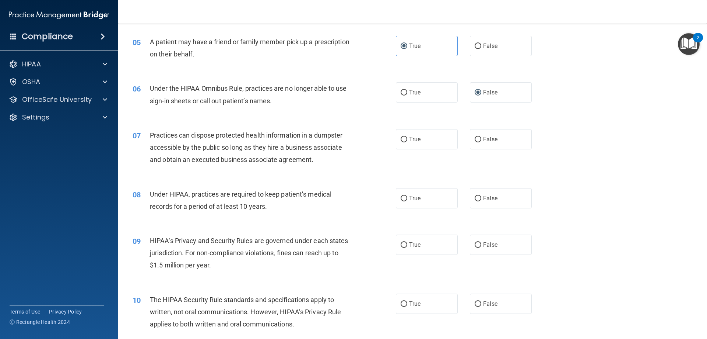
click at [280, 161] on span "Practices can dispose protected health information in a dumpster accessible by …" at bounding box center [246, 147] width 193 height 32
click at [512, 143] on label "False" at bounding box center [501, 139] width 62 height 20
click at [482, 142] on input "False" at bounding box center [478, 140] width 7 height 6
radio input "true"
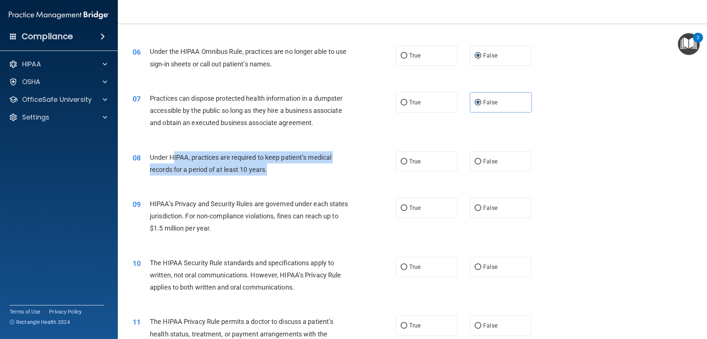
drag, startPoint x: 175, startPoint y: 156, endPoint x: 311, endPoint y: 165, distance: 136.6
click at [311, 165] on div "Under HIPAA, practices are required to keep patient’s medical records for a per…" at bounding box center [253, 163] width 206 height 24
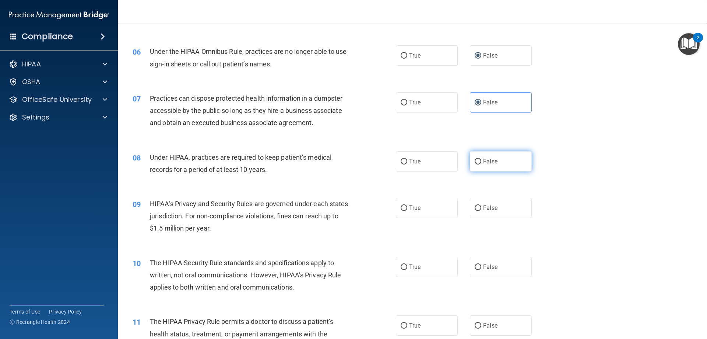
click at [511, 165] on label "False" at bounding box center [501, 161] width 62 height 20
click at [482, 164] on input "False" at bounding box center [478, 162] width 7 height 6
radio input "true"
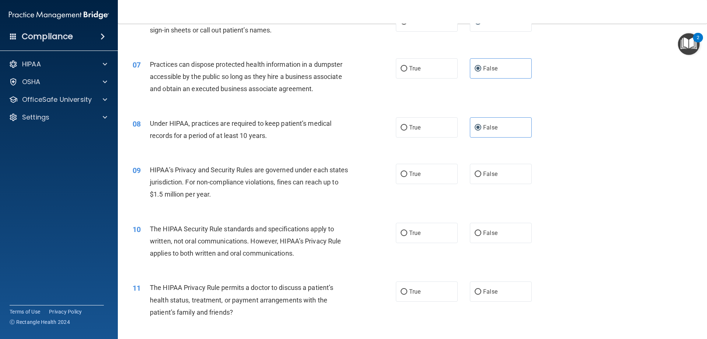
scroll to position [368, 0]
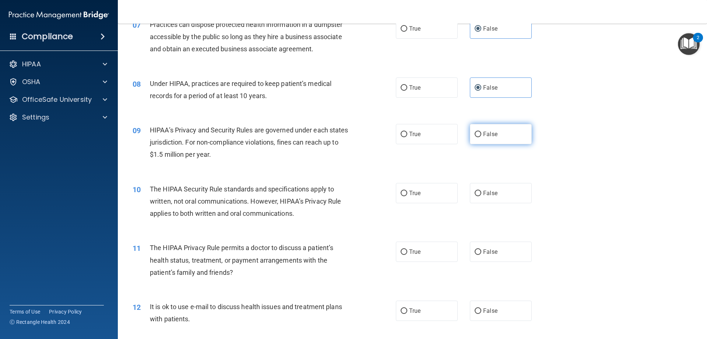
click at [487, 133] on span "False" at bounding box center [490, 133] width 14 height 7
click at [482, 133] on input "False" at bounding box center [478, 135] width 7 height 6
radio input "true"
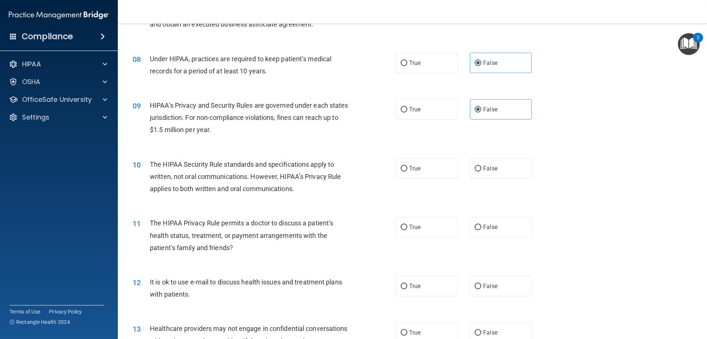
scroll to position [405, 0]
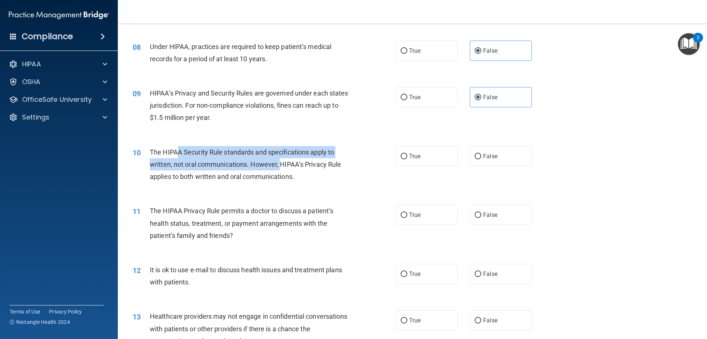
drag, startPoint x: 176, startPoint y: 150, endPoint x: 282, endPoint y: 169, distance: 107.1
click at [282, 169] on div "The HIPAA Security Rule standards and specifications apply to written, not oral…" at bounding box center [253, 164] width 206 height 37
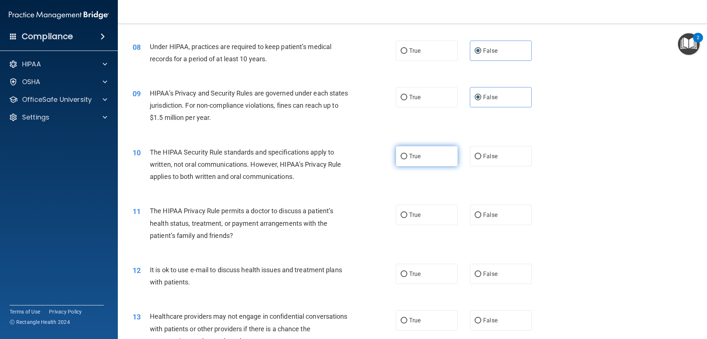
click at [411, 154] on span "True" at bounding box center [414, 156] width 11 height 7
click at [407, 154] on input "True" at bounding box center [404, 157] width 7 height 6
radio input "true"
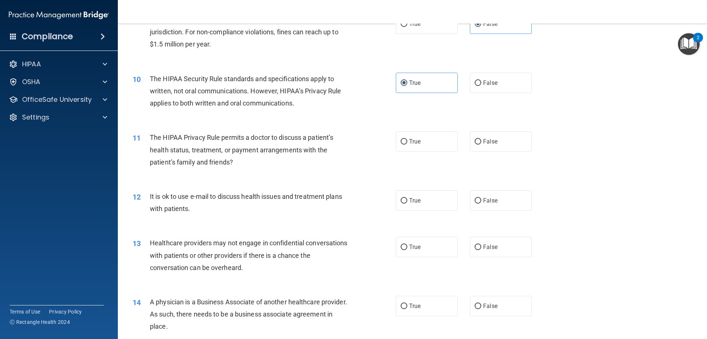
scroll to position [479, 0]
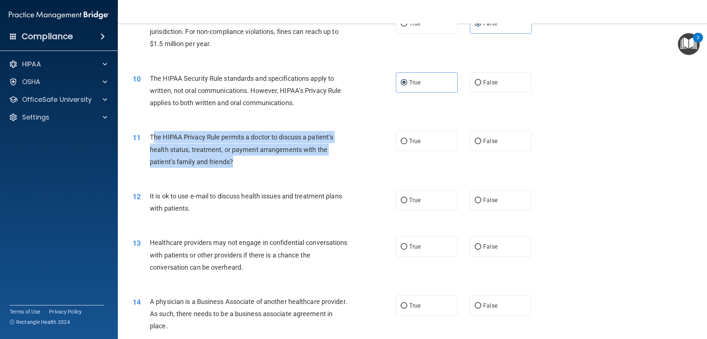
drag, startPoint x: 154, startPoint y: 137, endPoint x: 238, endPoint y: 164, distance: 88.6
click at [238, 164] on div "The HIPAA Privacy Rule permits a doctor to discuss a patient’s health status, t…" at bounding box center [253, 149] width 206 height 37
click at [270, 160] on div "The HIPAA Privacy Rule permits a doctor to discuss a patient’s health status, t…" at bounding box center [253, 149] width 206 height 37
drag, startPoint x: 170, startPoint y: 137, endPoint x: 321, endPoint y: 148, distance: 150.7
click at [321, 148] on span "The HIPAA Privacy Rule permits a doctor to discuss a patient’s health status, t…" at bounding box center [241, 149] width 183 height 32
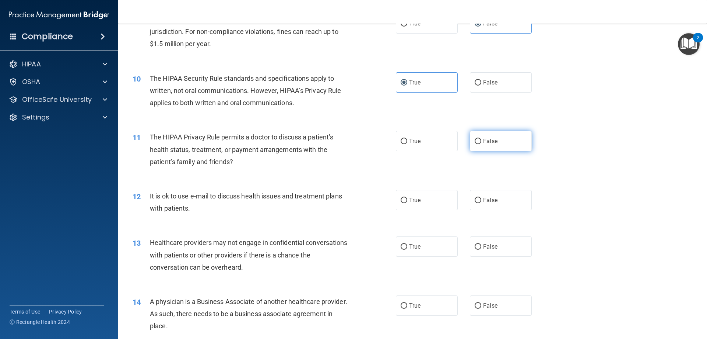
click at [497, 151] on label "False" at bounding box center [501, 141] width 62 height 20
click at [482, 144] on input "False" at bounding box center [478, 142] width 7 height 6
radio input "true"
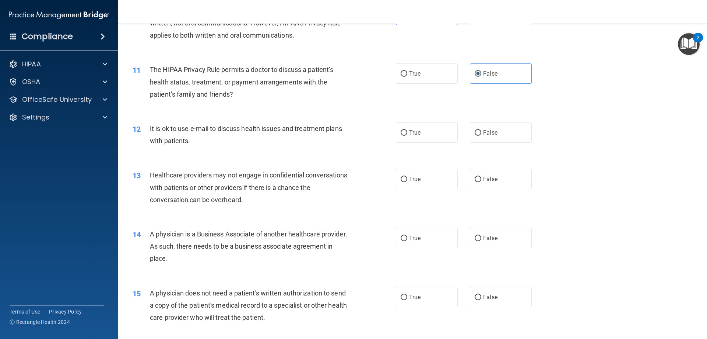
scroll to position [553, 0]
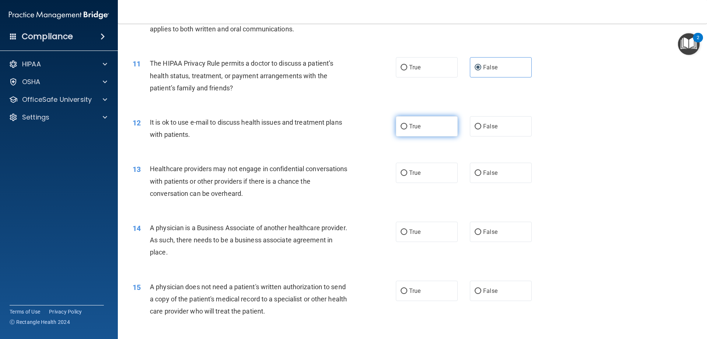
click at [420, 127] on label "True" at bounding box center [427, 126] width 62 height 20
click at [407, 127] on input "True" at bounding box center [404, 127] width 7 height 6
radio input "true"
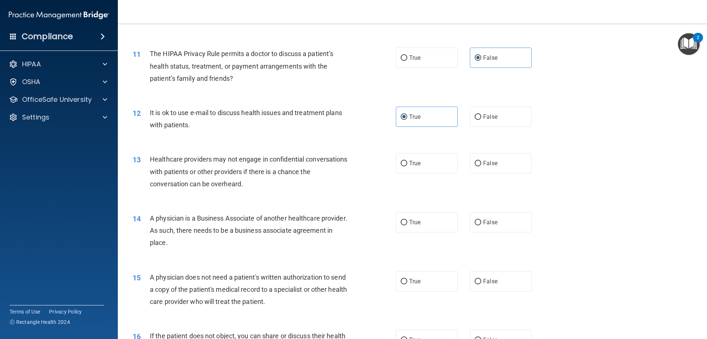
scroll to position [589, 0]
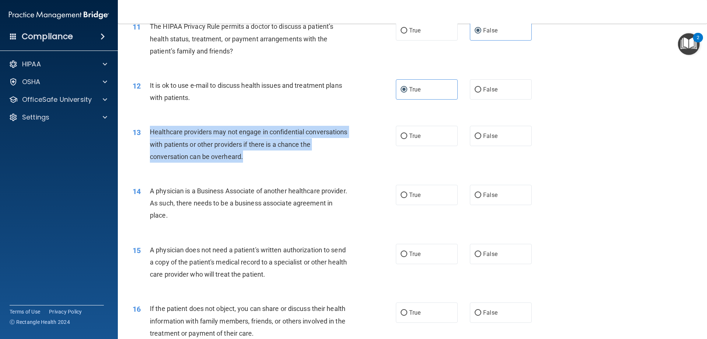
drag, startPoint x: 150, startPoint y: 132, endPoint x: 297, endPoint y: 157, distance: 148.8
click at [297, 157] on div "Healthcare providers may not engage in confidential conversations with patients…" at bounding box center [253, 144] width 206 height 37
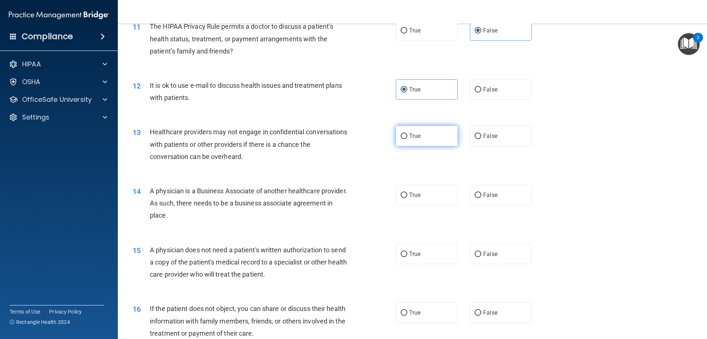
click at [445, 134] on label "True" at bounding box center [427, 136] width 62 height 20
click at [407, 134] on input "True" at bounding box center [404, 136] width 7 height 6
radio input "true"
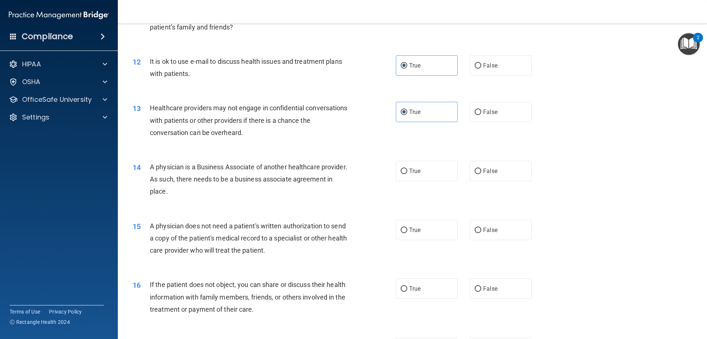
scroll to position [626, 0]
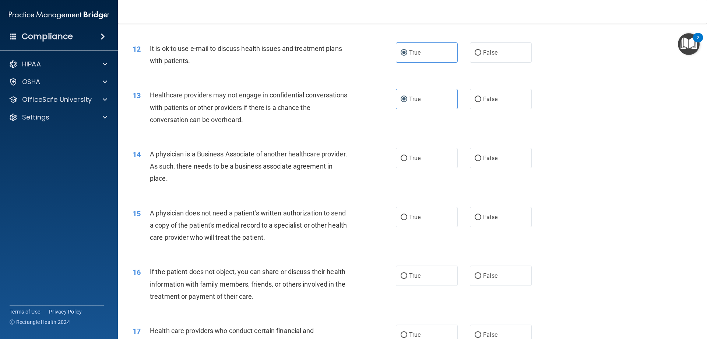
drag, startPoint x: 169, startPoint y: 153, endPoint x: 310, endPoint y: 177, distance: 143.1
click at [310, 177] on div "A physician is a Business Associate of another healthcare provider. As such, th…" at bounding box center [253, 166] width 206 height 37
click at [493, 155] on span "False" at bounding box center [490, 157] width 14 height 7
click at [482, 155] on input "False" at bounding box center [478, 158] width 7 height 6
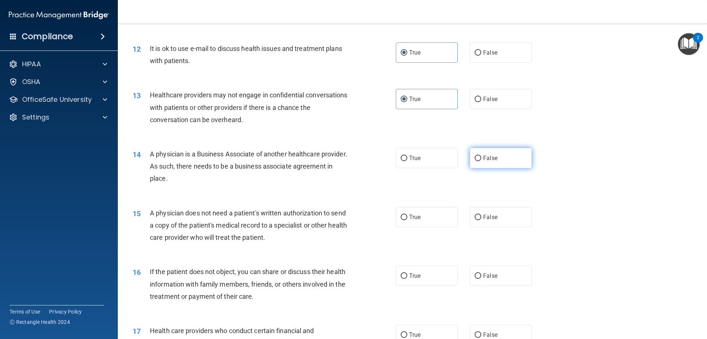
radio input "true"
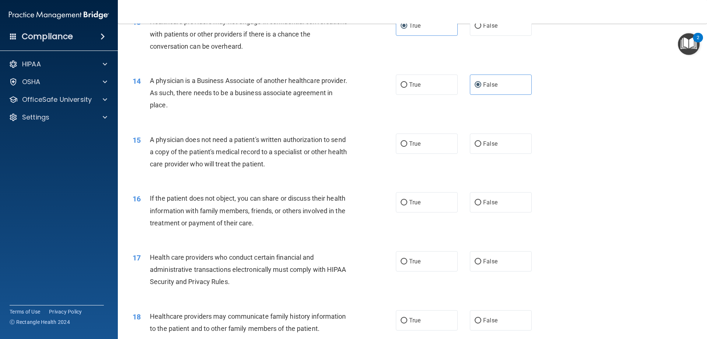
scroll to position [700, 0]
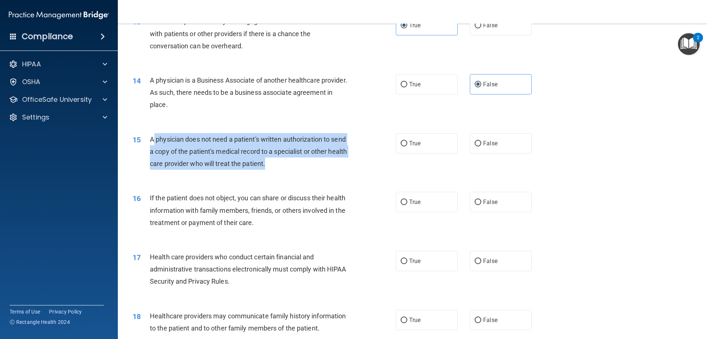
drag, startPoint x: 155, startPoint y: 136, endPoint x: 315, endPoint y: 161, distance: 161.8
click at [315, 161] on div "A physician does not need a patient's written authorization to send a copy of t…" at bounding box center [253, 151] width 206 height 37
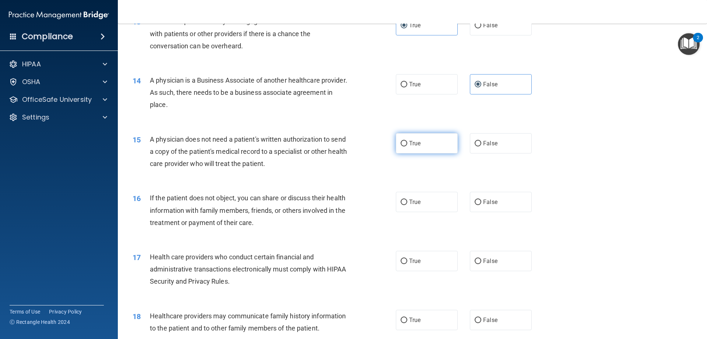
click at [398, 144] on label "True" at bounding box center [427, 143] width 62 height 20
click at [401, 144] on input "True" at bounding box center [404, 144] width 7 height 6
radio input "true"
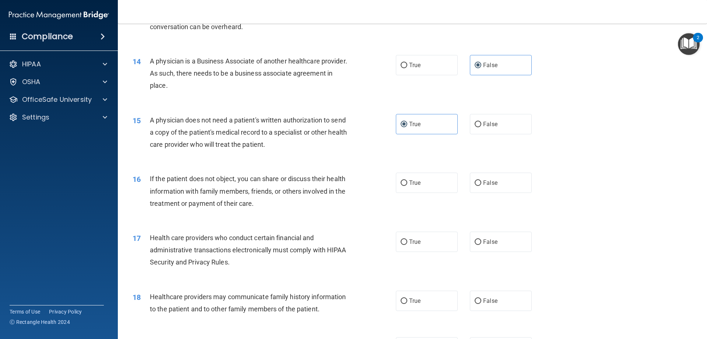
scroll to position [737, 0]
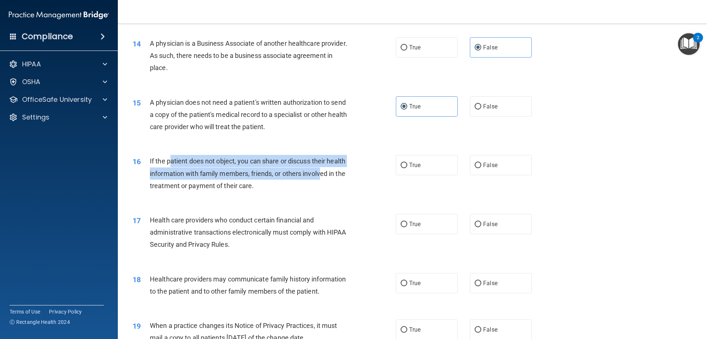
drag, startPoint x: 171, startPoint y: 158, endPoint x: 322, endPoint y: 176, distance: 151.4
click at [322, 176] on span "If the patient does not object, you can share or discuss their health informati…" at bounding box center [248, 173] width 196 height 32
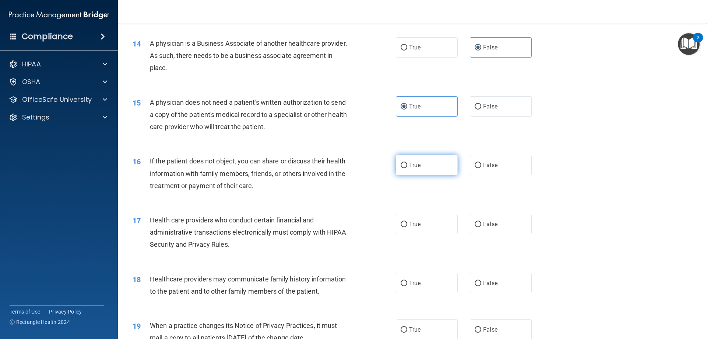
click at [413, 166] on span "True" at bounding box center [414, 164] width 11 height 7
click at [407, 166] on input "True" at bounding box center [404, 165] width 7 height 6
radio input "true"
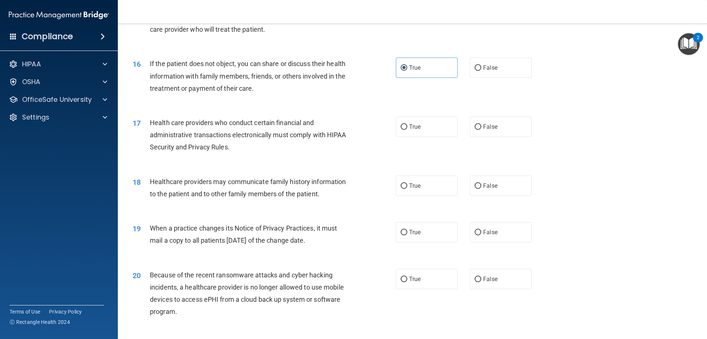
scroll to position [847, 0]
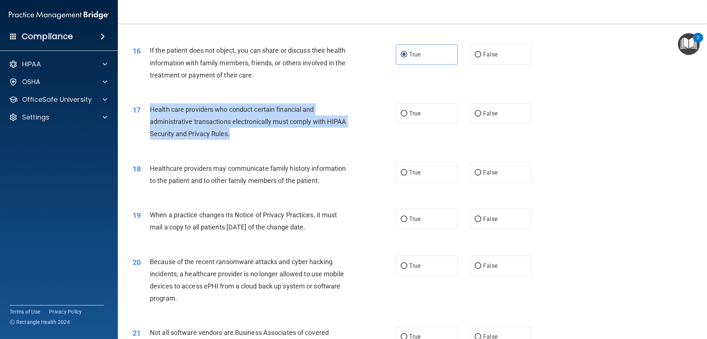
drag, startPoint x: 150, startPoint y: 107, endPoint x: 312, endPoint y: 135, distance: 164.6
click at [312, 135] on div "Health care providers who conduct certain financial and administrative transact…" at bounding box center [253, 121] width 206 height 37
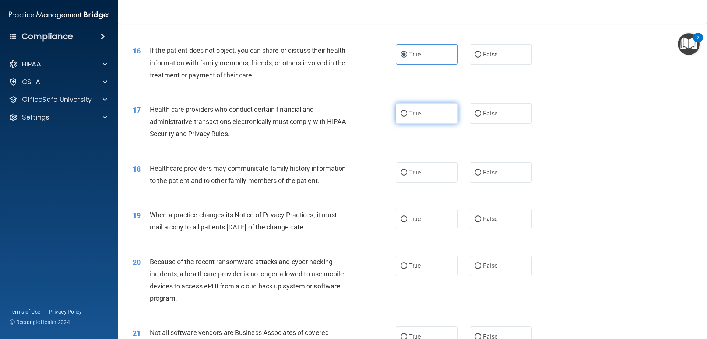
click at [400, 109] on label "True" at bounding box center [427, 113] width 62 height 20
click at [401, 111] on input "True" at bounding box center [404, 114] width 7 height 6
radio input "true"
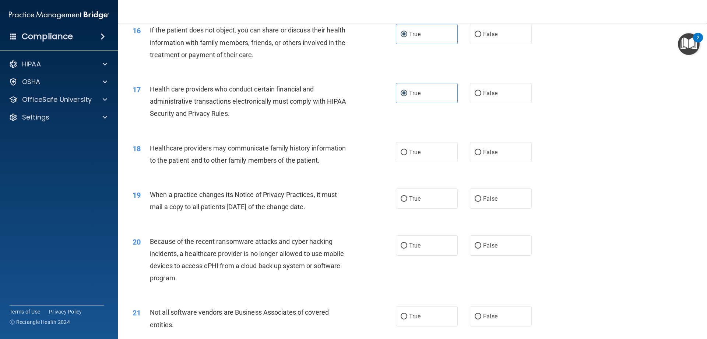
scroll to position [884, 0]
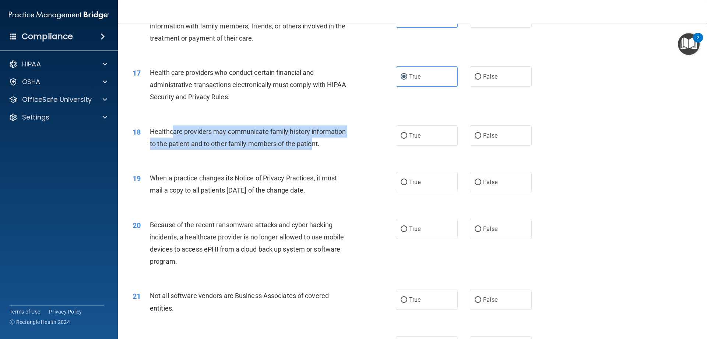
drag, startPoint x: 172, startPoint y: 130, endPoint x: 311, endPoint y: 139, distance: 139.2
click at [311, 139] on span "Healthcare providers may communicate family history information to the patient …" at bounding box center [248, 137] width 196 height 20
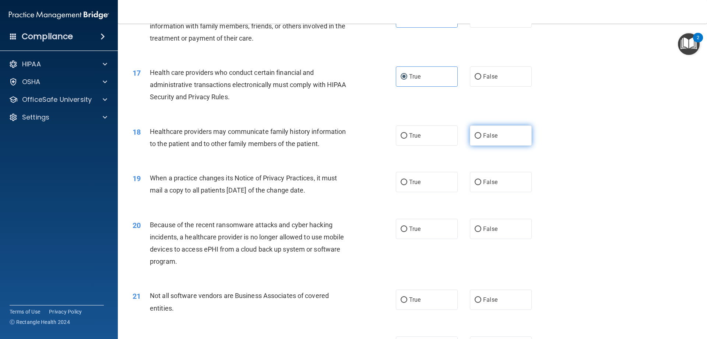
click at [494, 136] on label "False" at bounding box center [501, 135] width 62 height 20
click at [482, 136] on input "False" at bounding box center [478, 136] width 7 height 6
radio input "true"
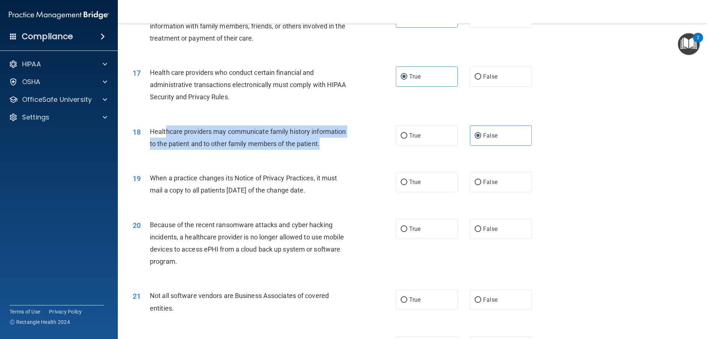
drag, startPoint x: 167, startPoint y: 131, endPoint x: 332, endPoint y: 141, distance: 166.1
click at [332, 141] on div "Healthcare providers may communicate family history information to the patient …" at bounding box center [253, 137] width 206 height 24
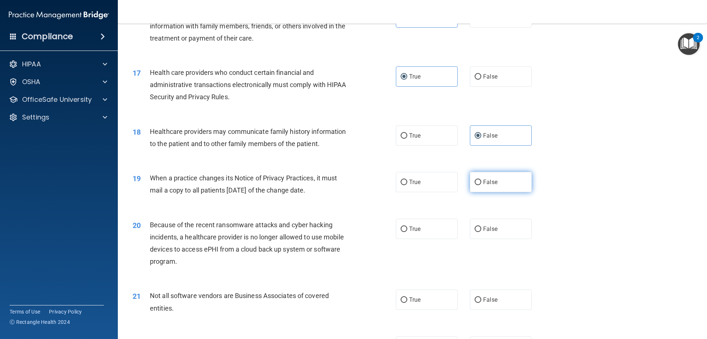
click at [514, 176] on label "False" at bounding box center [501, 182] width 62 height 20
click at [482, 179] on input "False" at bounding box center [478, 182] width 7 height 6
radio input "true"
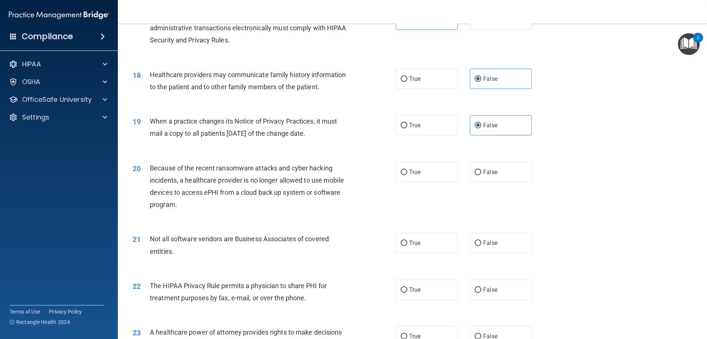
scroll to position [958, 0]
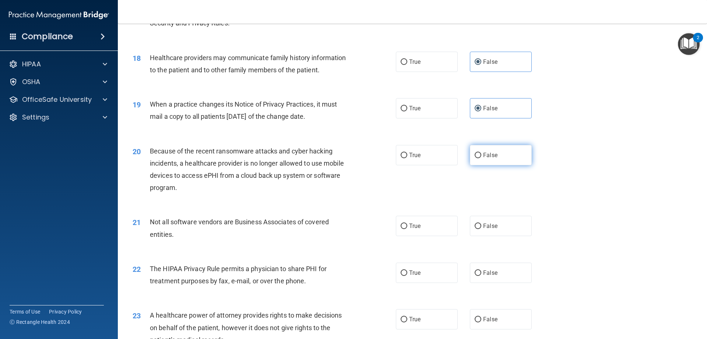
click at [505, 151] on label "False" at bounding box center [501, 155] width 62 height 20
click at [482, 153] on input "False" at bounding box center [478, 156] width 7 height 6
radio input "true"
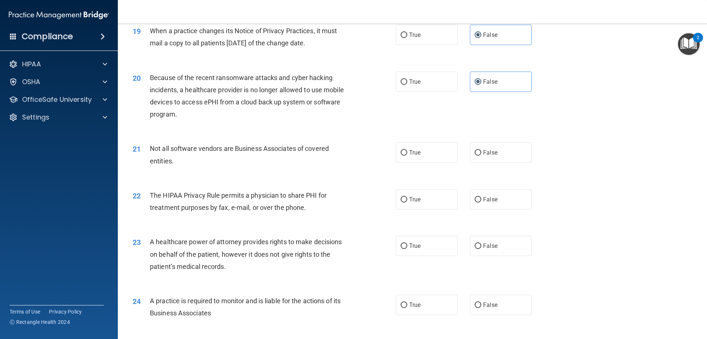
scroll to position [1032, 0]
click at [409, 148] on label "True" at bounding box center [427, 152] width 62 height 20
click at [407, 150] on input "True" at bounding box center [404, 153] width 7 height 6
radio input "true"
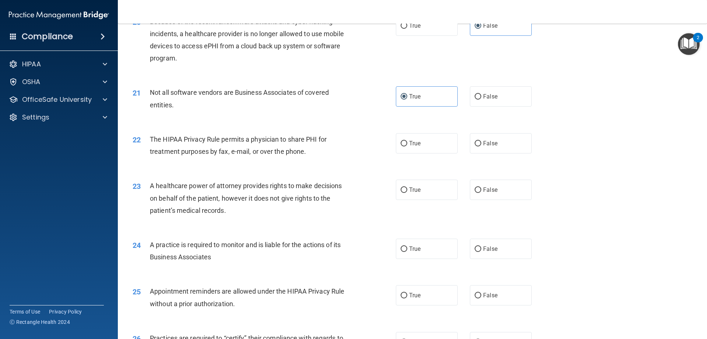
scroll to position [1105, 0]
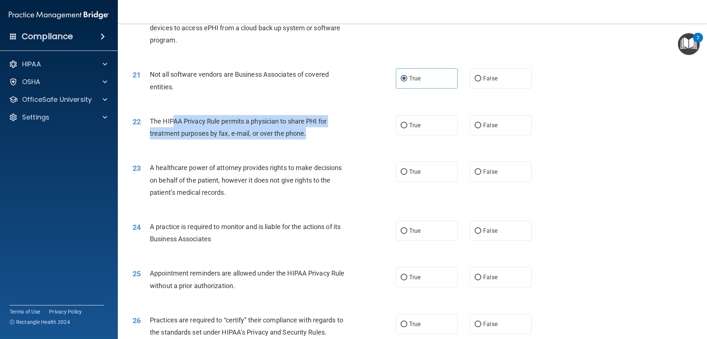
drag, startPoint x: 172, startPoint y: 118, endPoint x: 305, endPoint y: 130, distance: 133.1
click at [305, 130] on span "The HIPAA Privacy Rule permits a physician to share PHI for treatment purposes …" at bounding box center [238, 127] width 177 height 20
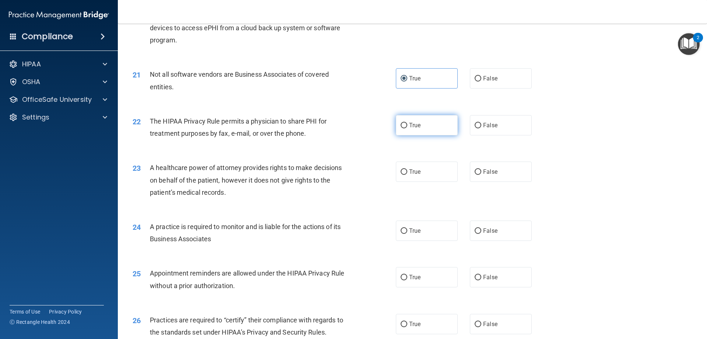
click at [443, 125] on label "True" at bounding box center [427, 125] width 62 height 20
click at [407, 125] on input "True" at bounding box center [404, 126] width 7 height 6
radio input "true"
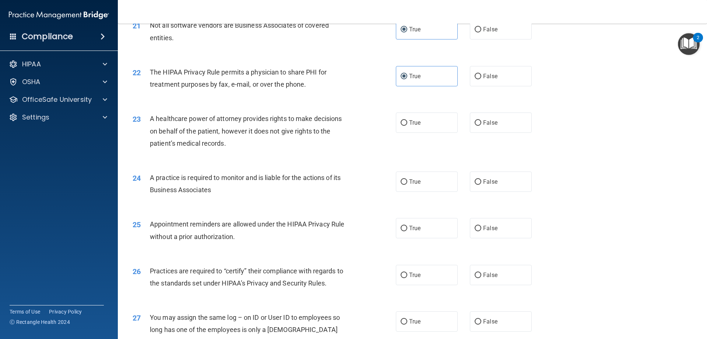
scroll to position [1179, 0]
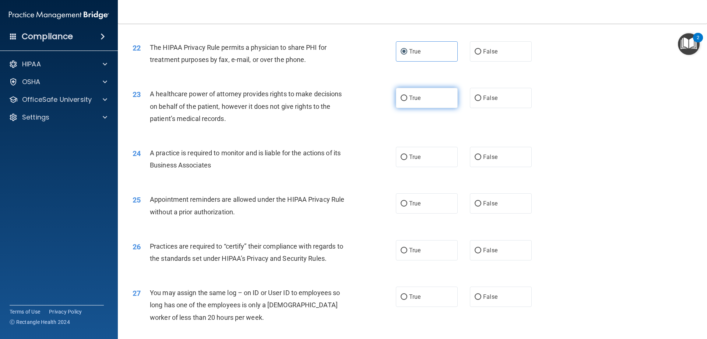
click at [418, 101] on span "True" at bounding box center [414, 97] width 11 height 7
click at [407, 101] on input "True" at bounding box center [404, 98] width 7 height 6
radio input "true"
click at [435, 161] on label "True" at bounding box center [427, 157] width 62 height 20
click at [407, 160] on input "True" at bounding box center [404, 157] width 7 height 6
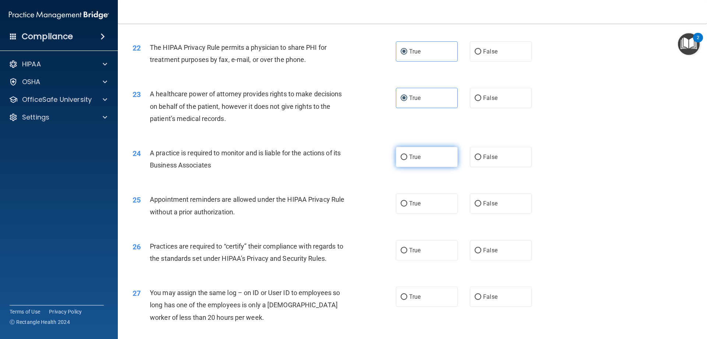
radio input "true"
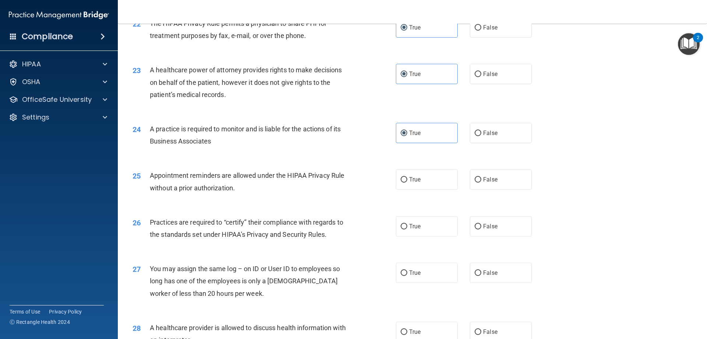
scroll to position [1216, 0]
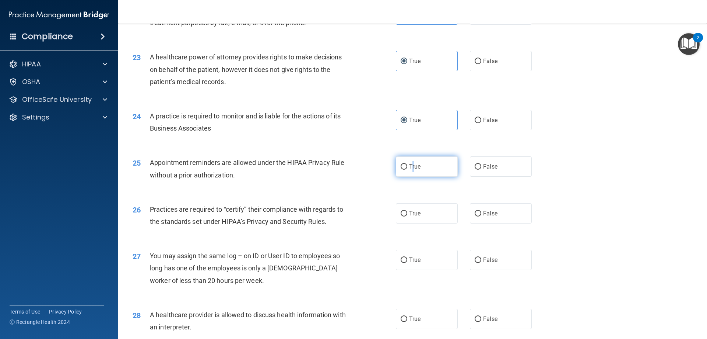
drag, startPoint x: 413, startPoint y: 165, endPoint x: 408, endPoint y: 167, distance: 5.6
click at [409, 167] on span "True" at bounding box center [414, 166] width 11 height 7
click at [421, 169] on label "True" at bounding box center [427, 166] width 62 height 20
click at [407, 169] on input "True" at bounding box center [404, 167] width 7 height 6
radio input "true"
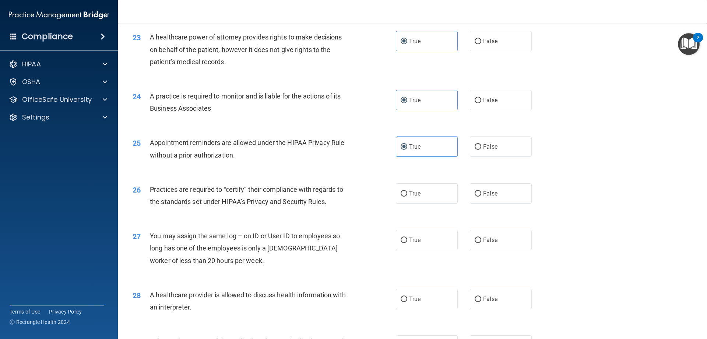
scroll to position [1289, 0]
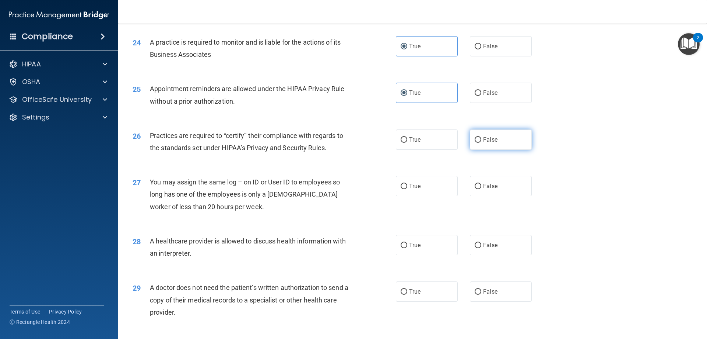
click at [483, 137] on span "False" at bounding box center [490, 139] width 14 height 7
click at [482, 137] on input "False" at bounding box center [478, 140] width 7 height 6
radio input "true"
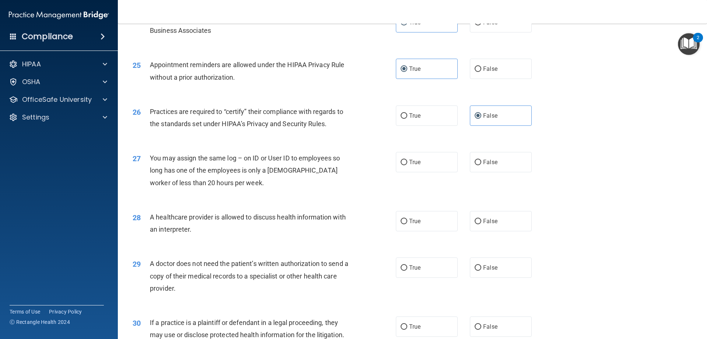
scroll to position [1326, 0]
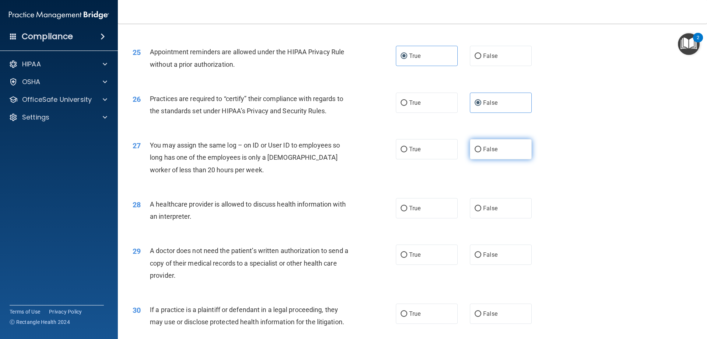
click at [498, 148] on label "False" at bounding box center [501, 149] width 62 height 20
click at [482, 148] on input "False" at bounding box center [478, 150] width 7 height 6
radio input "true"
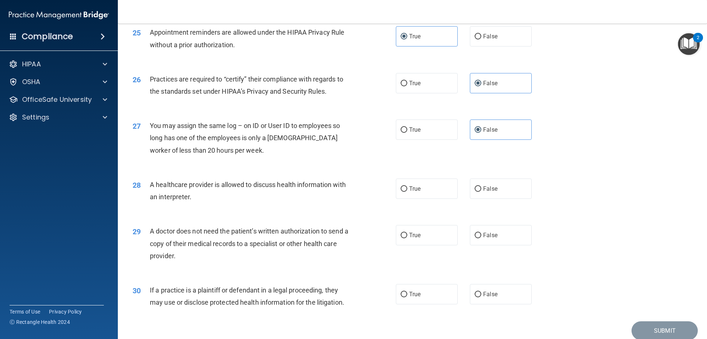
scroll to position [1363, 0]
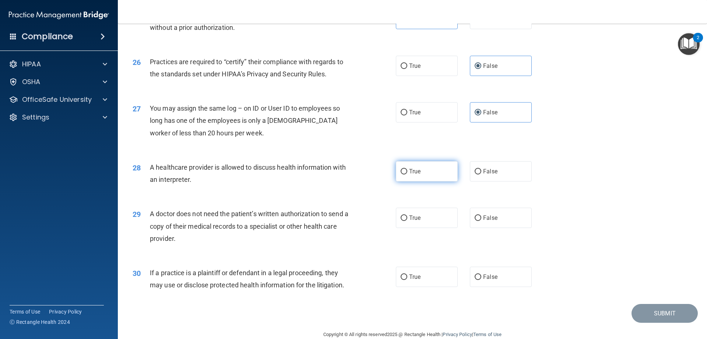
click at [424, 171] on label "True" at bounding box center [427, 171] width 62 height 20
click at [407, 171] on input "True" at bounding box center [404, 172] width 7 height 6
radio input "true"
click at [412, 213] on label "True" at bounding box center [427, 217] width 62 height 20
click at [407, 215] on input "True" at bounding box center [404, 218] width 7 height 6
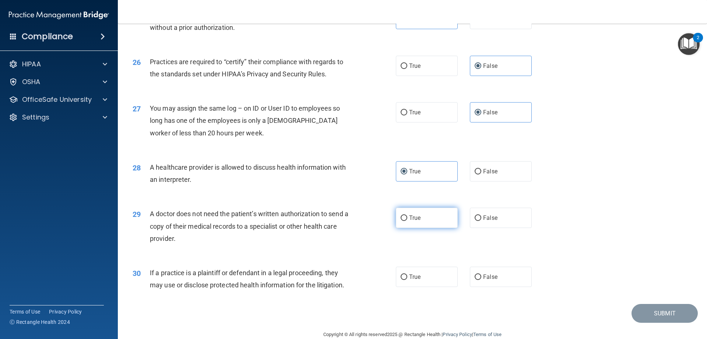
radio input "true"
click at [497, 269] on label "False" at bounding box center [501, 276] width 62 height 20
click at [482, 274] on input "False" at bounding box center [478, 277] width 7 height 6
radio input "true"
click at [680, 315] on button "Submit" at bounding box center [665, 313] width 66 height 19
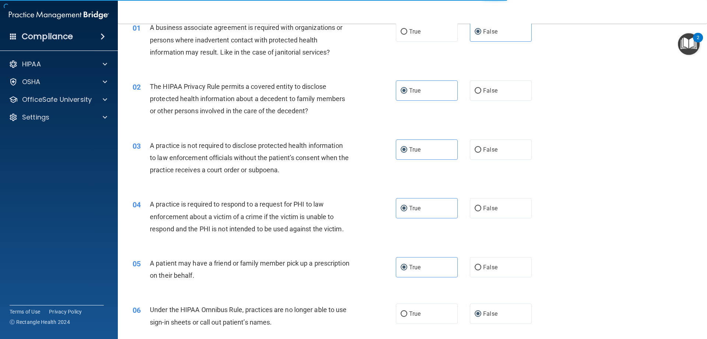
scroll to position [0, 0]
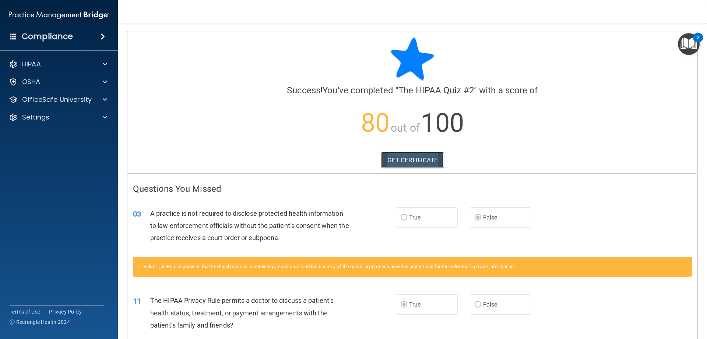
click at [399, 157] on link "GET CERTIFICATE" at bounding box center [412, 160] width 63 height 16
click at [63, 99] on p "OfficeSafe University" at bounding box center [57, 99] width 70 height 9
click at [71, 113] on div "HIPAA Training" at bounding box center [55, 116] width 101 height 7
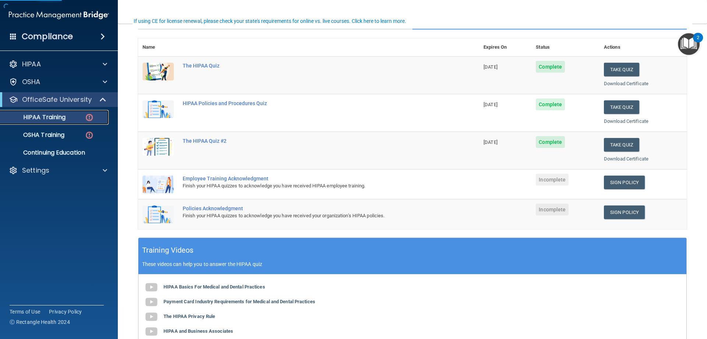
scroll to position [74, 0]
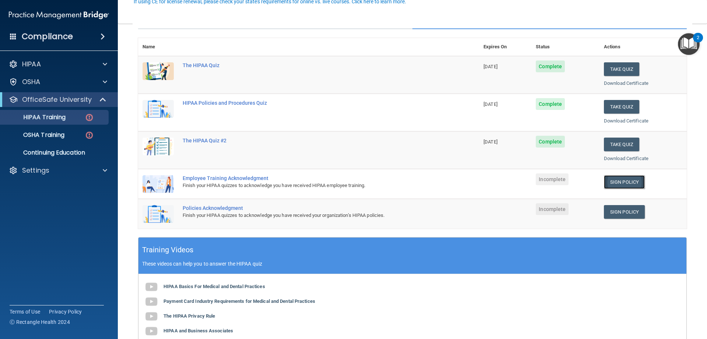
click at [611, 185] on link "Sign Policy" at bounding box center [624, 182] width 41 height 14
click at [632, 215] on link "Sign Policy" at bounding box center [624, 212] width 41 height 14
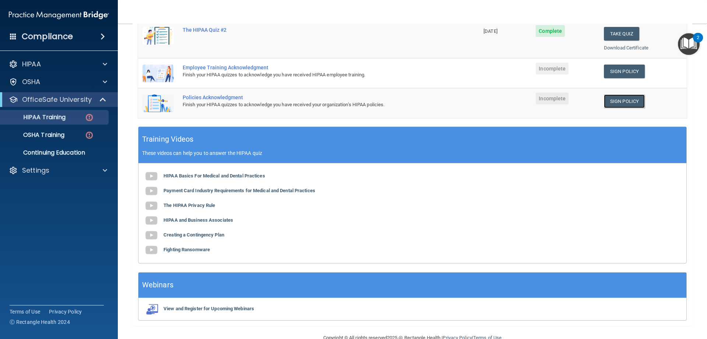
scroll to position [201, 0]
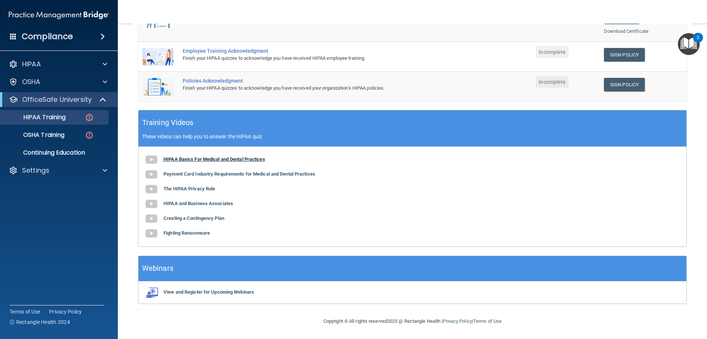
click at [177, 160] on b "HIPAA Basics For Medical and Dental Practices" at bounding box center [215, 159] width 102 height 6
click at [56, 118] on p "HIPAA Training" at bounding box center [35, 116] width 61 height 7
click at [51, 129] on link "OSHA Training" at bounding box center [51, 134] width 116 height 15
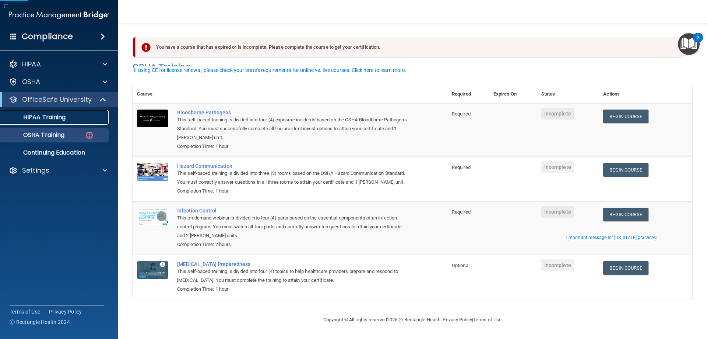
click at [53, 119] on p "HIPAA Training" at bounding box center [35, 116] width 61 height 7
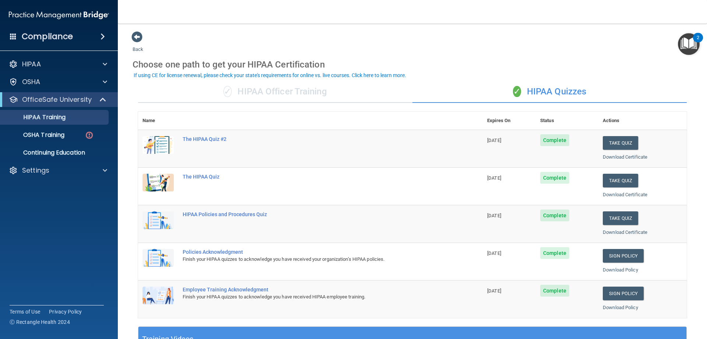
click at [287, 84] on div "✓ HIPAA Officer Training" at bounding box center [275, 92] width 274 height 22
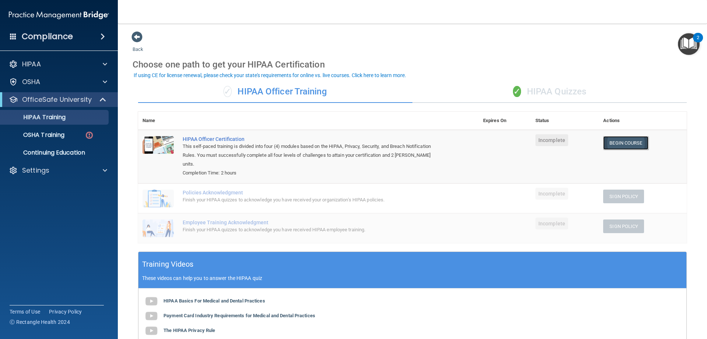
click at [633, 144] on link "Begin Course" at bounding box center [625, 143] width 45 height 14
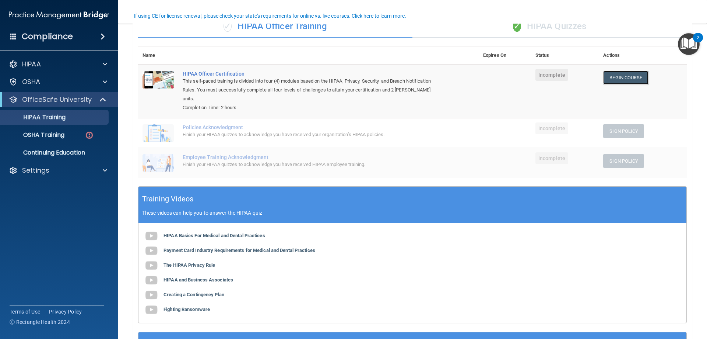
scroll to position [59, 0]
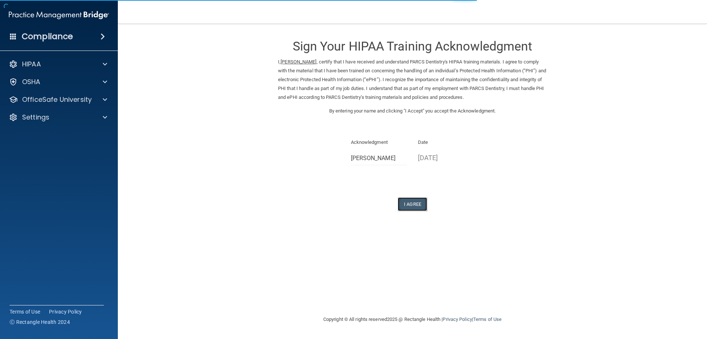
click at [415, 198] on button "I Agree" at bounding box center [412, 204] width 29 height 14
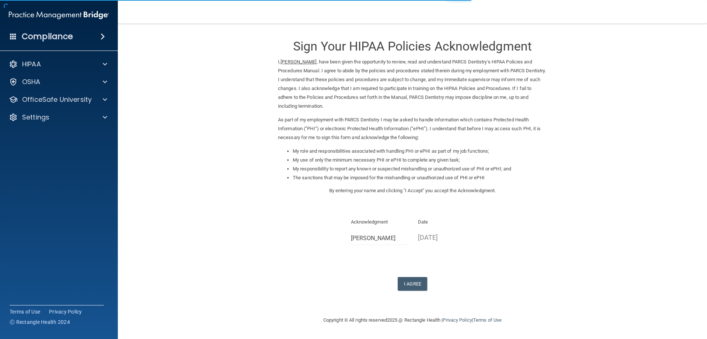
click at [434, 284] on div "I Agree" at bounding box center [412, 284] width 269 height 14
click at [413, 287] on button "I Agree" at bounding box center [412, 284] width 29 height 14
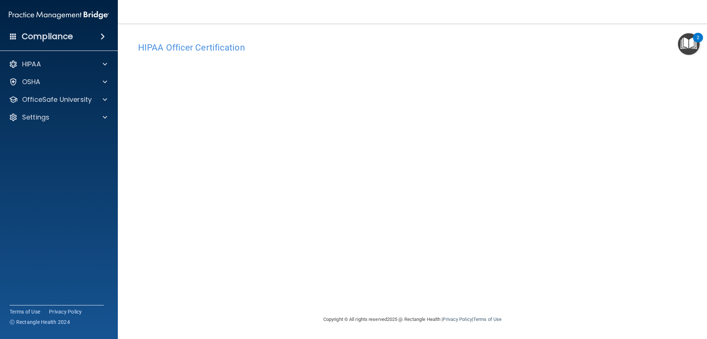
click at [159, 52] on h4 "HIPAA Officer Certification" at bounding box center [412, 48] width 549 height 10
click at [79, 101] on p "OfficeSafe University" at bounding box center [57, 99] width 70 height 9
click at [79, 116] on div "HIPAA Training" at bounding box center [55, 116] width 101 height 7
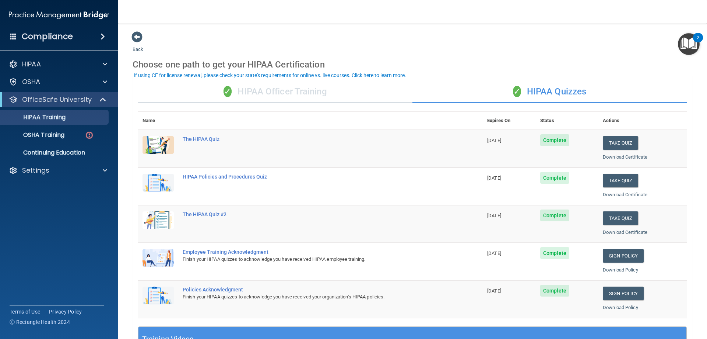
click at [312, 96] on div "✓ HIPAA Officer Training" at bounding box center [275, 92] width 274 height 22
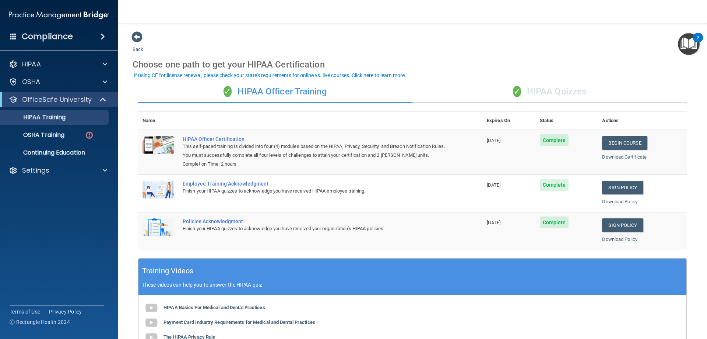
click at [525, 99] on div "✓ HIPAA Quizzes" at bounding box center [550, 92] width 274 height 22
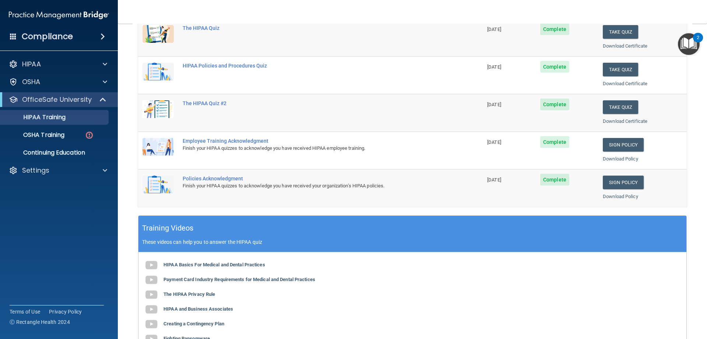
scroll to position [216, 0]
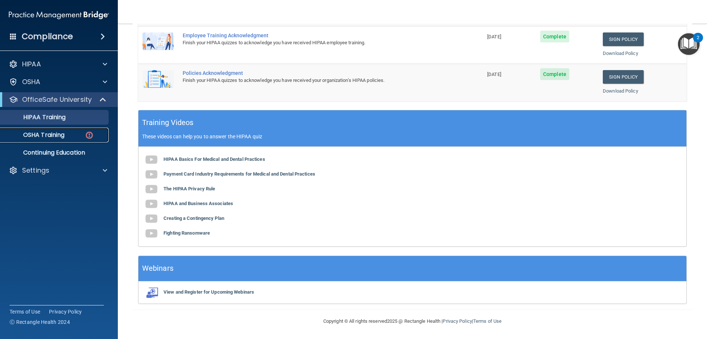
click at [87, 140] on link "OSHA Training" at bounding box center [51, 134] width 116 height 15
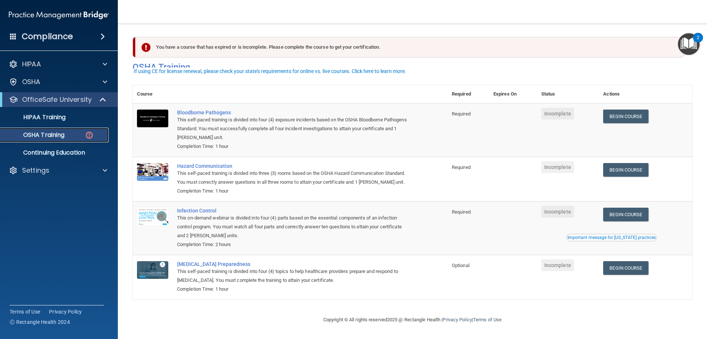
scroll to position [9, 0]
click at [628, 115] on td "Begin Course Download Certificate" at bounding box center [646, 129] width 94 height 53
click at [630, 111] on link "Begin Course" at bounding box center [625, 116] width 45 height 14
